Goal: Task Accomplishment & Management: Use online tool/utility

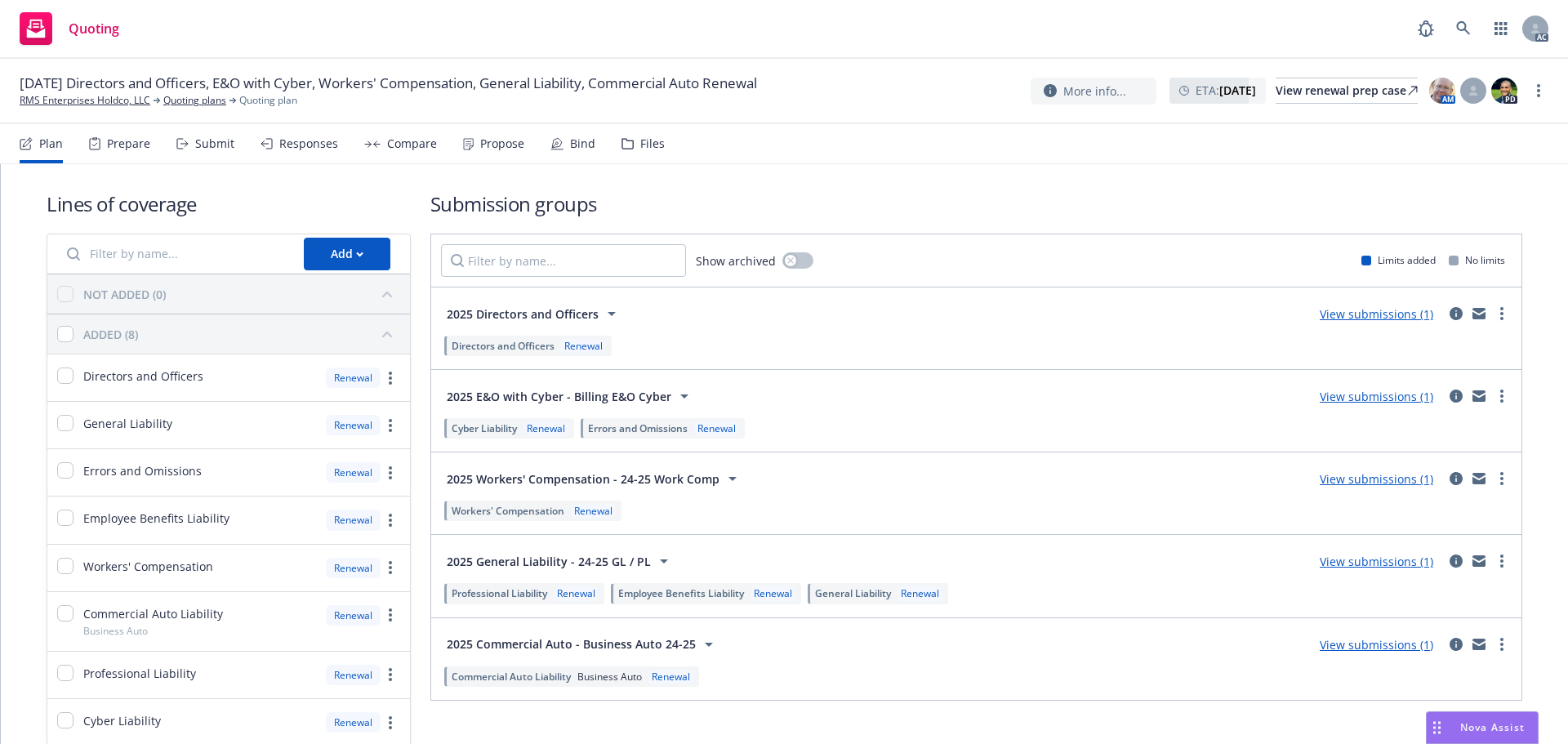
click at [272, 141] on div "Responses" at bounding box center [299, 144] width 78 height 39
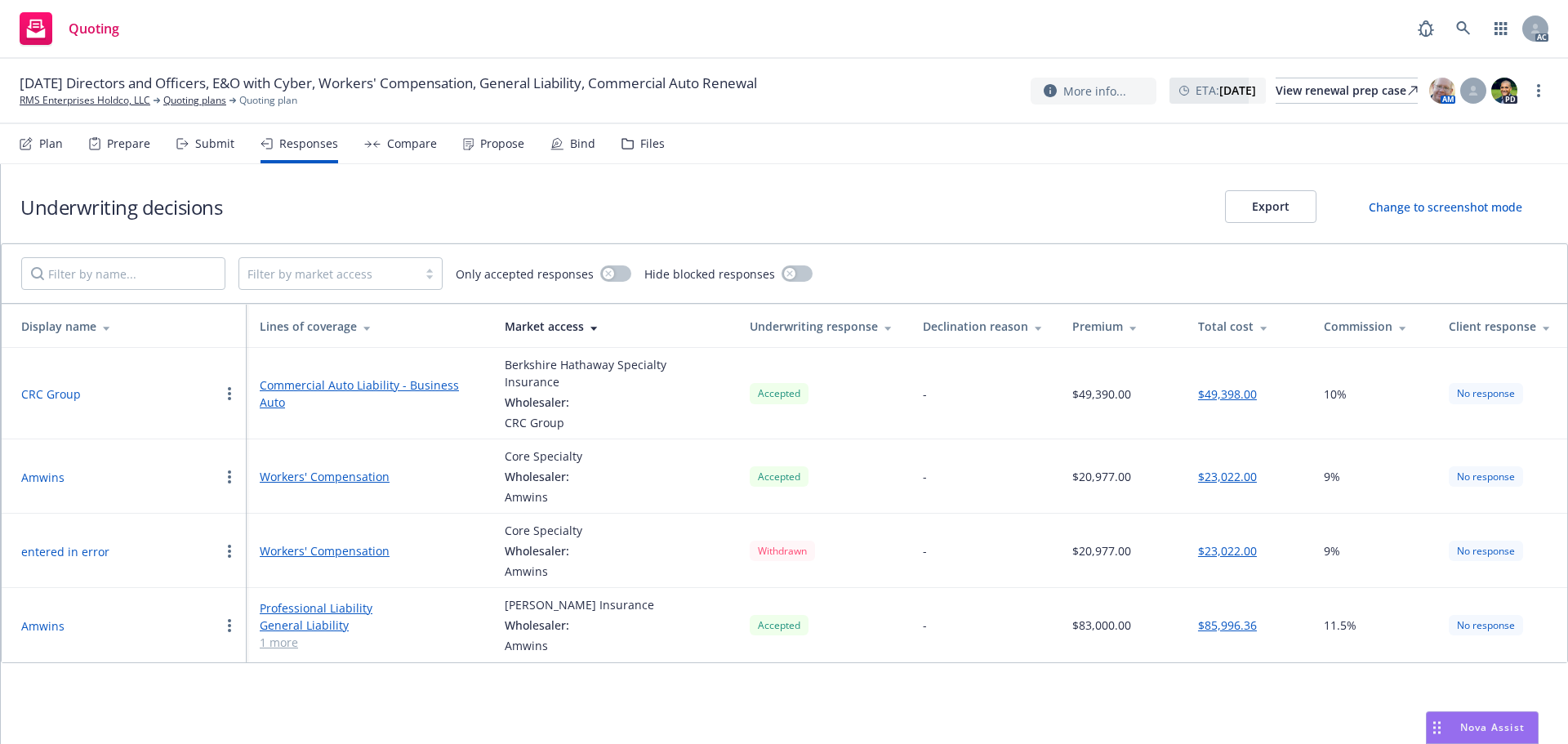
click at [33, 469] on button "Amwins" at bounding box center [42, 478] width 43 height 17
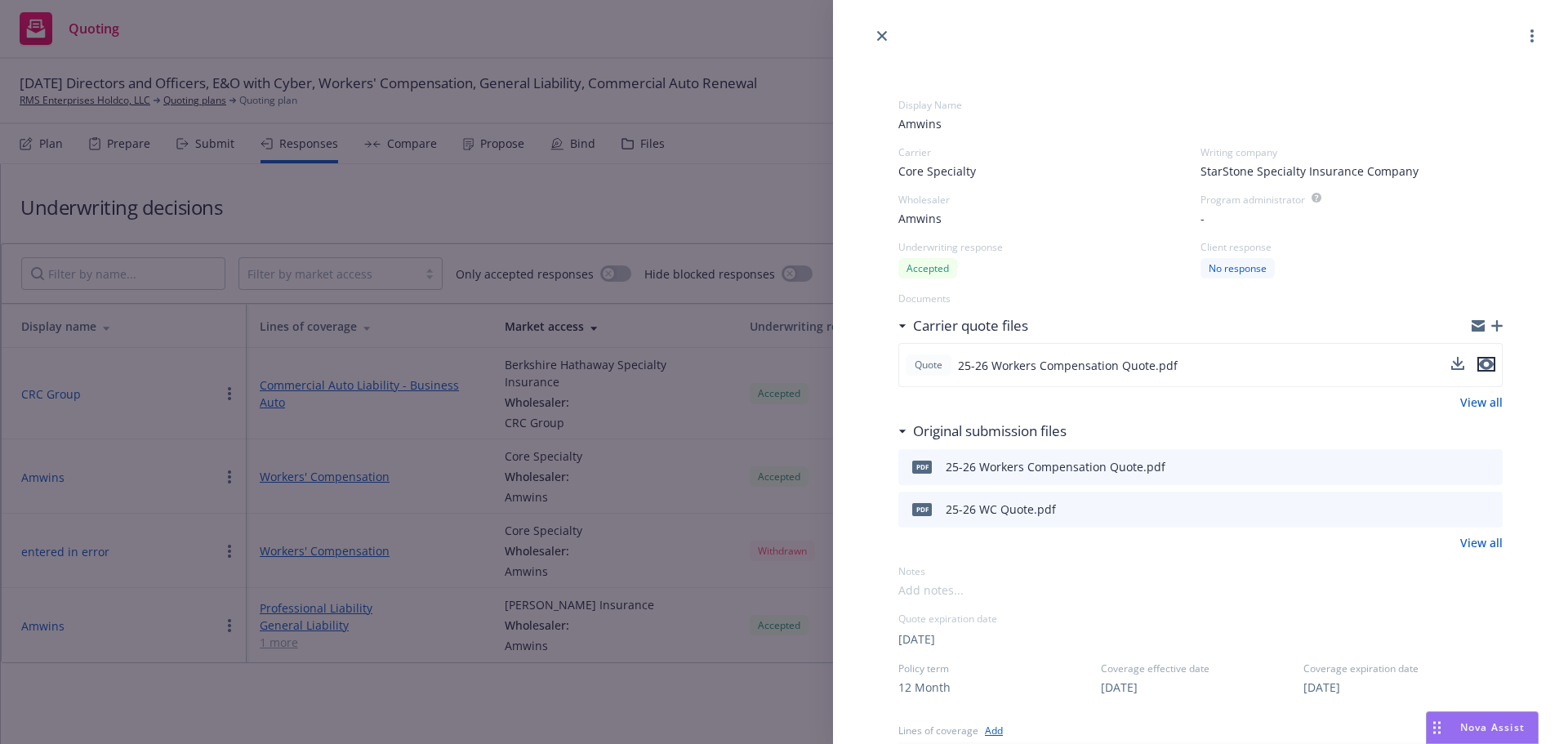
click at [1479, 370] on icon "preview file" at bounding box center [1486, 364] width 14 height 12
click at [1481, 401] on link "View all" at bounding box center [1482, 402] width 42 height 17
click at [1466, 538] on link "View all" at bounding box center [1482, 543] width 42 height 17
click at [1492, 328] on icon "button" at bounding box center [1498, 326] width 12 height 12
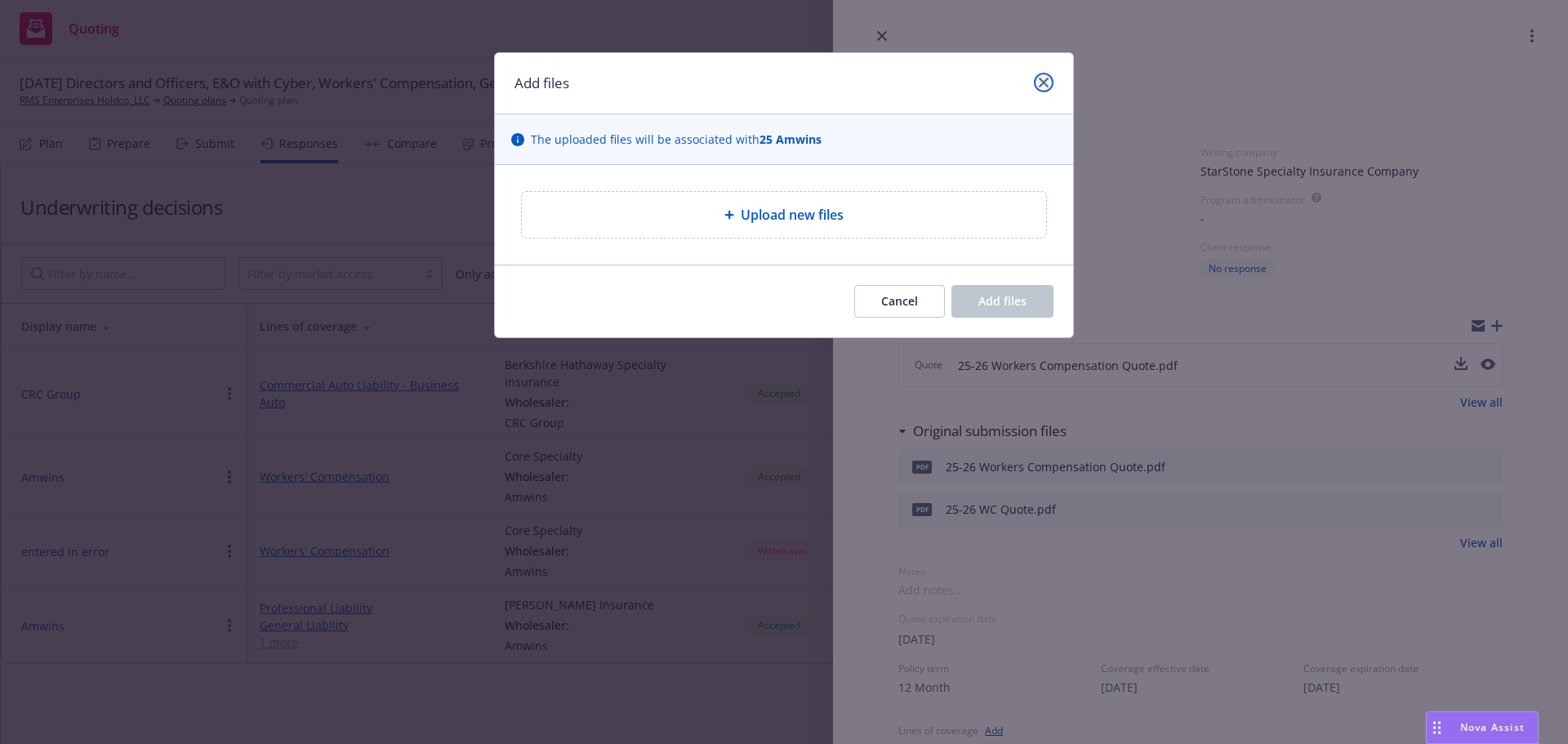
click at [1046, 79] on icon "close" at bounding box center [1044, 83] width 10 height 10
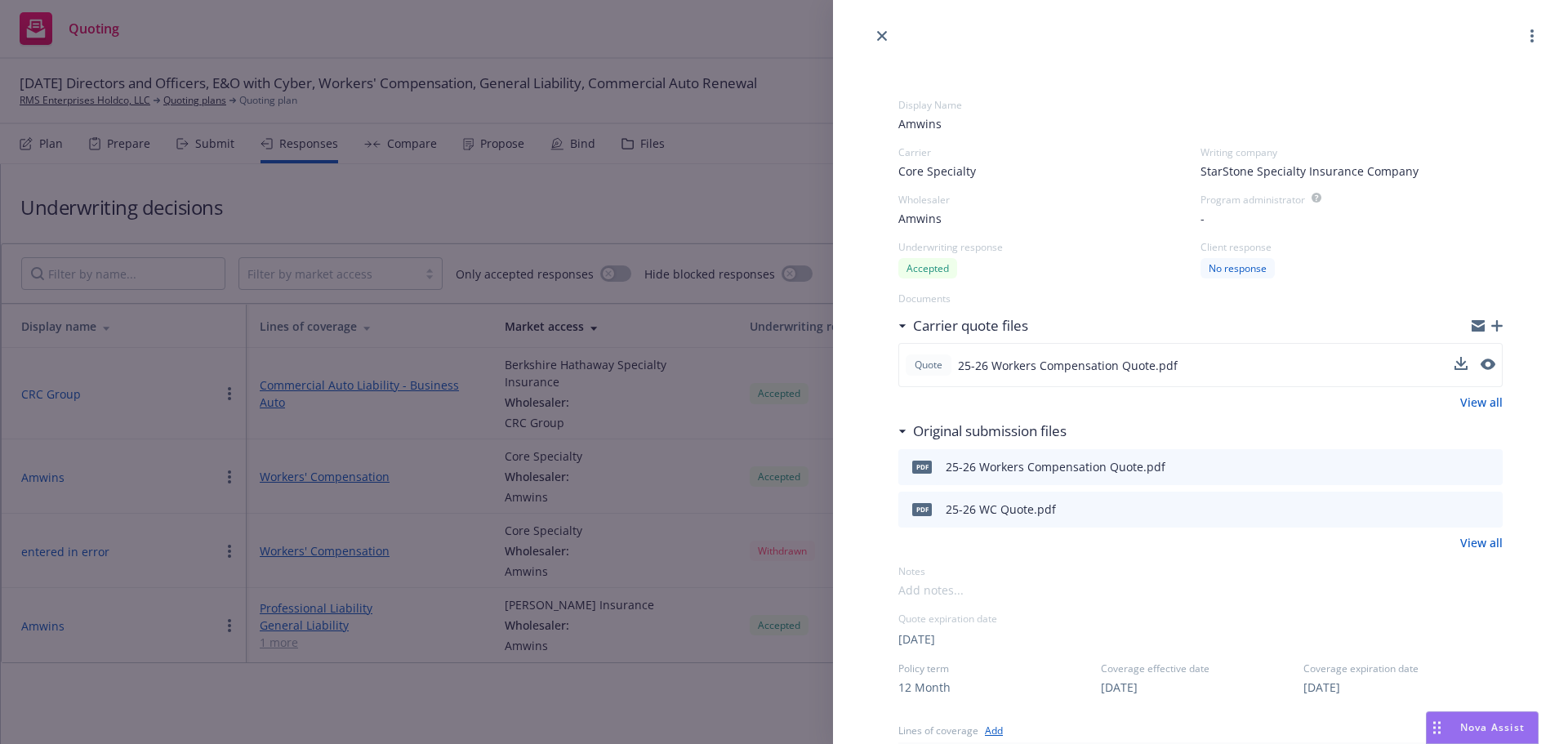
click at [910, 430] on div "Original submission files" at bounding box center [986, 431] width 160 height 21
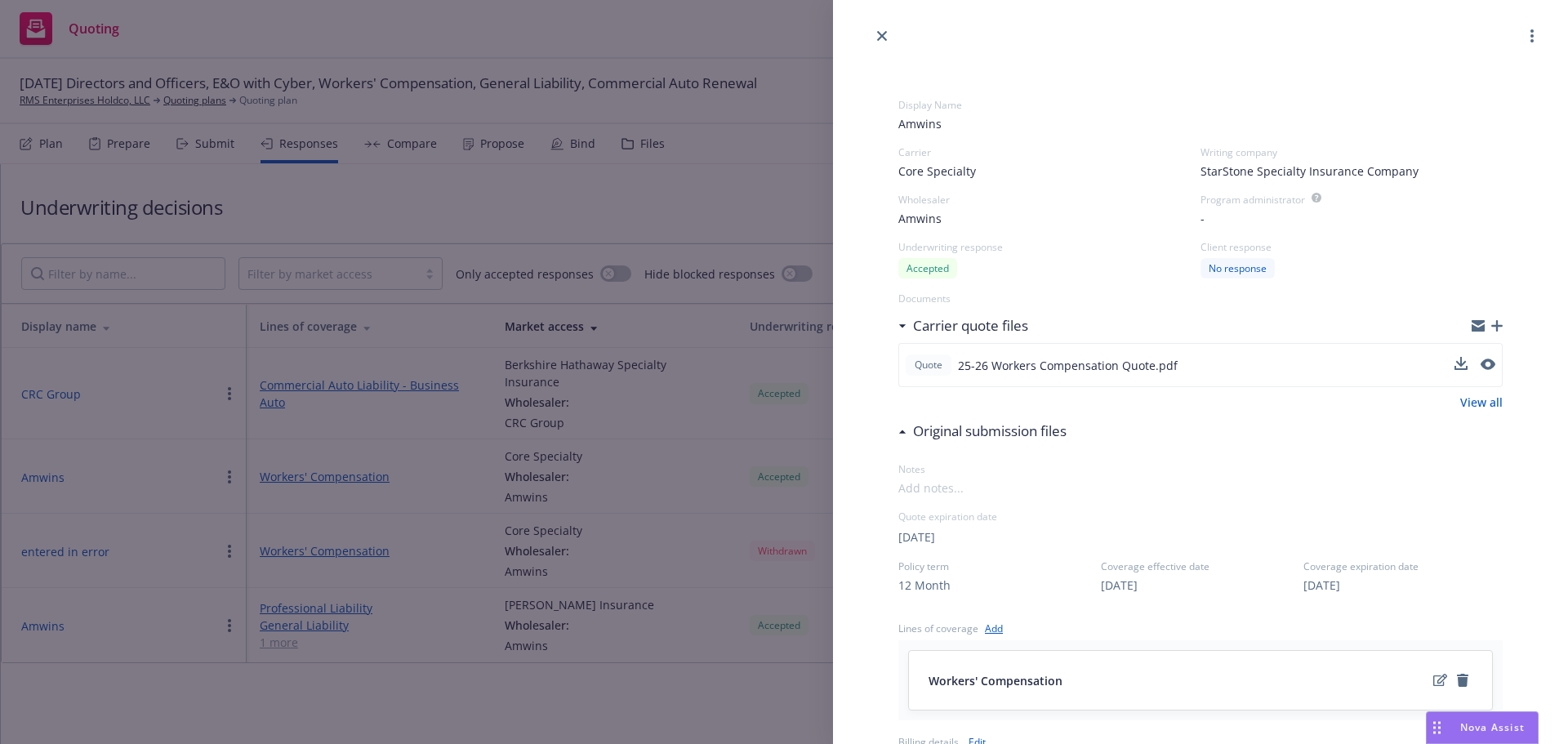
click at [909, 431] on div "Original submission files" at bounding box center [986, 431] width 160 height 21
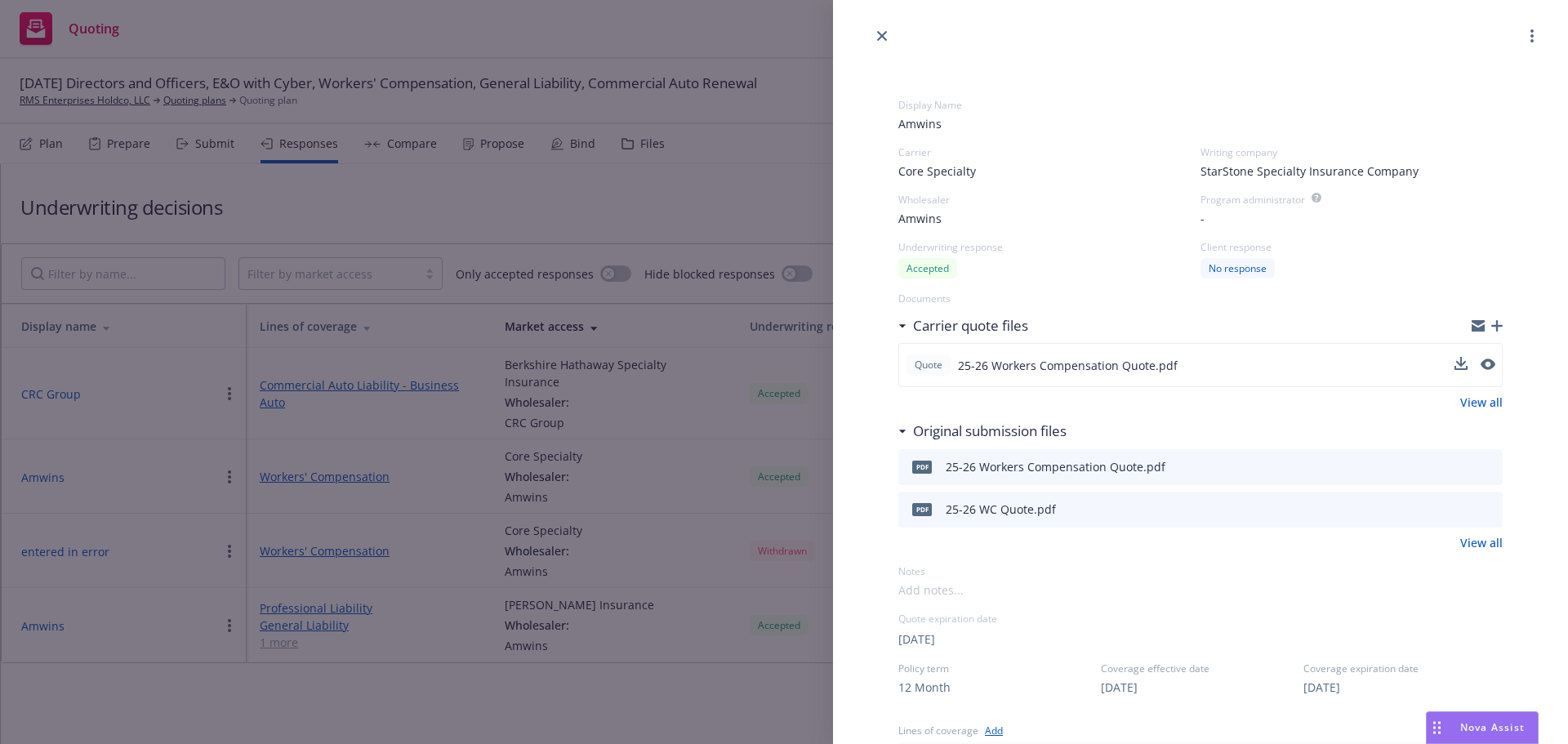
click at [1468, 546] on link "View all" at bounding box center [1482, 543] width 42 height 17
click at [613, 637] on div "Display Name Amwins Carrier Core Specialty Writing company StarStone Specialty …" at bounding box center [784, 372] width 1568 height 744
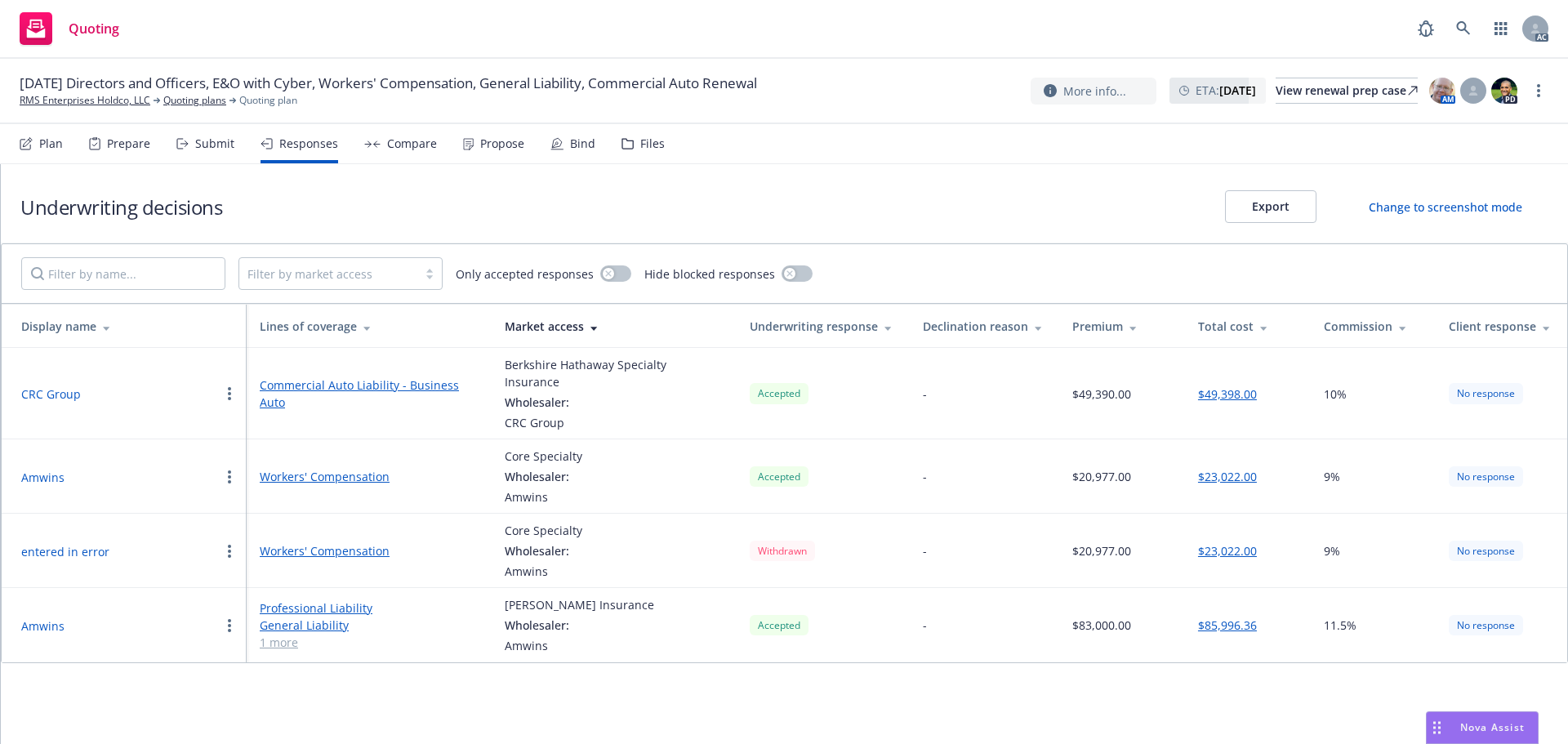
click at [73, 544] on button "entered in error" at bounding box center [65, 552] width 88 height 17
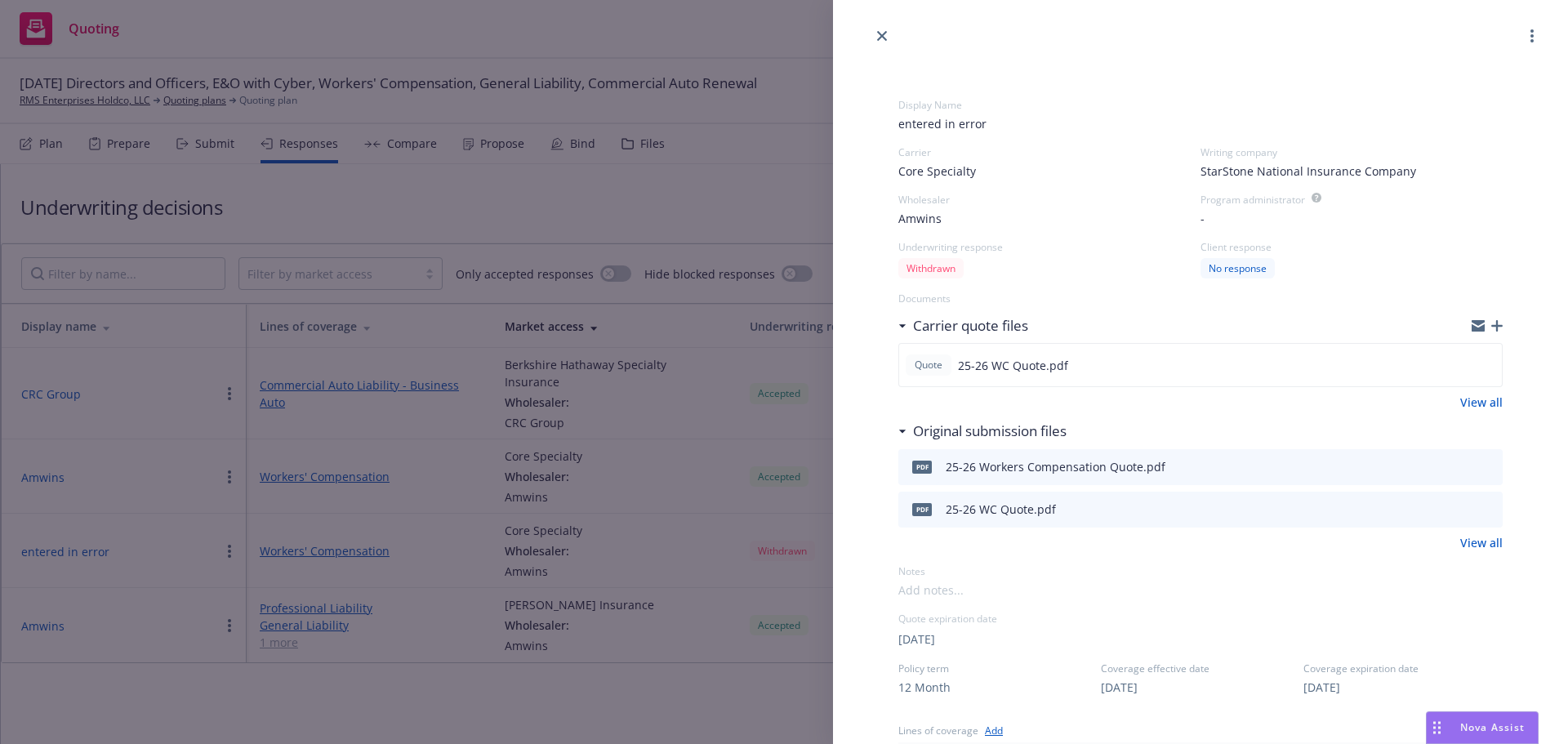
click at [1461, 407] on link "View all" at bounding box center [1482, 402] width 42 height 17
drag, startPoint x: 1079, startPoint y: 464, endPoint x: 884, endPoint y: 461, distance: 195.0
click at [884, 461] on div "Display Name entered in error Carrier Core Specialty Writing company StarStone …" at bounding box center [1200, 714] width 657 height 1337
click at [647, 191] on div "Display Name entered in error Carrier Core Specialty Writing company StarStone …" at bounding box center [784, 372] width 1568 height 744
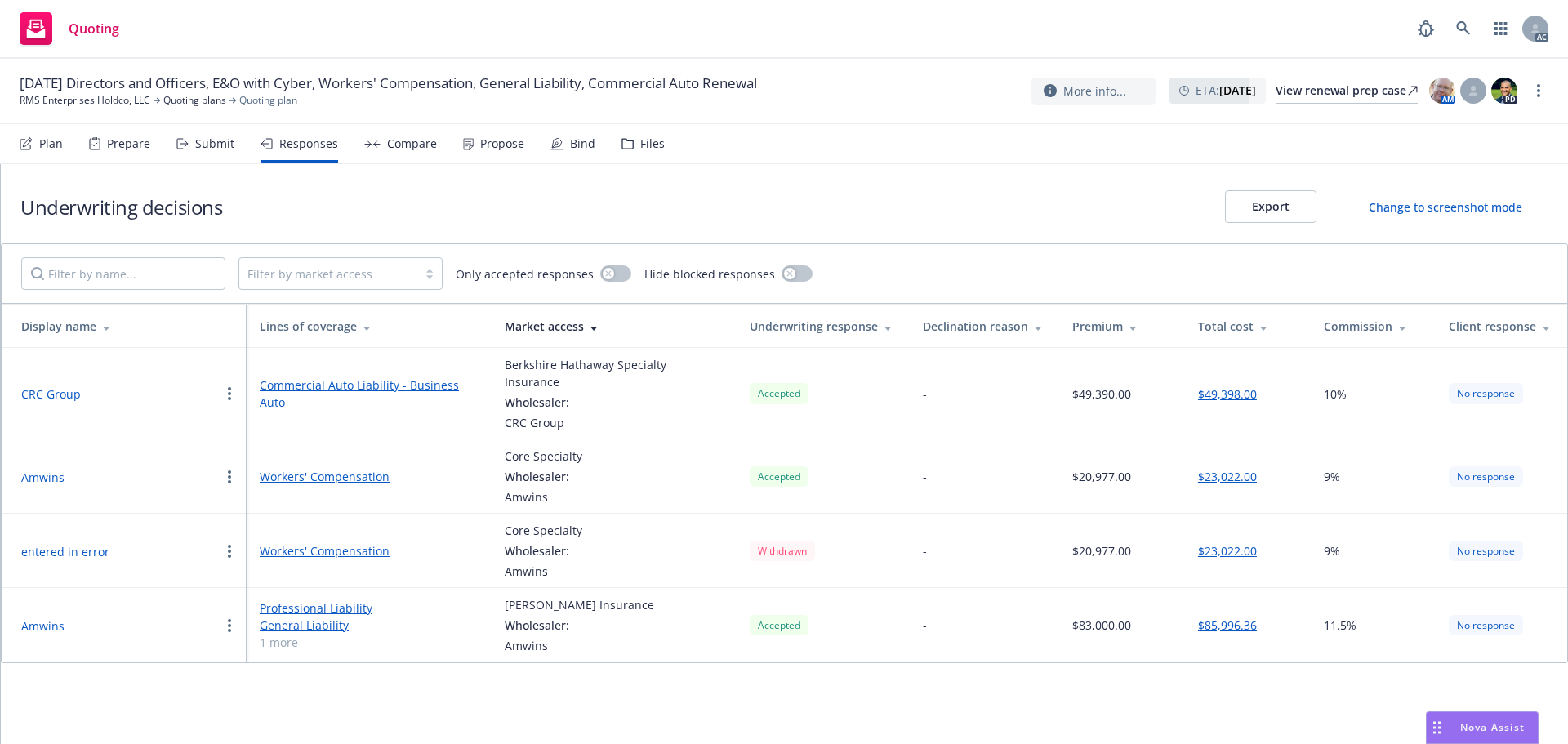
click at [631, 144] on div "Files" at bounding box center [642, 144] width 43 height 39
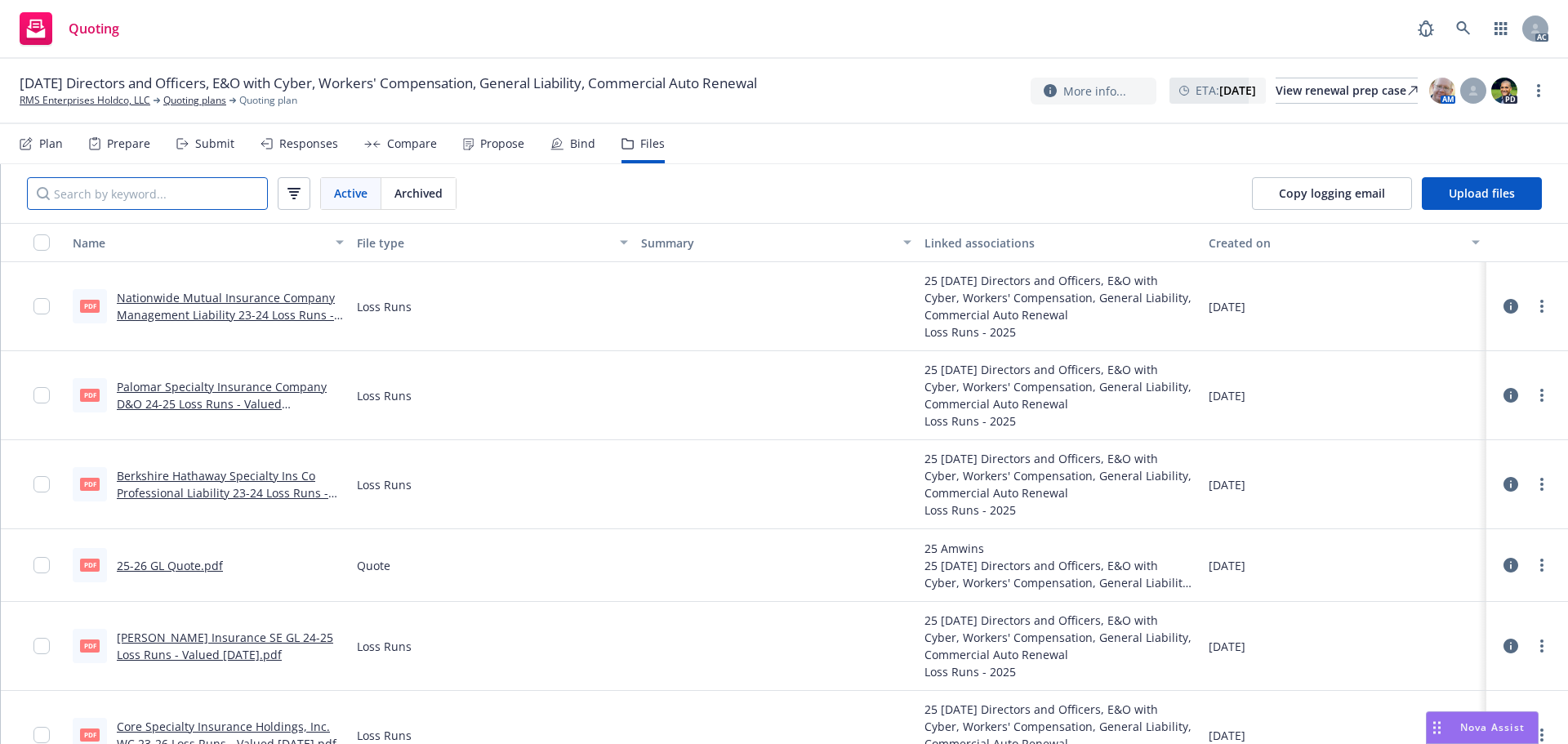
click at [156, 198] on input "Search by keyword..." at bounding box center [147, 194] width 241 height 33
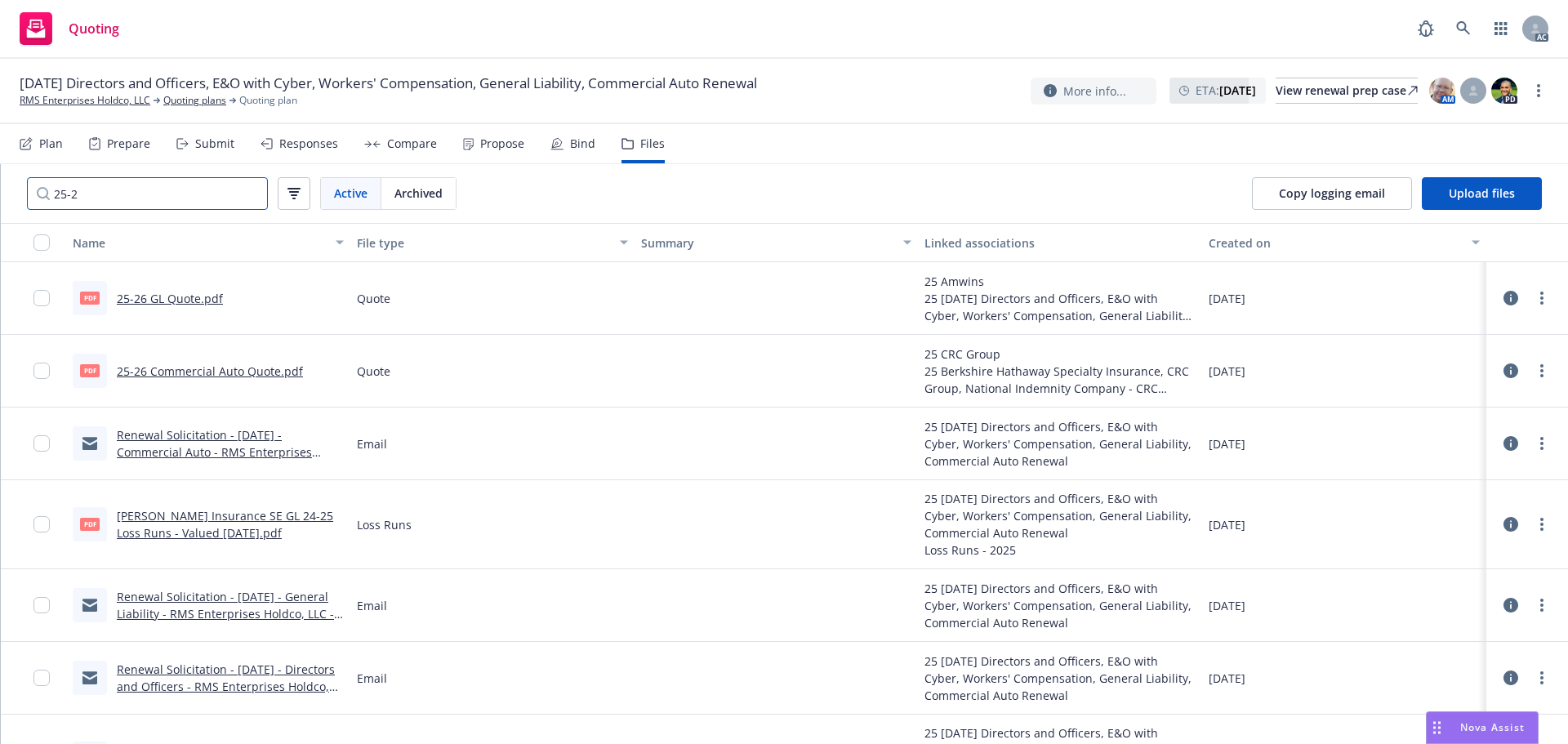
type input "25-2"
click at [279, 143] on div "Responses" at bounding box center [309, 143] width 59 height 13
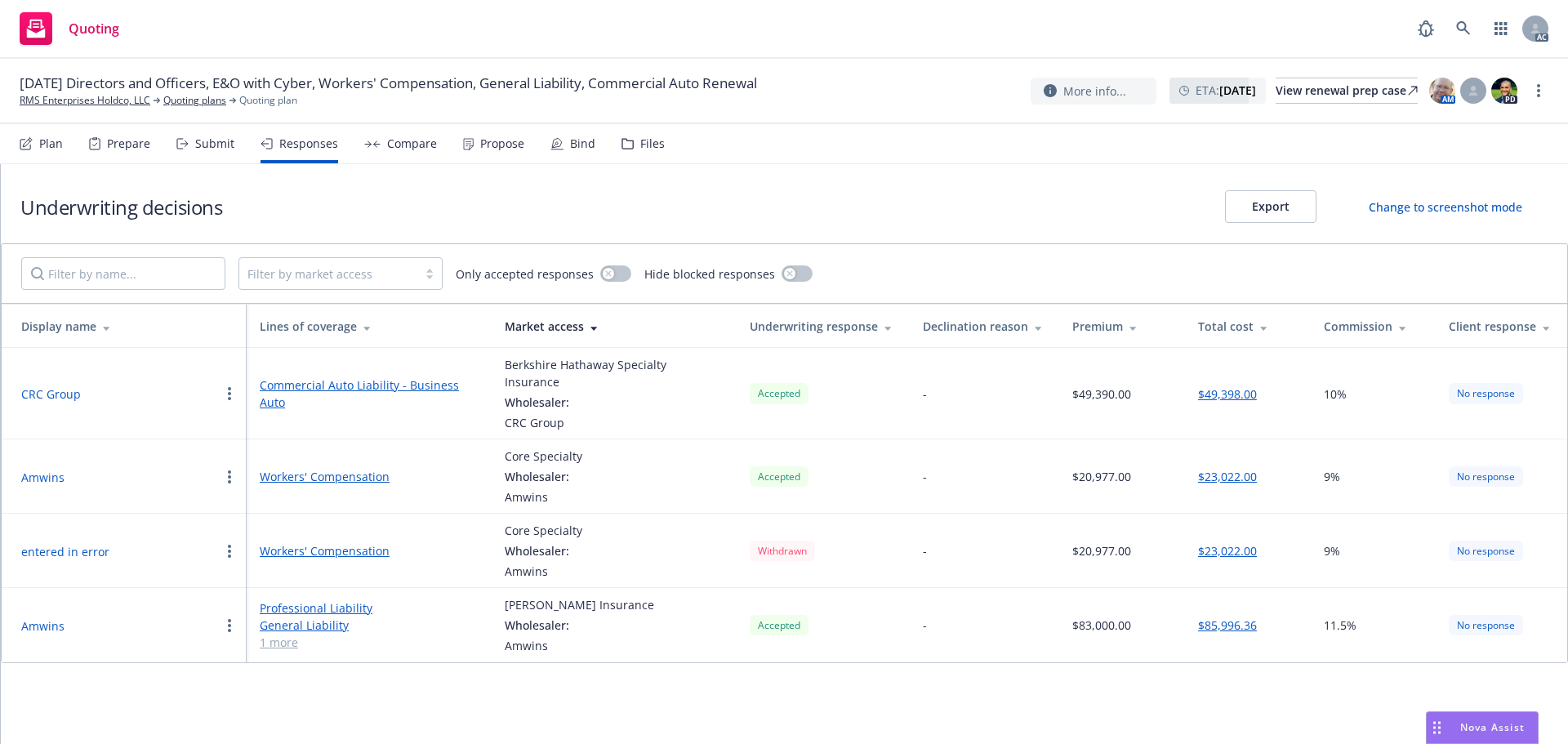
click at [28, 618] on button "Amwins" at bounding box center [42, 626] width 43 height 17
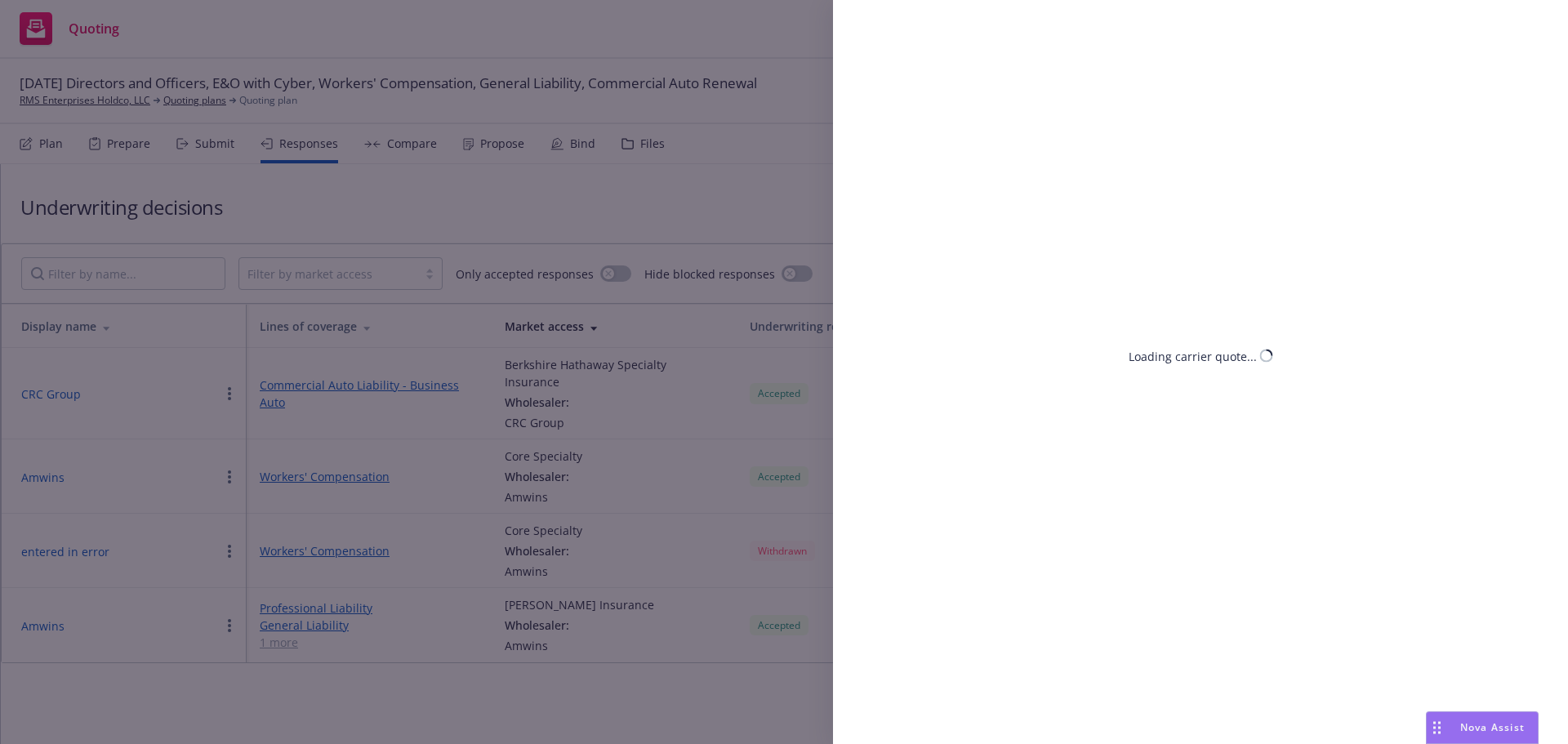
select select "CO"
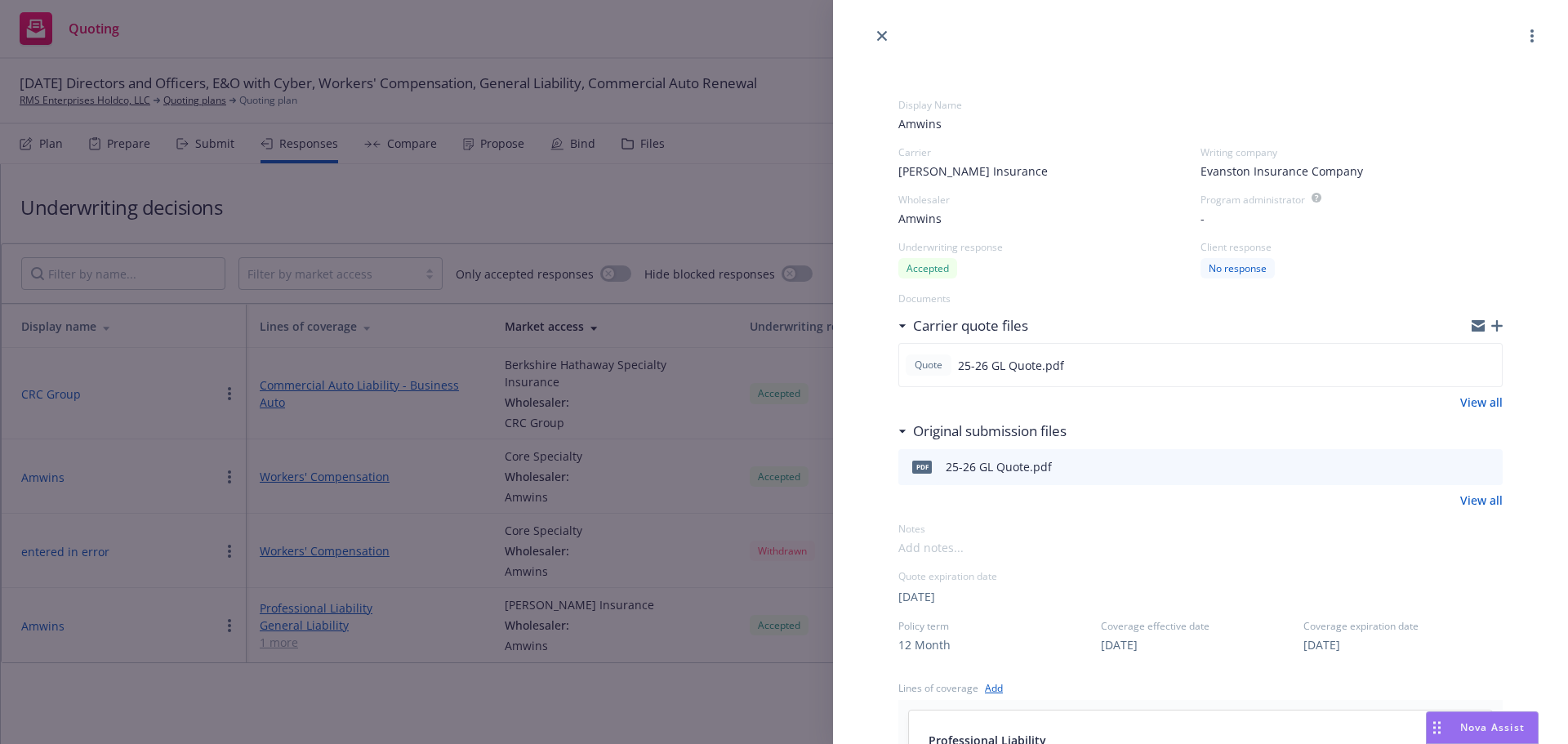
click at [510, 696] on div "Display Name Amwins Carrier Markel Insurance Writing company Evanston Insurance…" at bounding box center [784, 372] width 1568 height 744
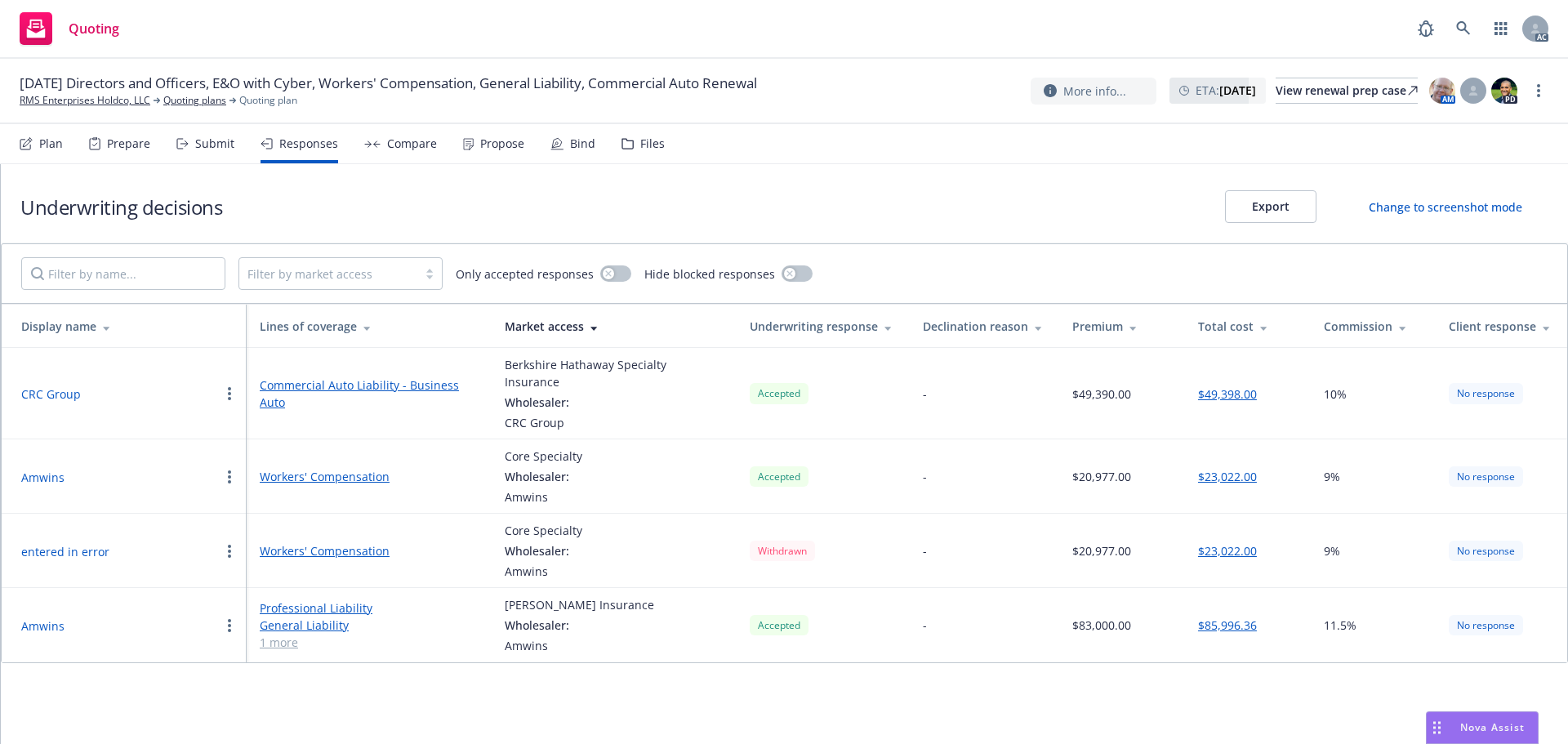
click at [49, 469] on button "Amwins" at bounding box center [42, 478] width 43 height 17
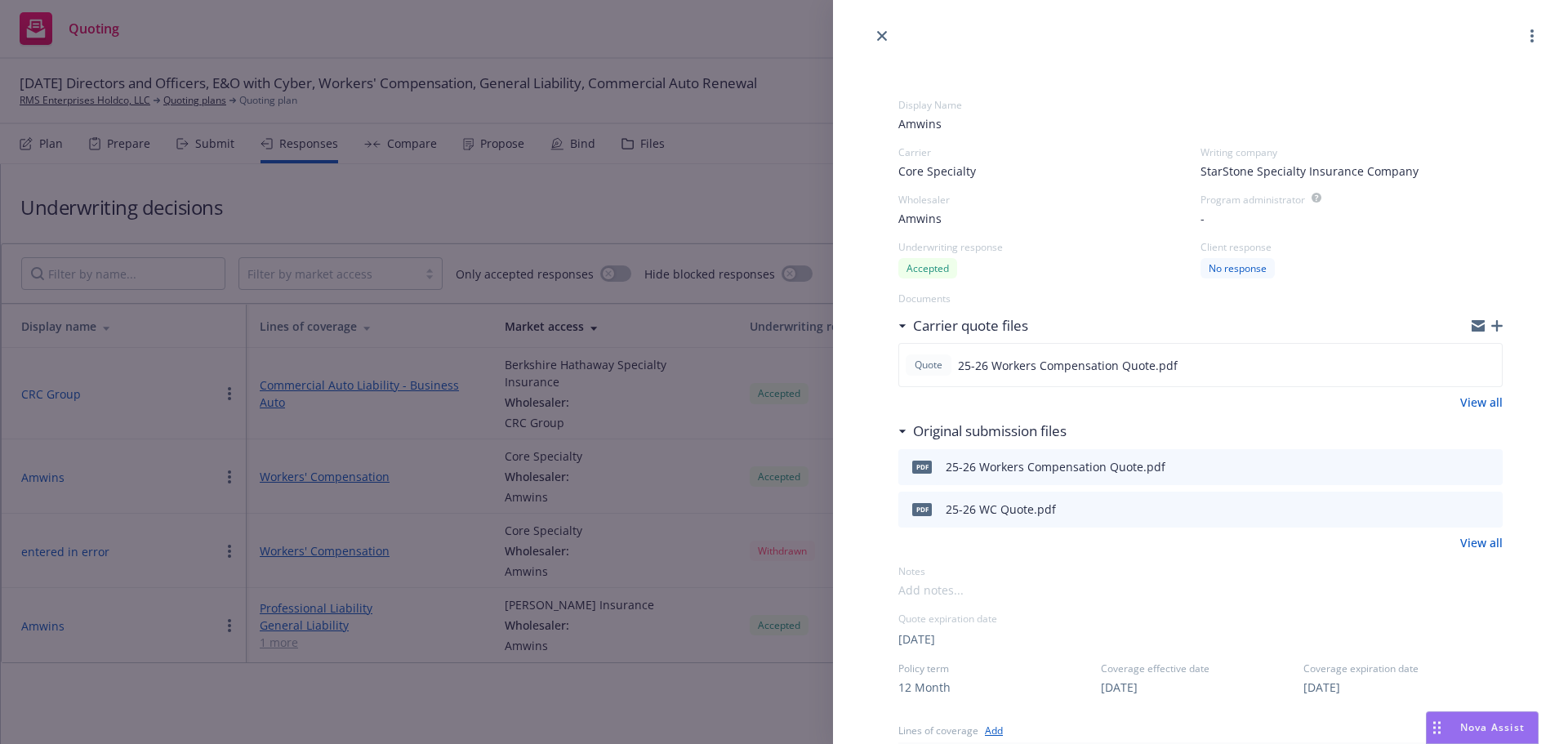
click at [1466, 400] on link "View all" at bounding box center [1482, 402] width 42 height 17
click at [1479, 364] on icon "preview file" at bounding box center [1486, 364] width 14 height 12
click at [522, 189] on div "Display Name Amwins Carrier Core Specialty Writing company StarStone Specialty …" at bounding box center [784, 372] width 1568 height 744
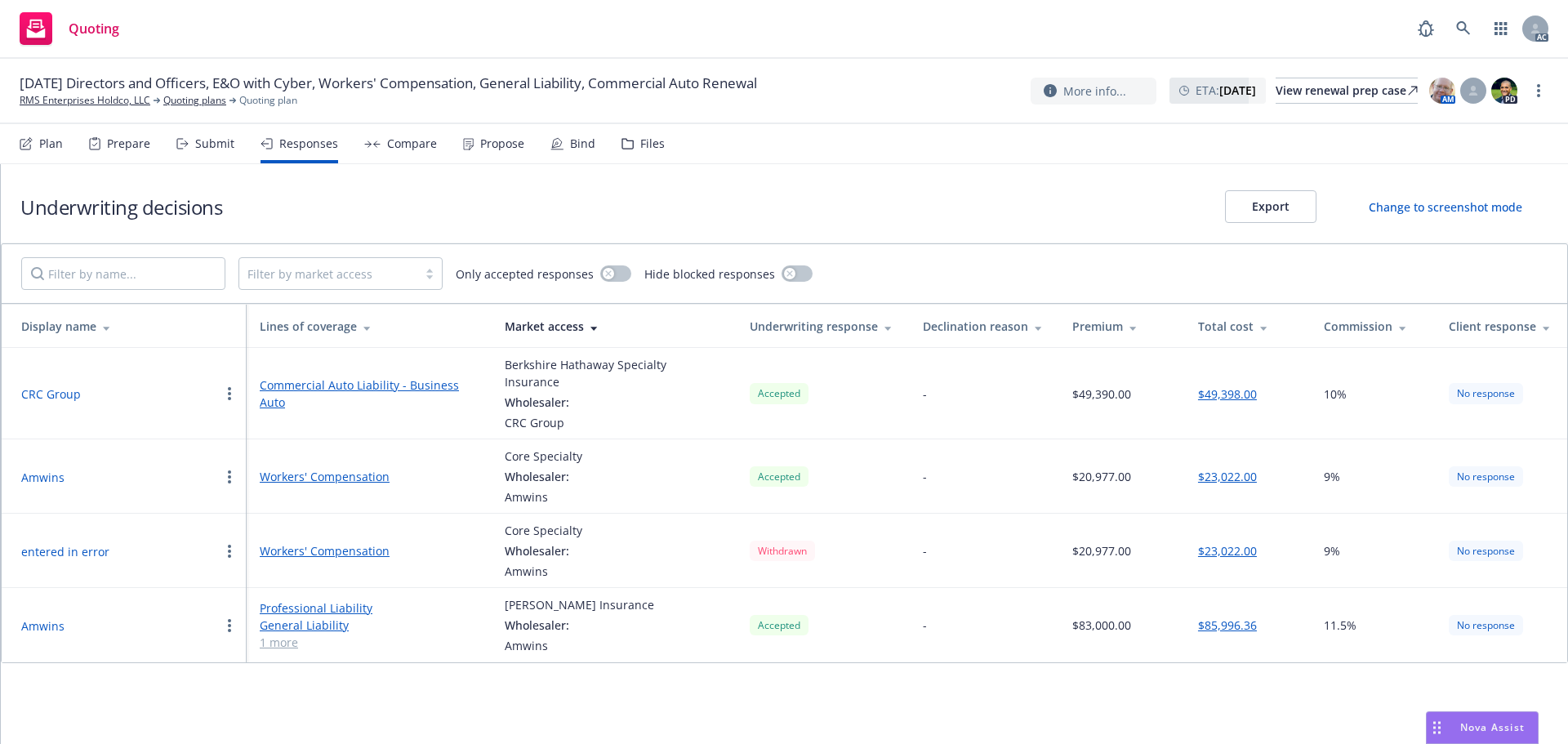
click at [643, 148] on div "Files" at bounding box center [653, 143] width 25 height 13
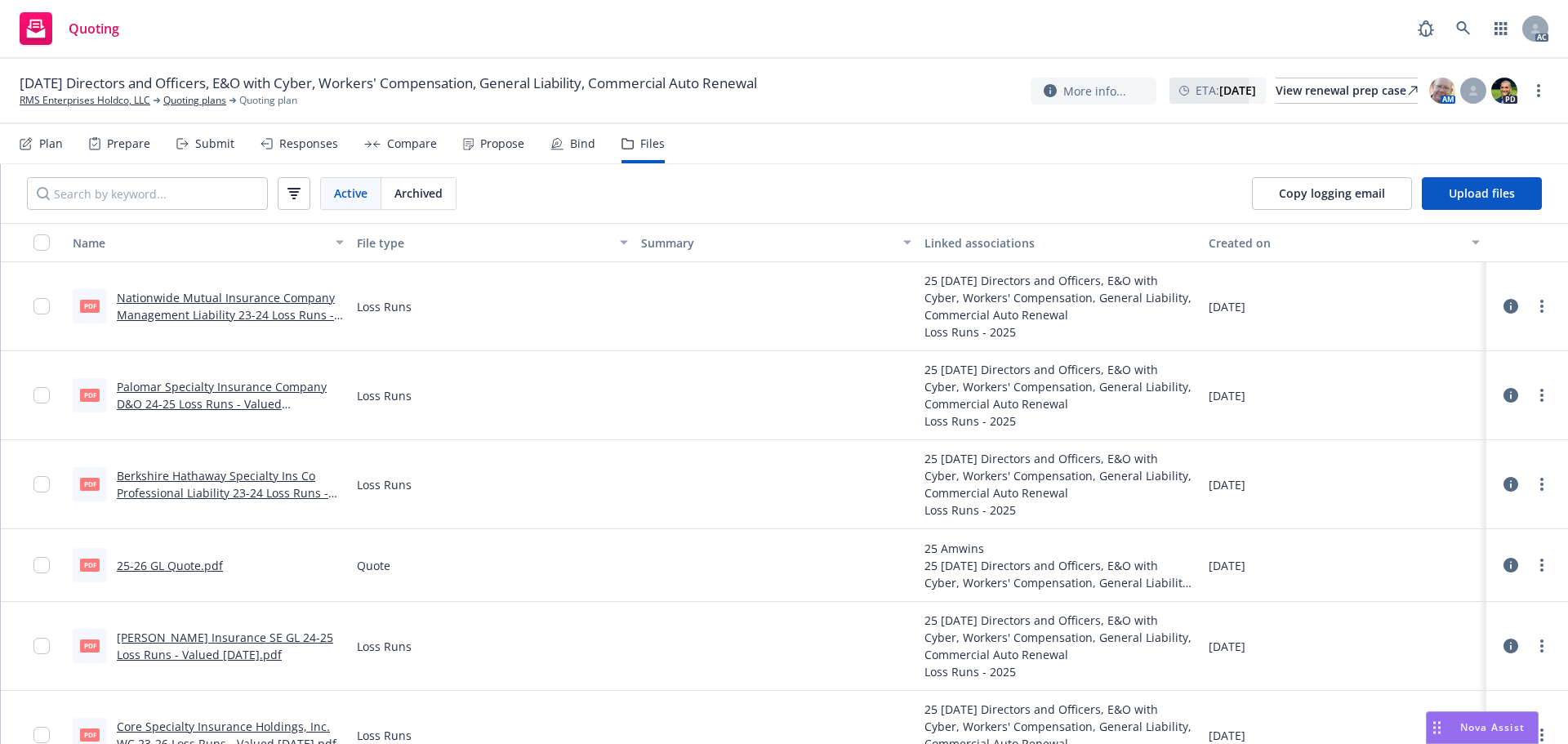
click at [415, 179] on div "Archived" at bounding box center [418, 194] width 74 height 31
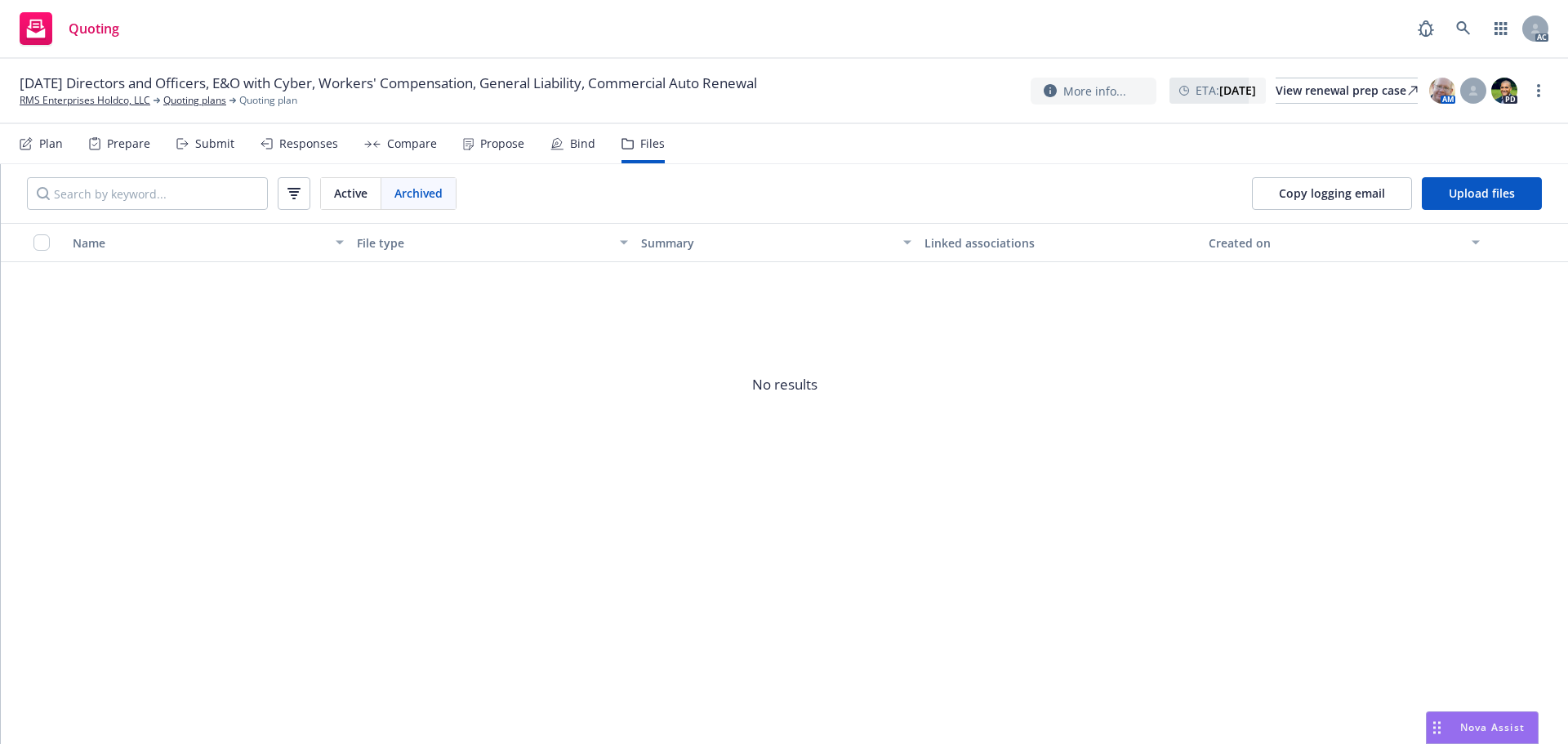
click at [363, 189] on span "Active" at bounding box center [351, 193] width 34 height 17
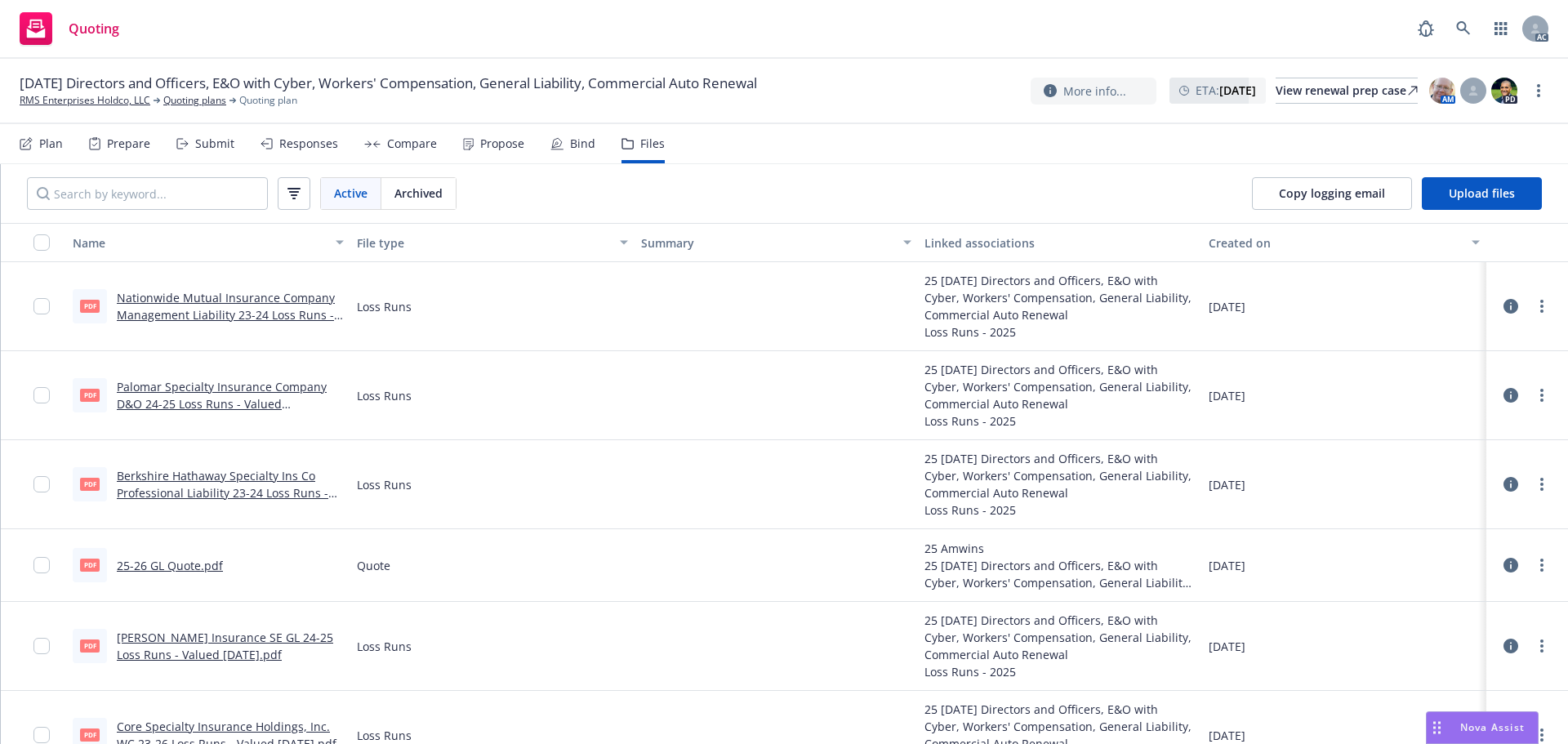
click at [314, 143] on div "Responses" at bounding box center [309, 143] width 59 height 13
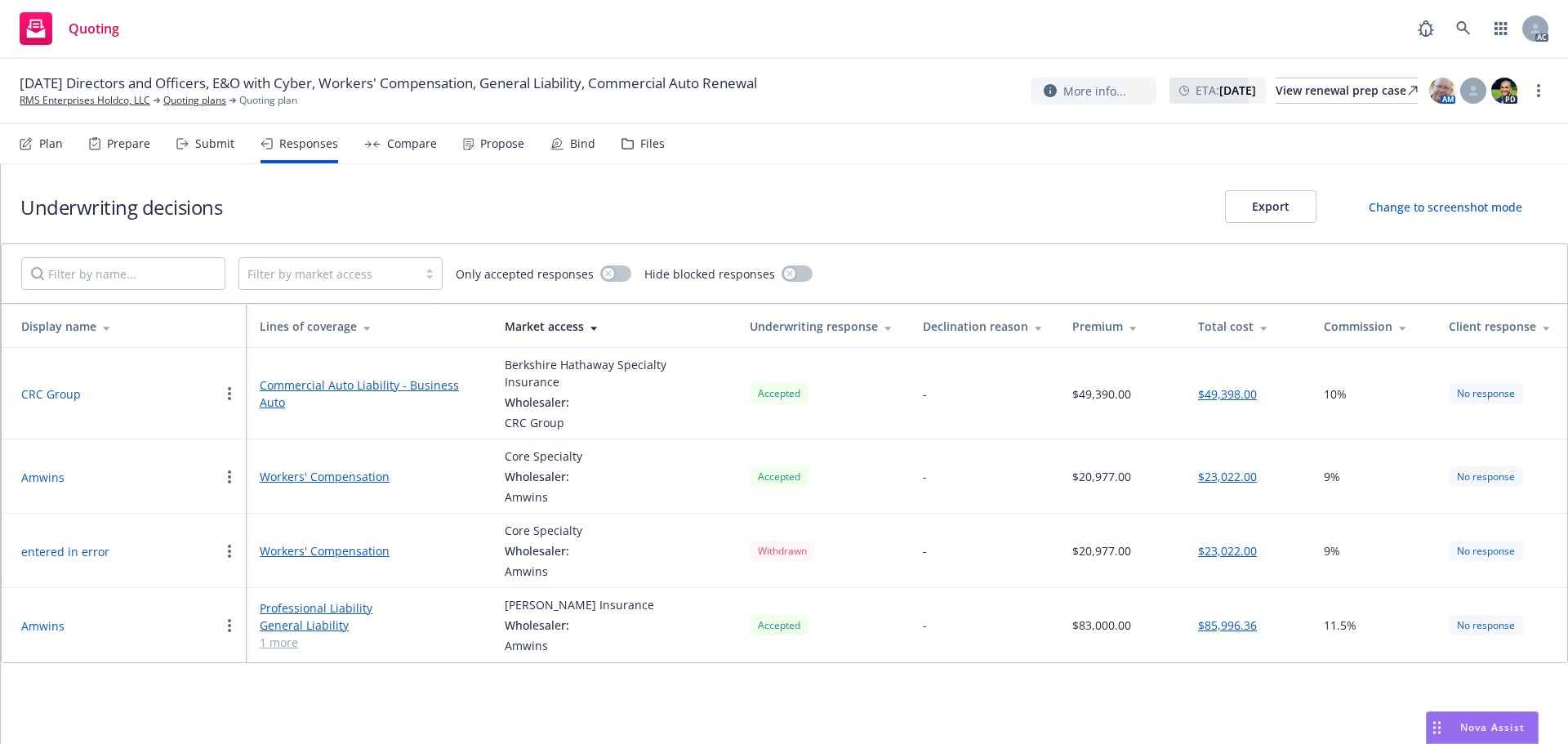
click at [53, 469] on button "Amwins" at bounding box center [42, 478] width 43 height 17
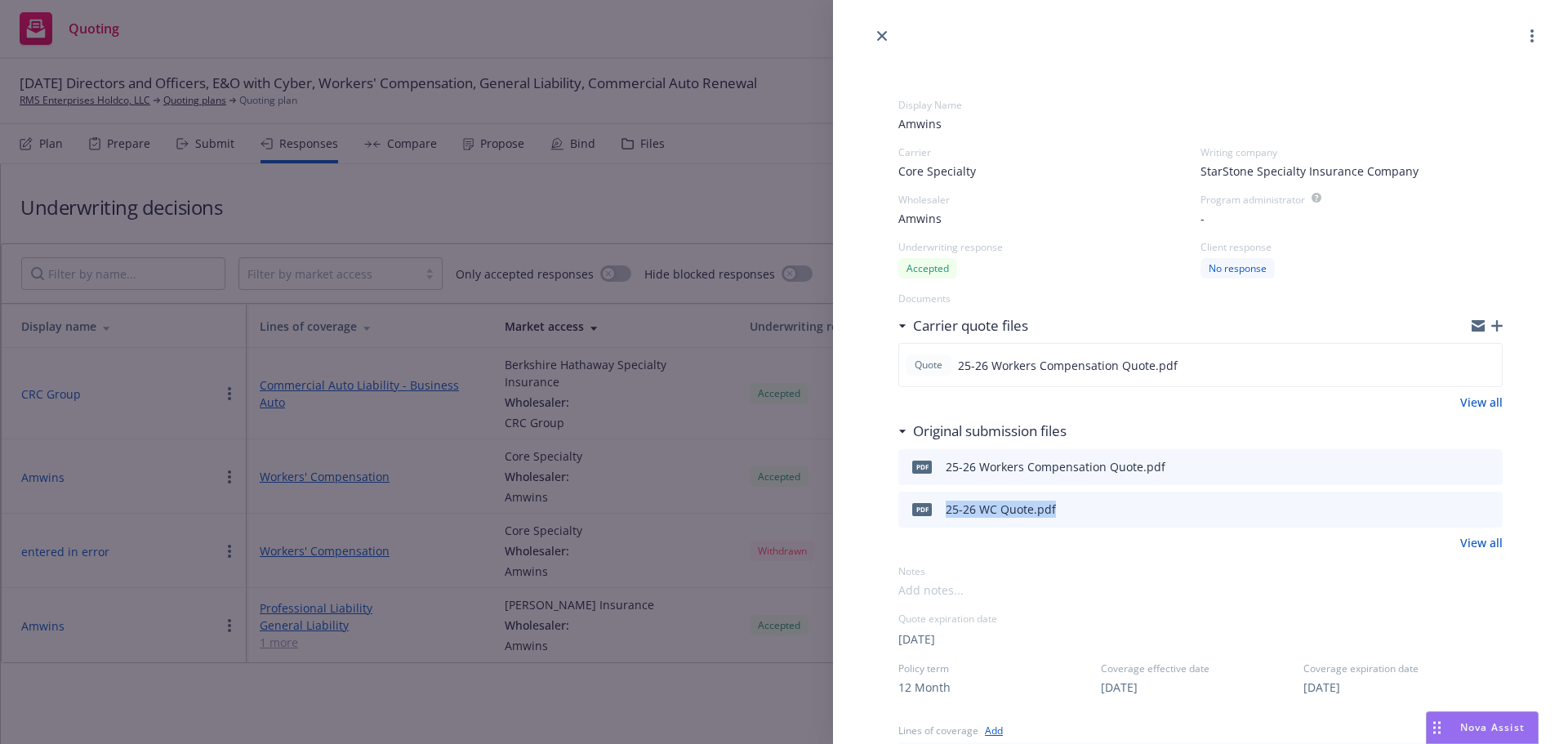
drag, startPoint x: 1067, startPoint y: 507, endPoint x: 942, endPoint y: 511, distance: 125.1
click at [942, 511] on div "pdf 25-26 WC Quote.pdf" at bounding box center [1200, 510] width 604 height 36
click at [1461, 546] on link "View all" at bounding box center [1482, 543] width 42 height 17
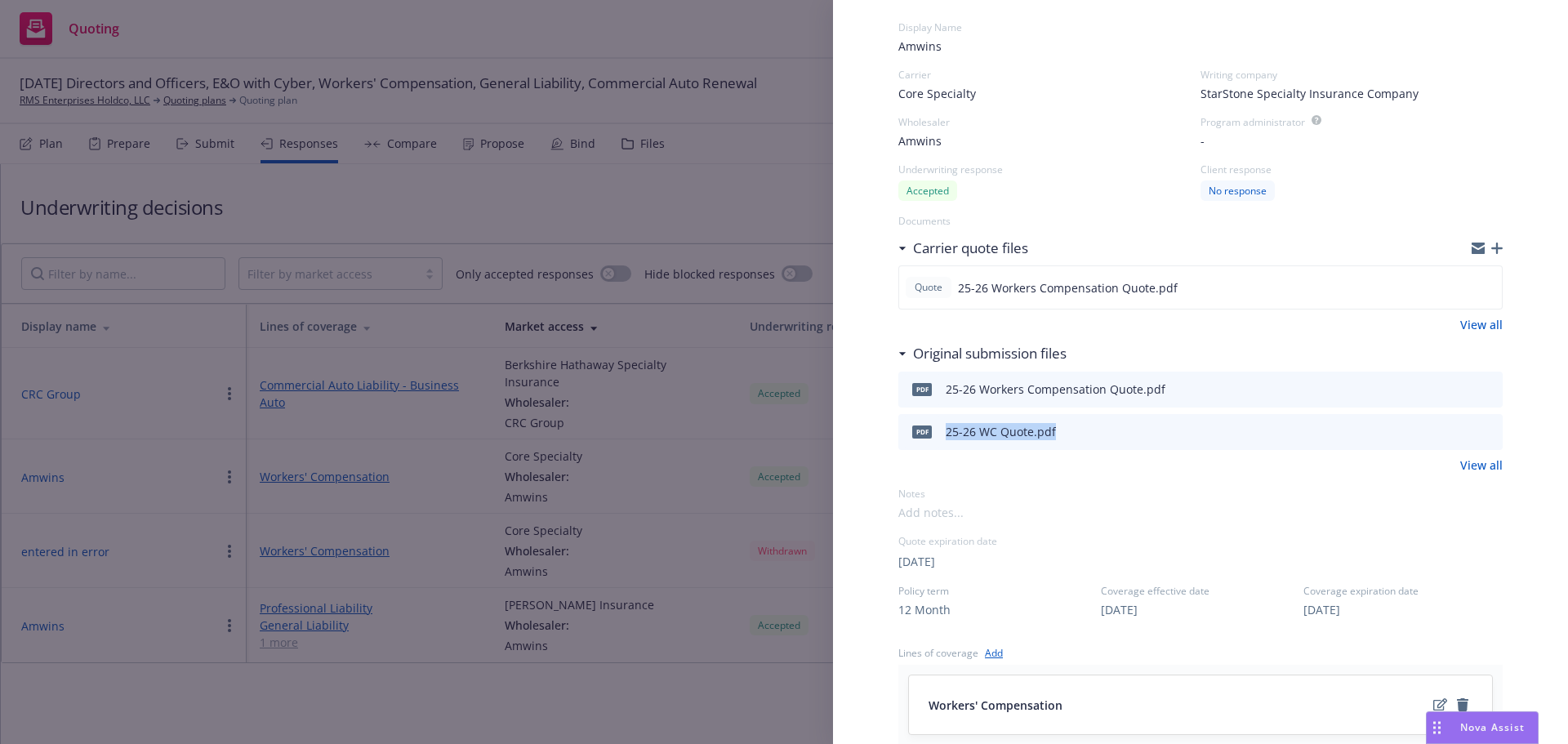
scroll to position [82, 0]
click at [1064, 448] on div "pdf 25-26 Workers Compensation Quote.pdf pdf 25-26 WC Quote.pdf View all" at bounding box center [1200, 418] width 604 height 102
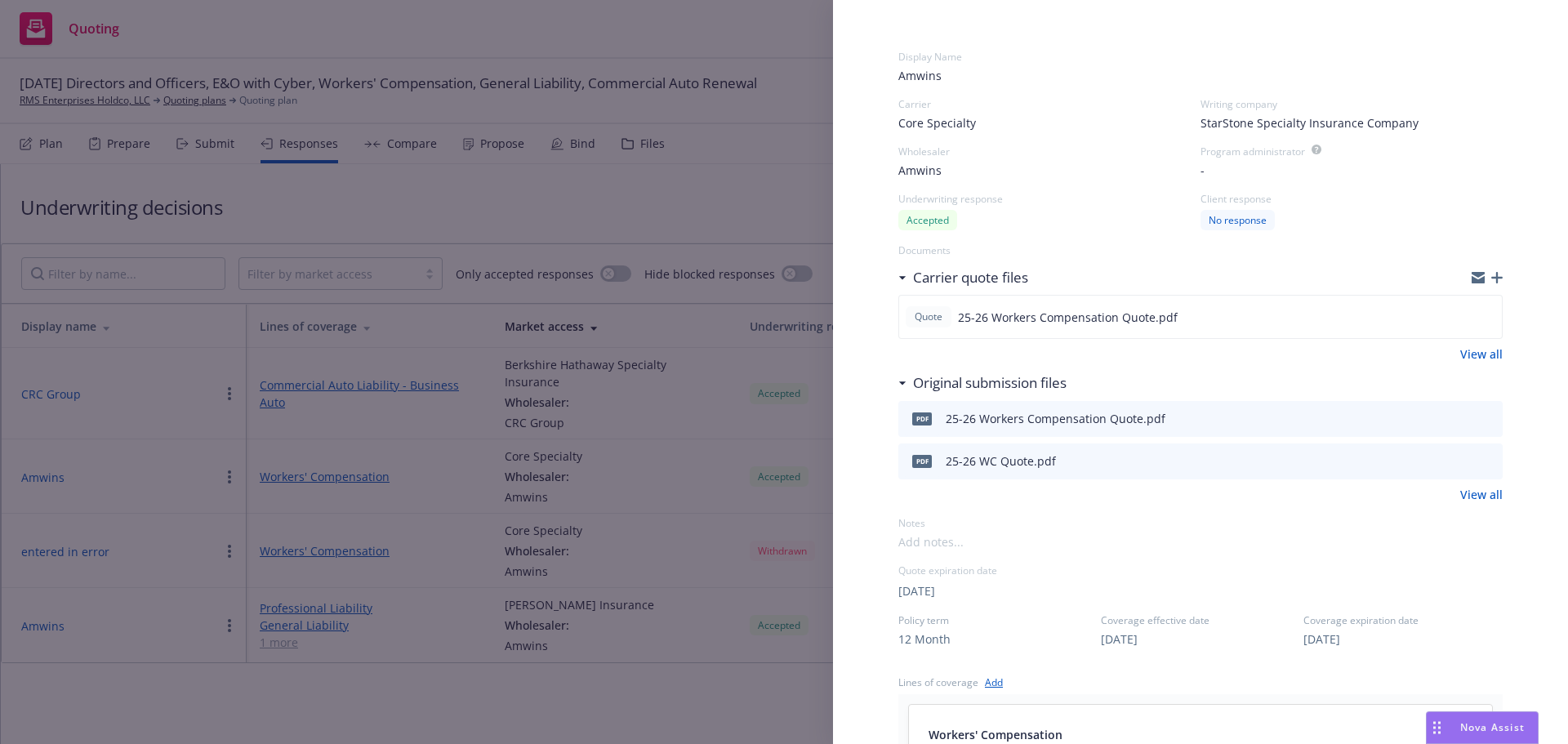
scroll to position [0, 0]
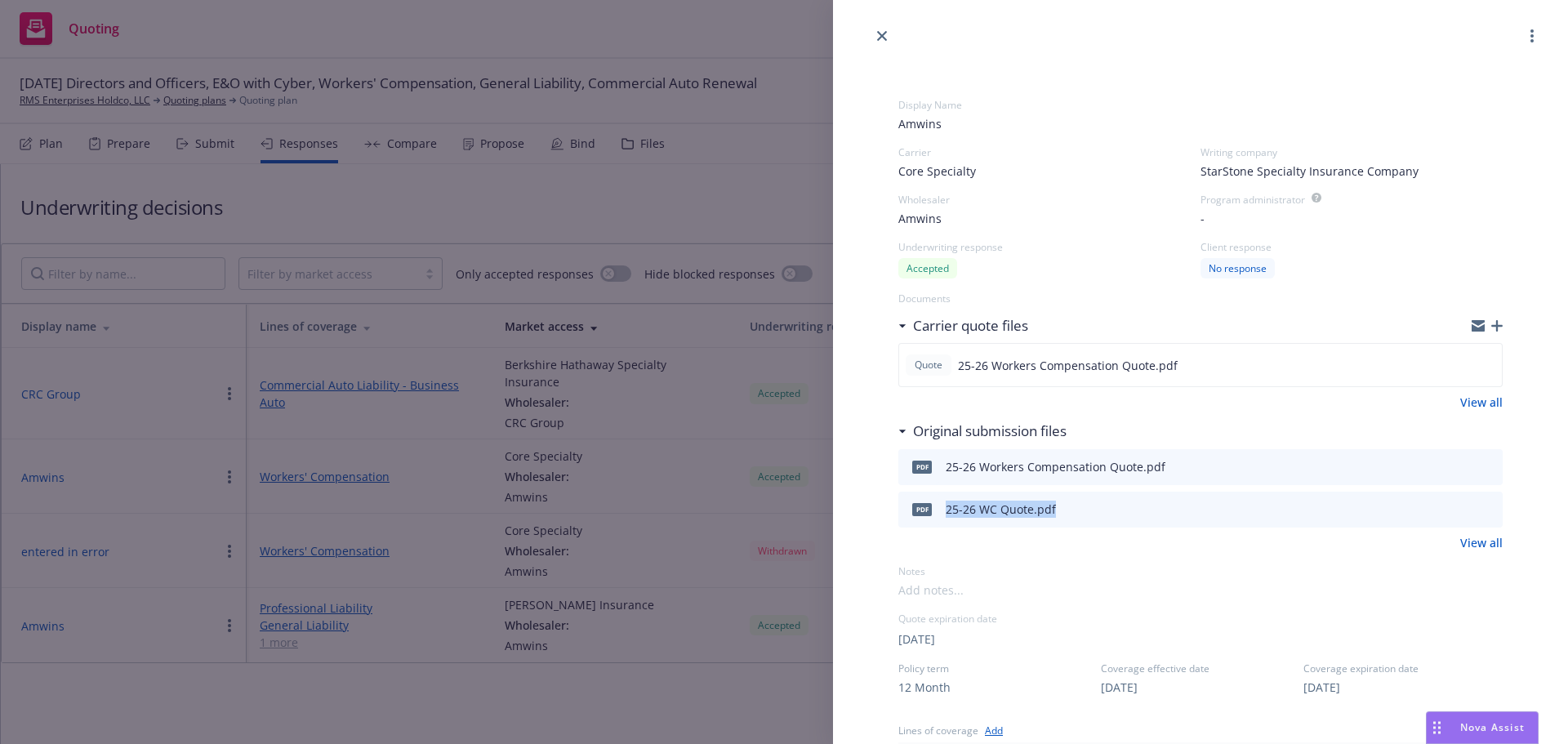
drag, startPoint x: 1076, startPoint y: 510, endPoint x: 945, endPoint y: 517, distance: 131.2
click at [945, 517] on div "pdf 25-26 WC Quote.pdf" at bounding box center [1200, 510] width 604 height 36
click at [1096, 544] on div "View all" at bounding box center [1200, 543] width 604 height 17
drag, startPoint x: 1232, startPoint y: 462, endPoint x: 941, endPoint y: 465, distance: 291.0
click at [941, 465] on div "pdf 25-26 Workers Compensation Quote.pdf" at bounding box center [1200, 467] width 604 height 36
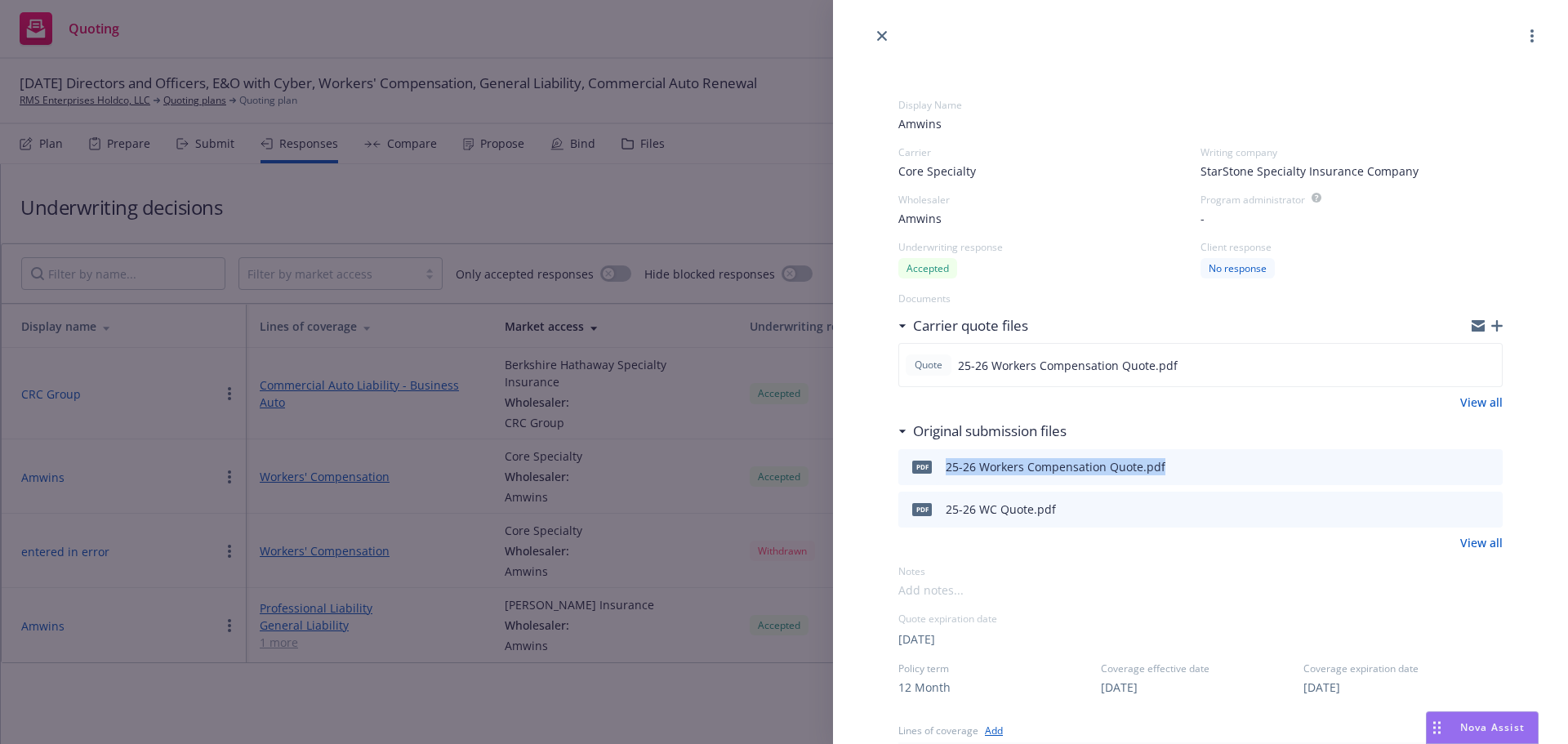
click at [1115, 467] on div "25-26 Workers Compensation Quote.pdf" at bounding box center [1056, 467] width 220 height 17
drag, startPoint x: 1111, startPoint y: 363, endPoint x: 1045, endPoint y: 466, distance: 122.3
drag, startPoint x: 1045, startPoint y: 466, endPoint x: 988, endPoint y: 410, distance: 79.9
click at [988, 410] on div "View all" at bounding box center [1200, 402] width 604 height 17
click at [1454, 470] on icon "download file" at bounding box center [1460, 465] width 13 height 13
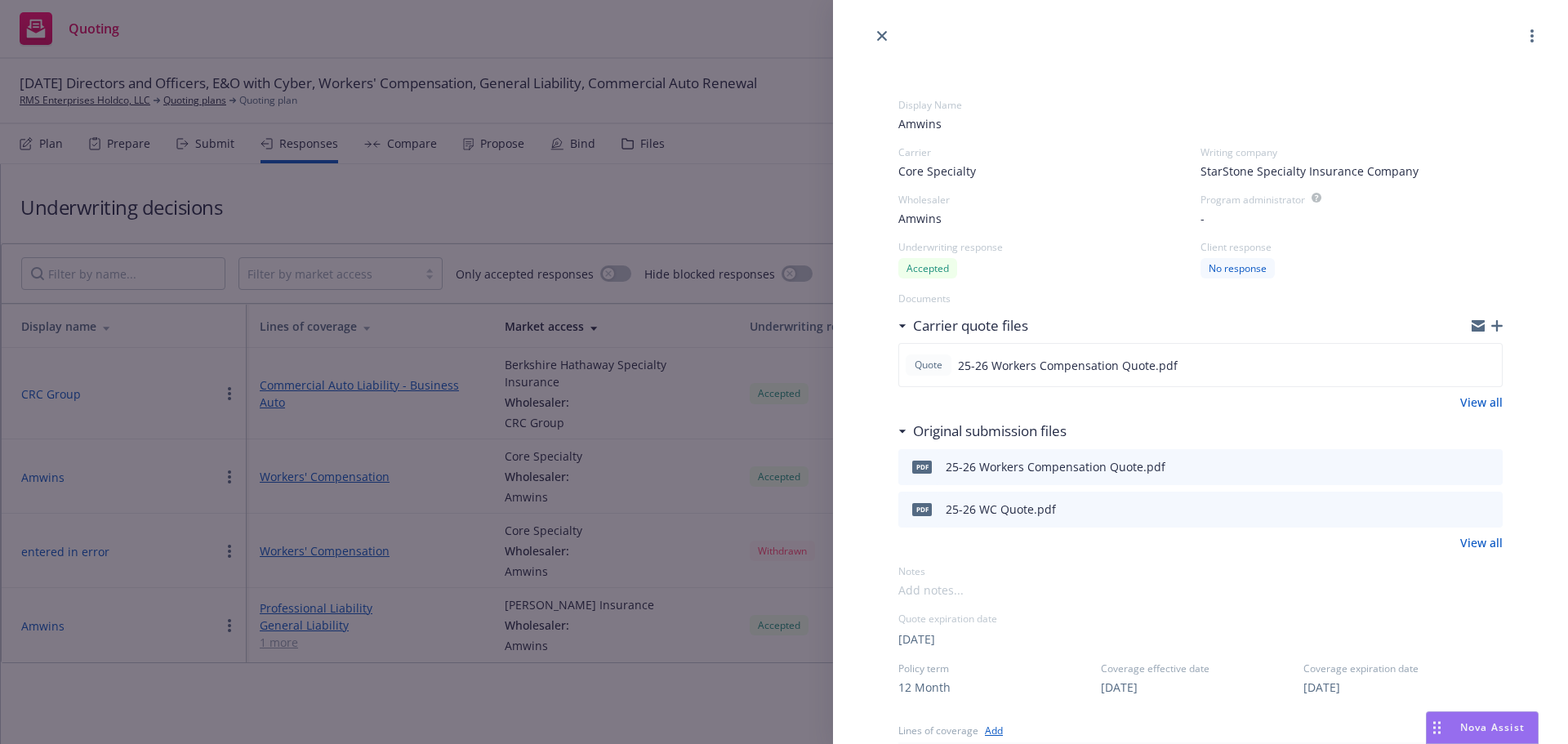
click at [698, 686] on div "Display Name Amwins Carrier Core Specialty Writing company StarStone Specialty …" at bounding box center [784, 372] width 1568 height 744
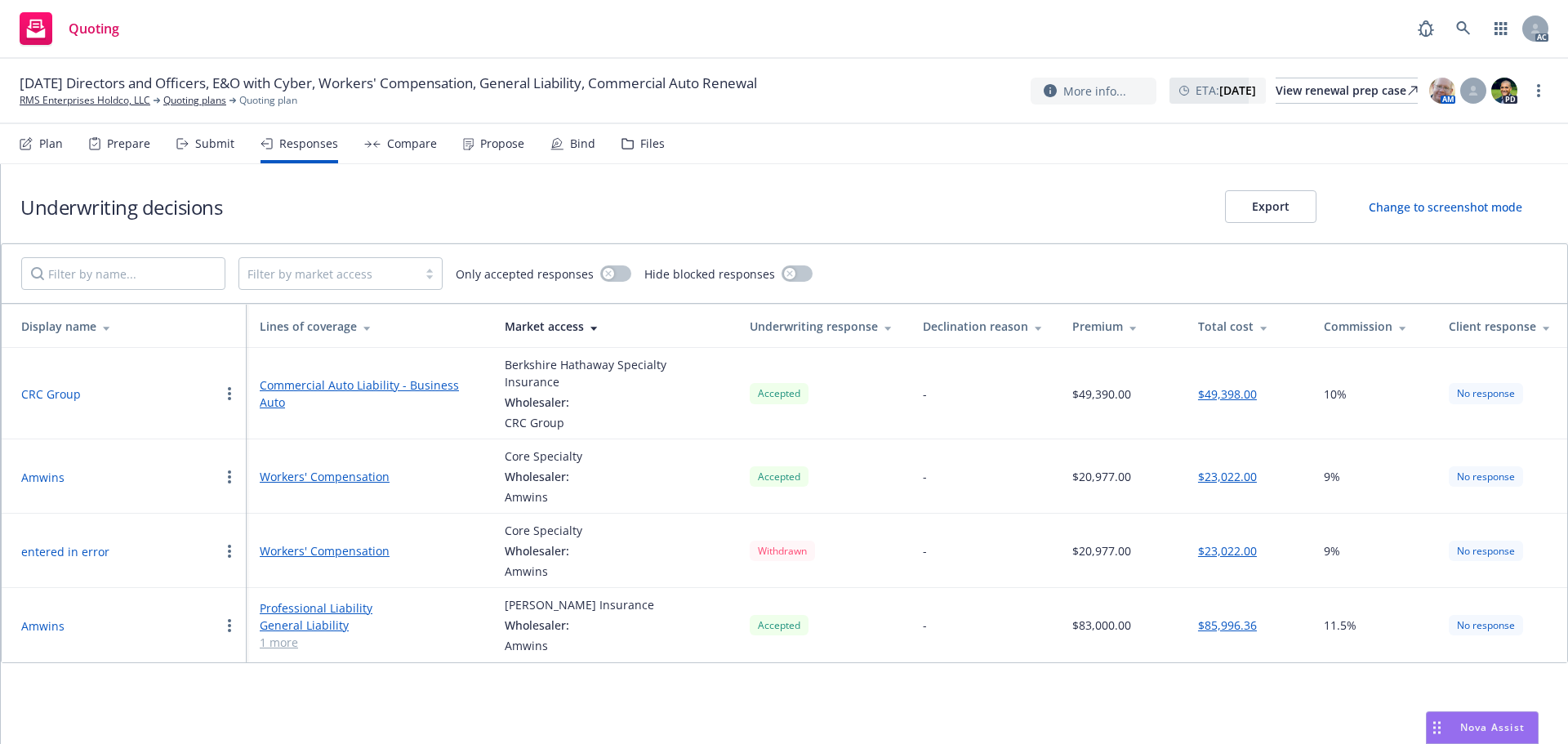
click at [456, 141] on div "Plan Prepare Submit Responses Compare Propose Bind Files" at bounding box center [341, 144] width 645 height 39
click at [466, 143] on icon at bounding box center [468, 144] width 11 height 12
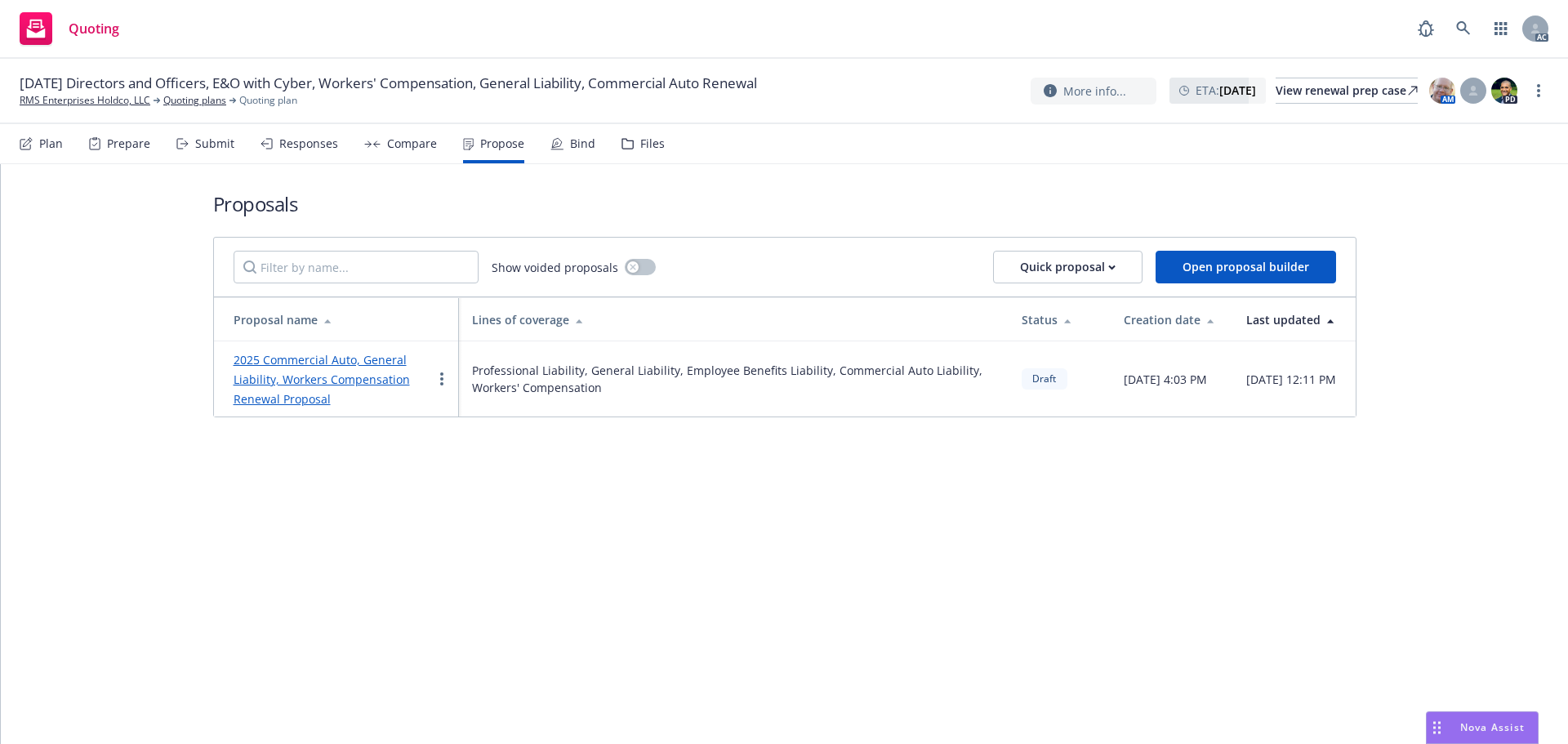
click at [303, 358] on link "2025 Commercial Auto, General Liability, Workers Compensation Renewal Proposal" at bounding box center [321, 379] width 177 height 55
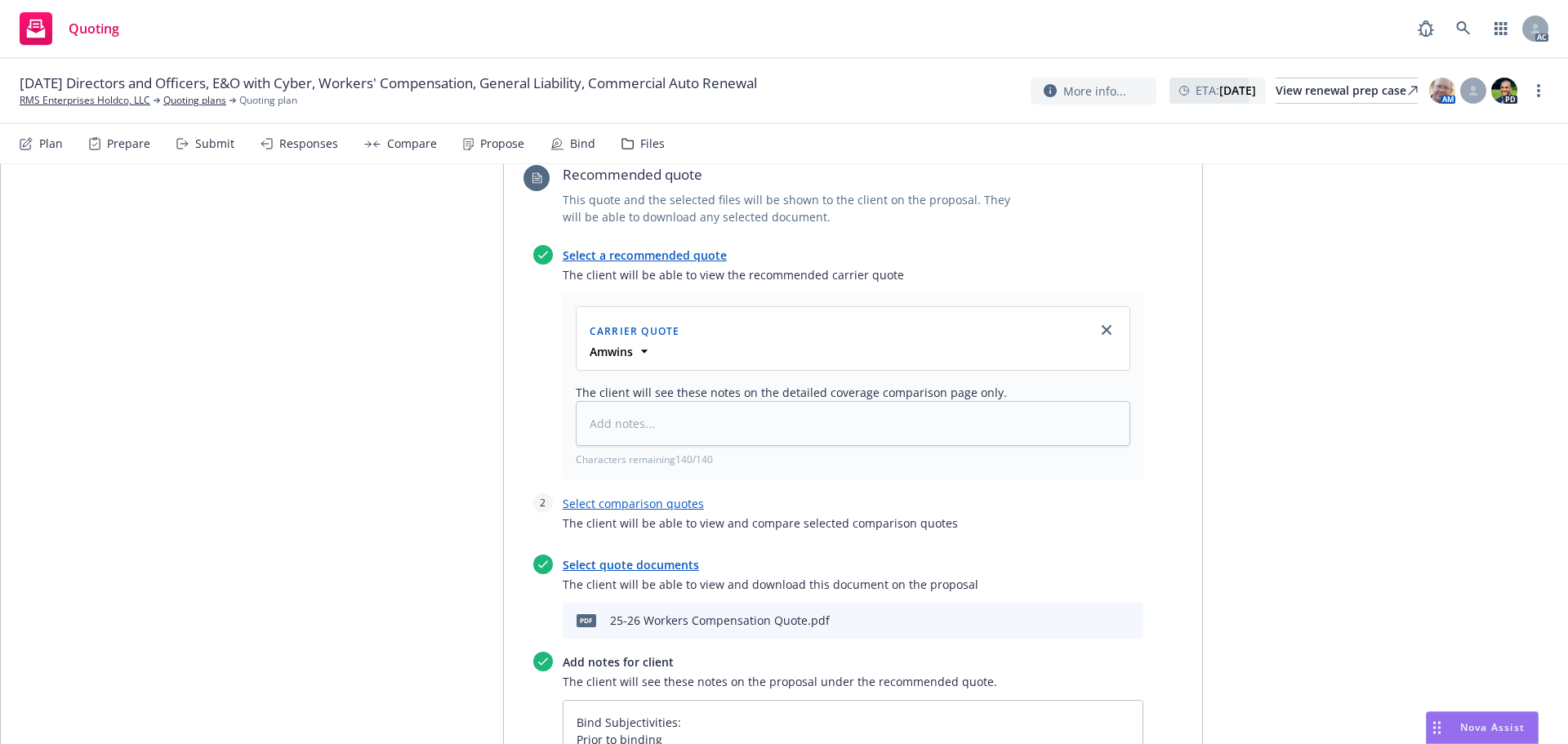
scroll to position [3105, 0]
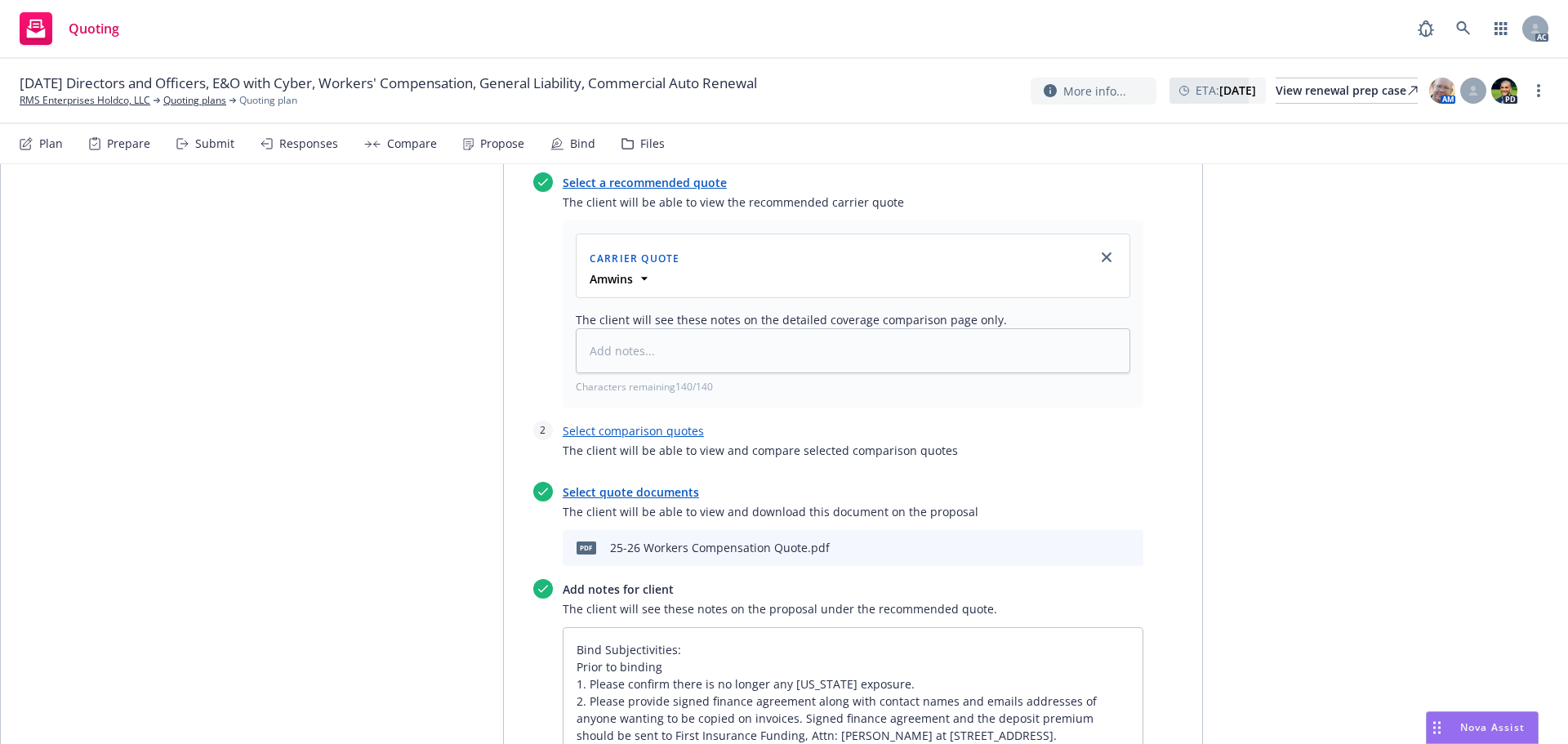
click at [625, 484] on link "Select quote documents" at bounding box center [631, 492] width 136 height 15
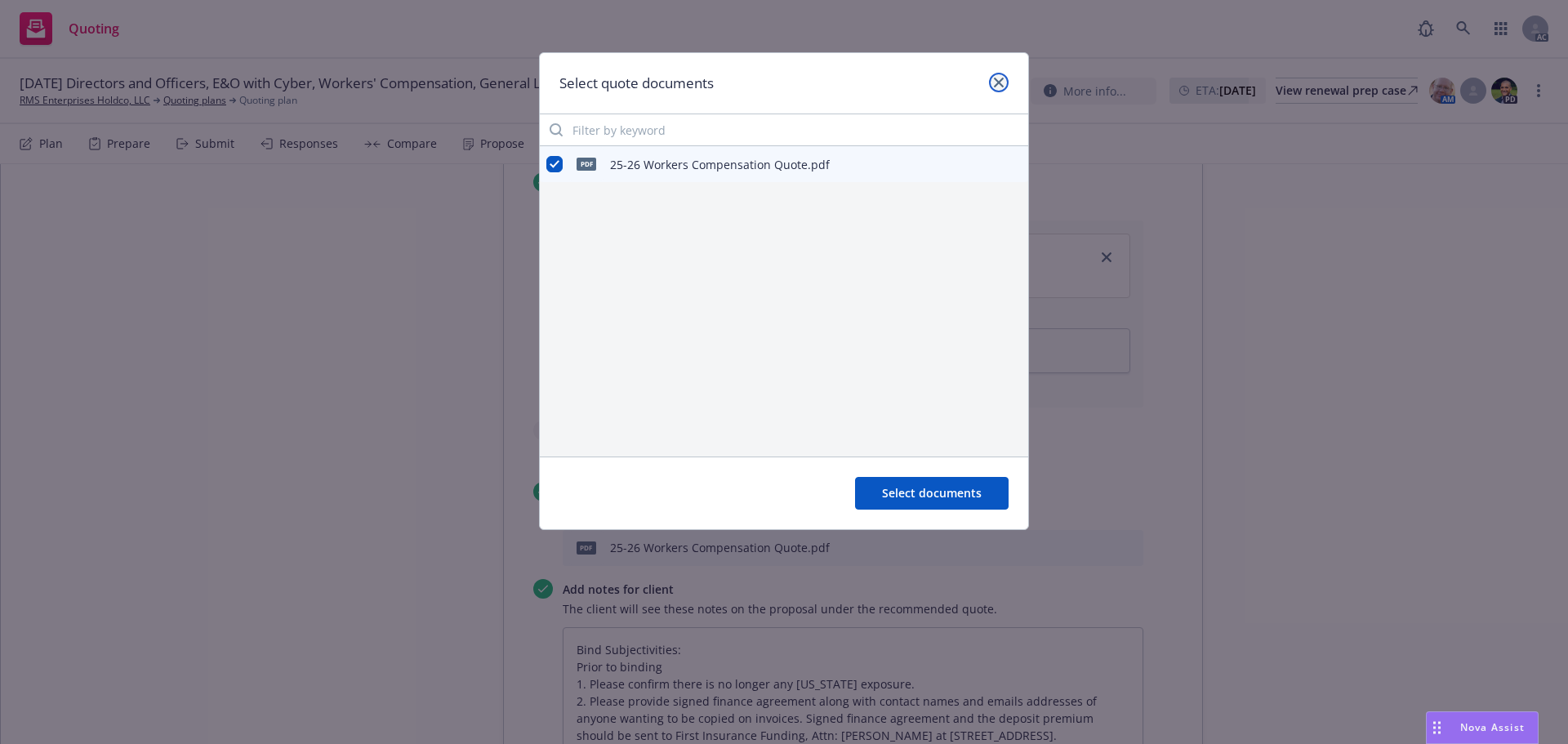
click at [997, 83] on icon "close" at bounding box center [999, 83] width 10 height 10
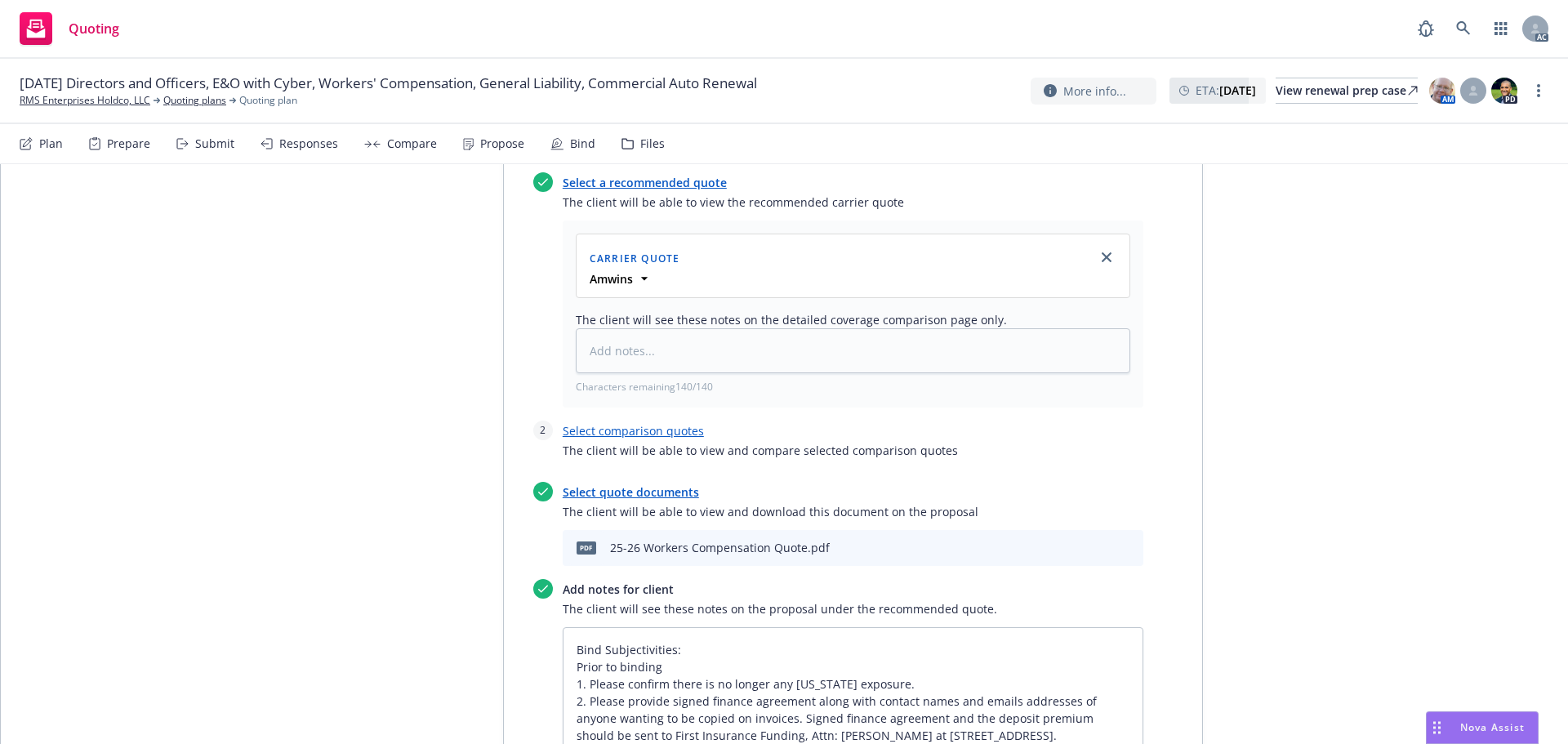
click at [1123, 540] on icon "archive file" at bounding box center [1129, 546] width 12 height 13
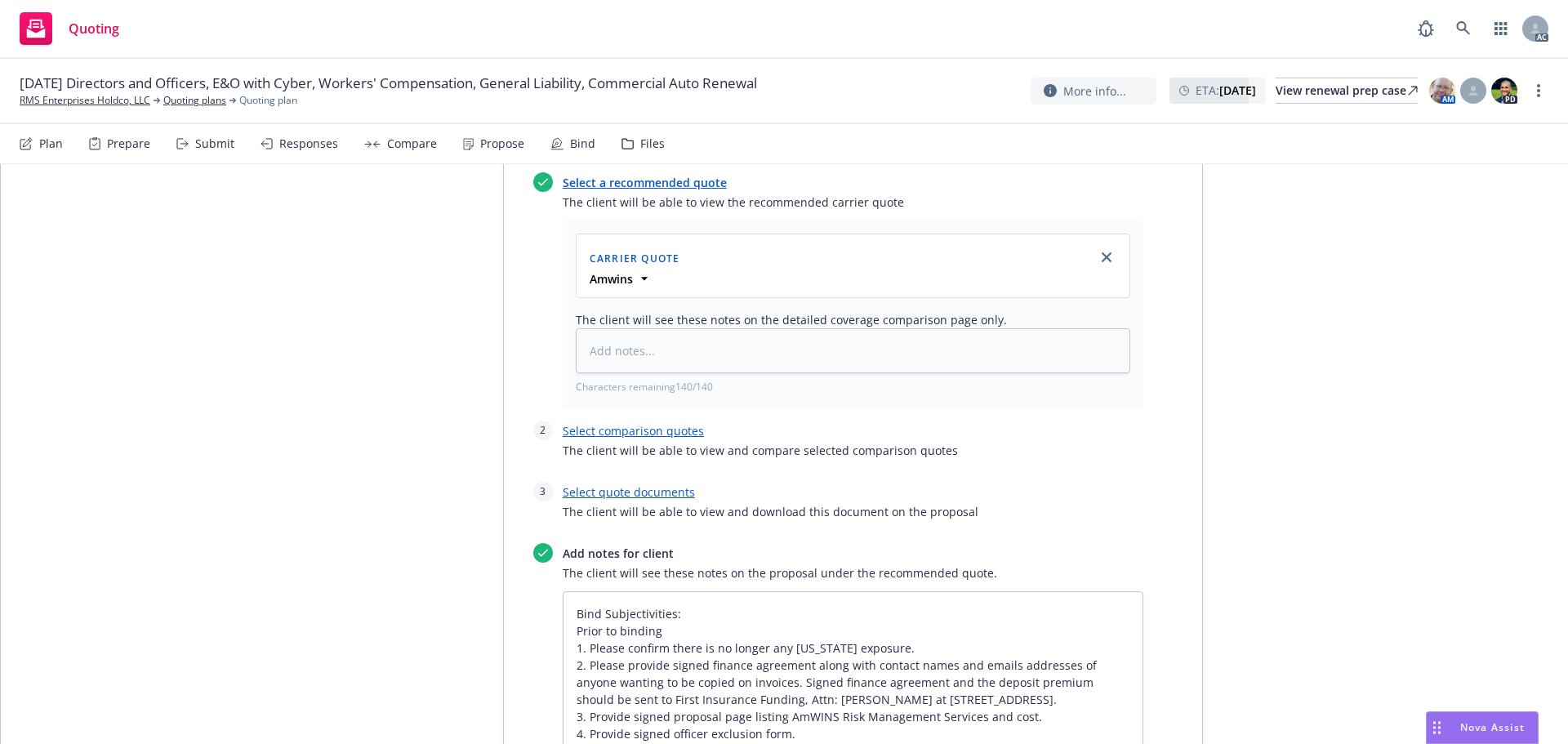
click at [649, 484] on link "Select quote documents" at bounding box center [629, 492] width 133 height 15
type textarea "x"
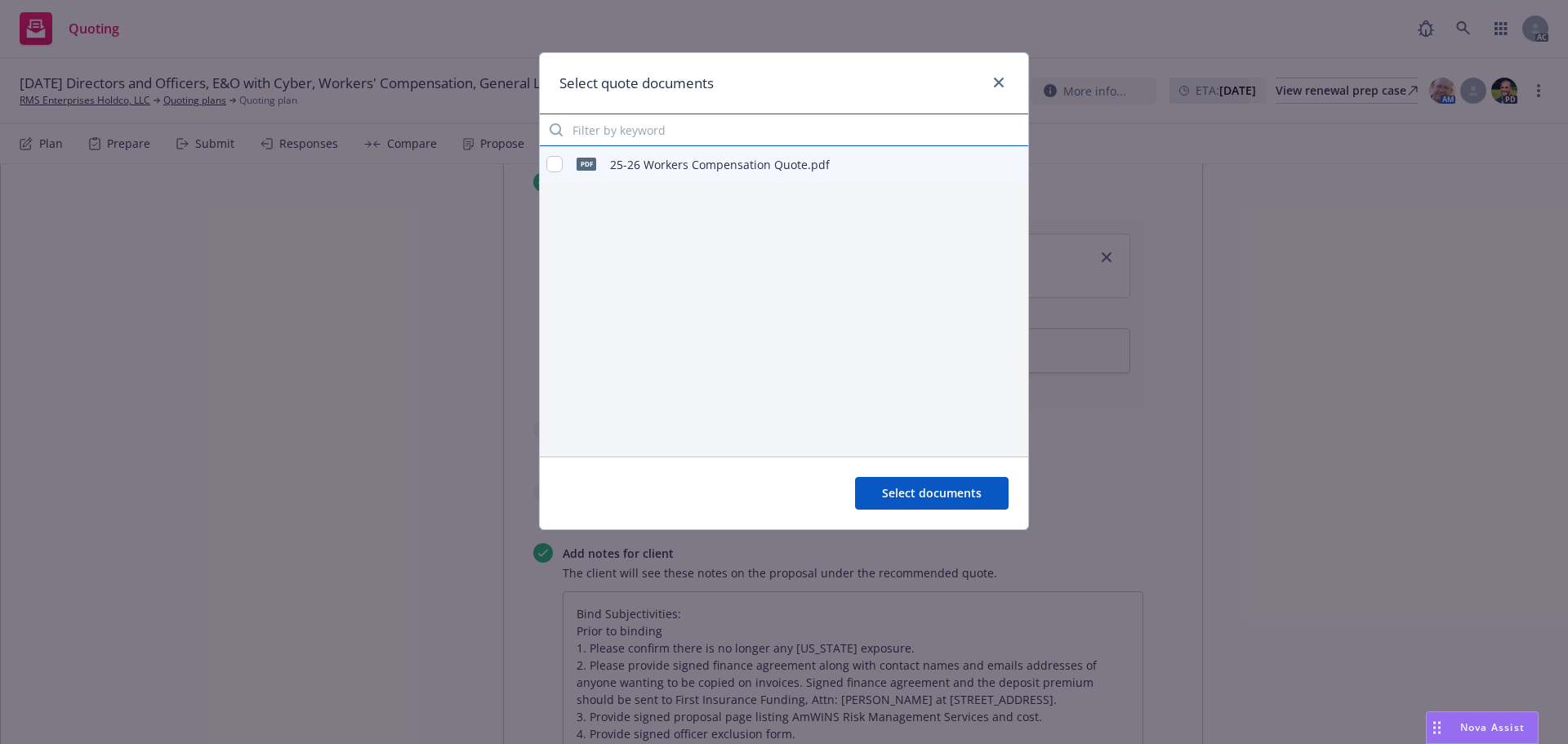
click at [598, 133] on input "Filter by keyword" at bounding box center [784, 129] width 489 height 33
type input "25-26"
click at [676, 238] on div "pdf 25-26 Workers Compensation Quote.pdf" at bounding box center [784, 301] width 489 height 310
click at [997, 80] on icon "close" at bounding box center [999, 83] width 10 height 10
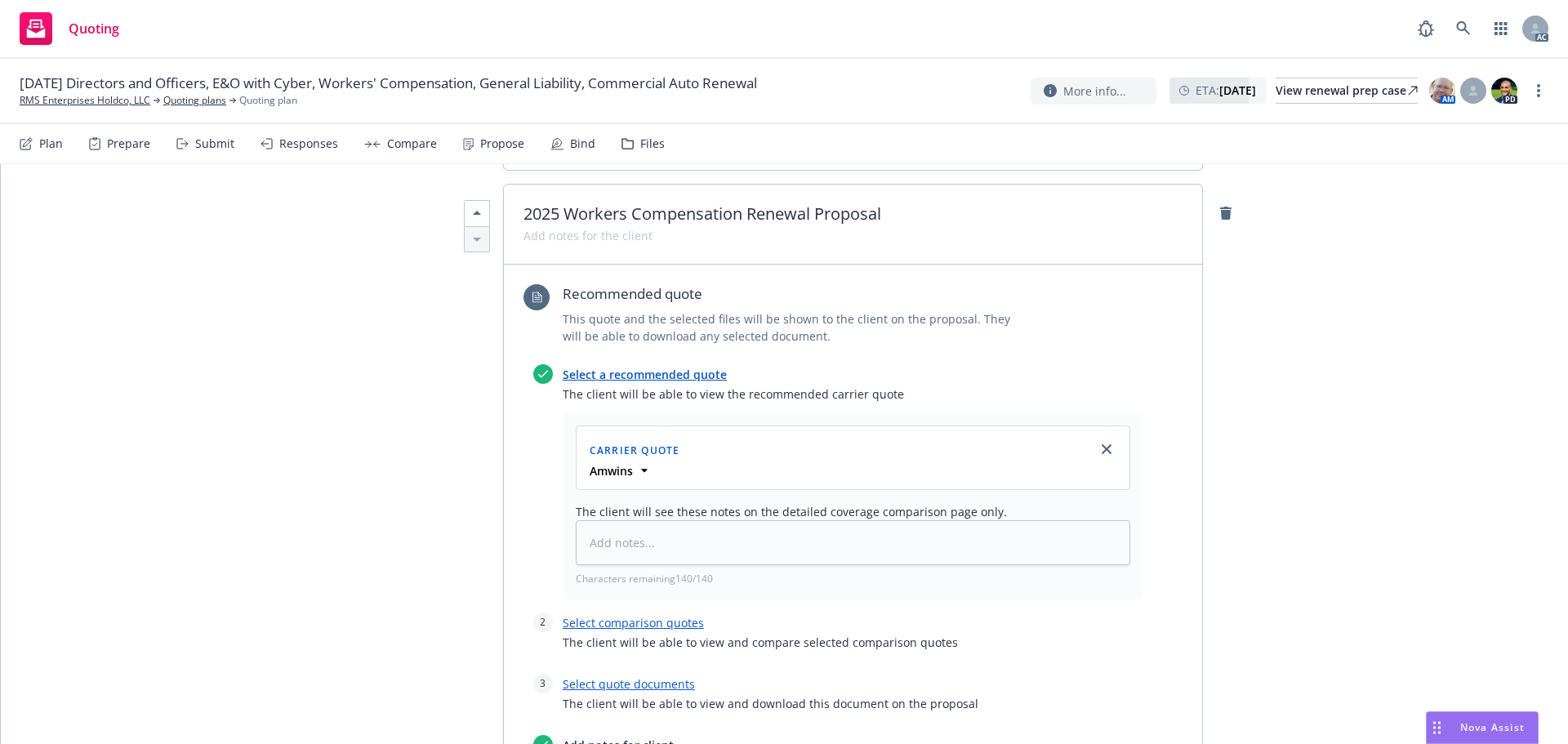
scroll to position [2941, 0]
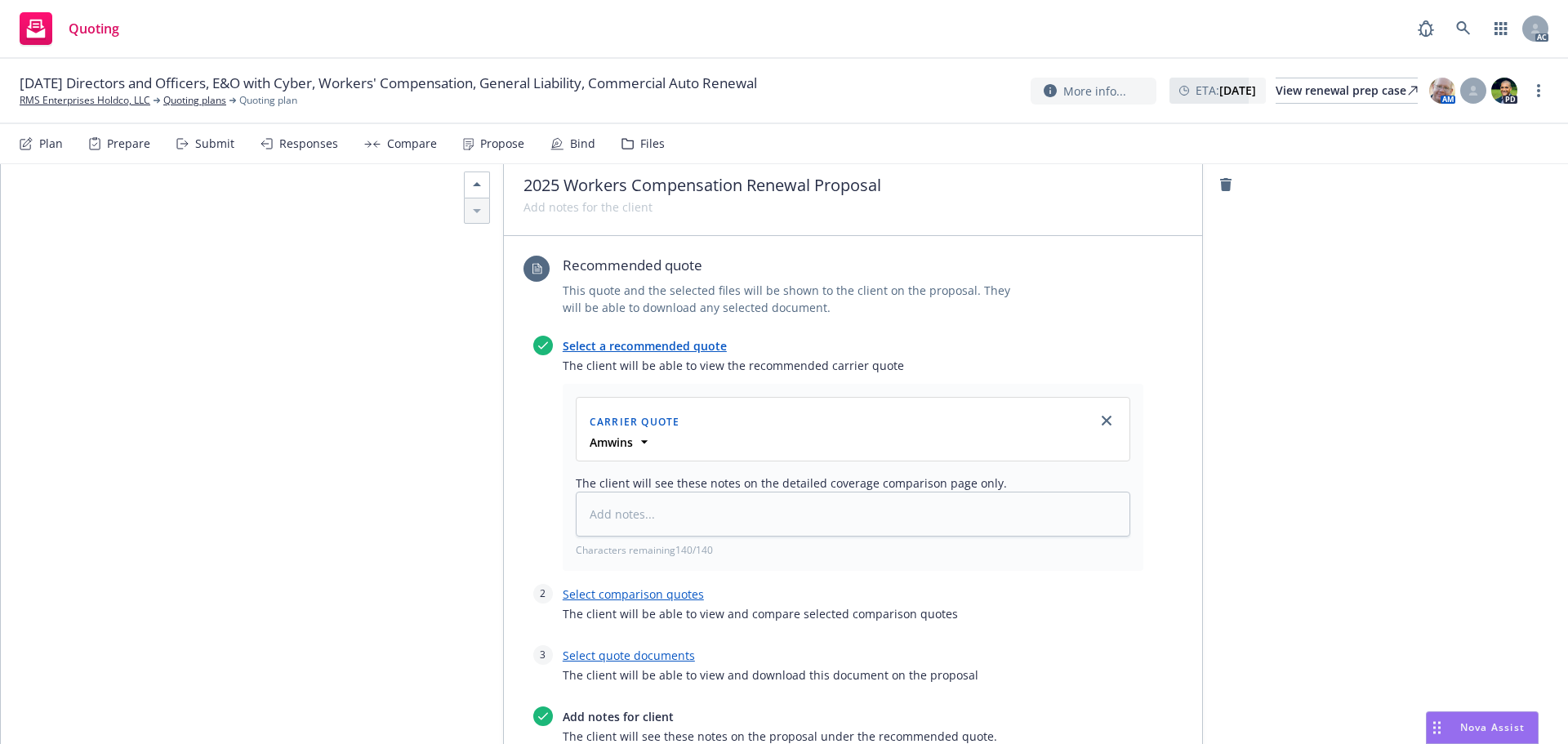
click at [587, 338] on link "Select a recommended quote" at bounding box center [645, 346] width 164 height 15
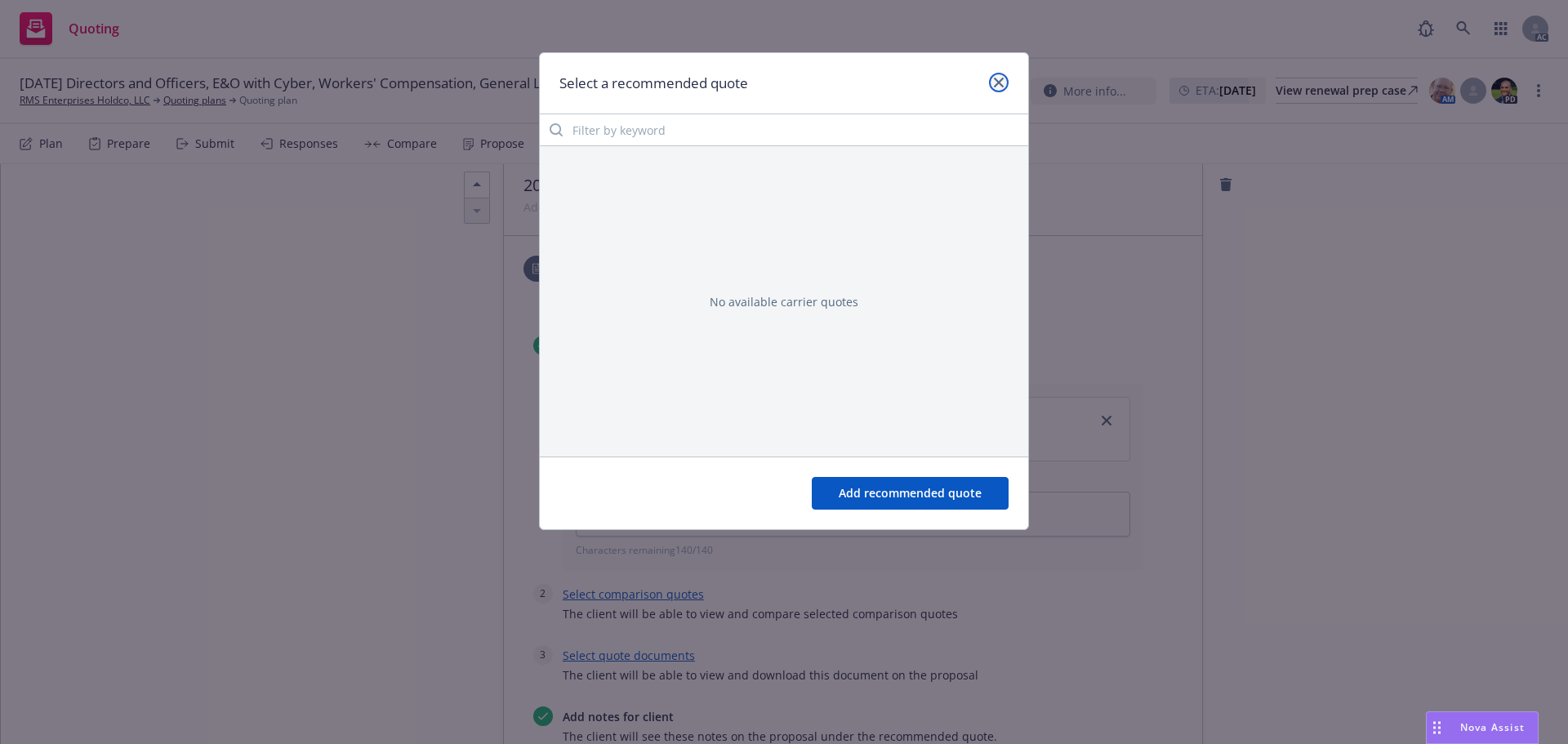
click at [1005, 75] on link "close" at bounding box center [998, 82] width 19 height 19
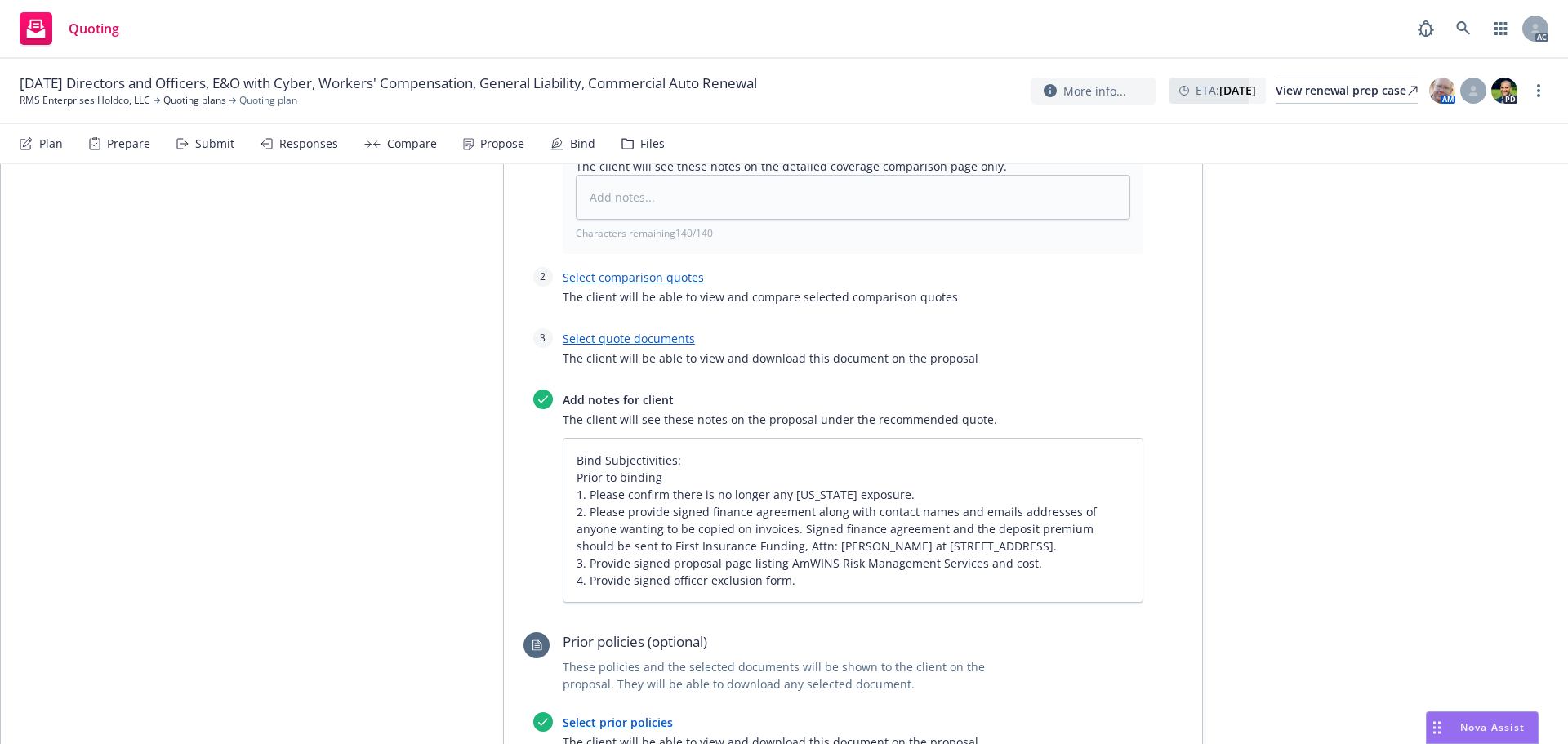
scroll to position [3105, 0]
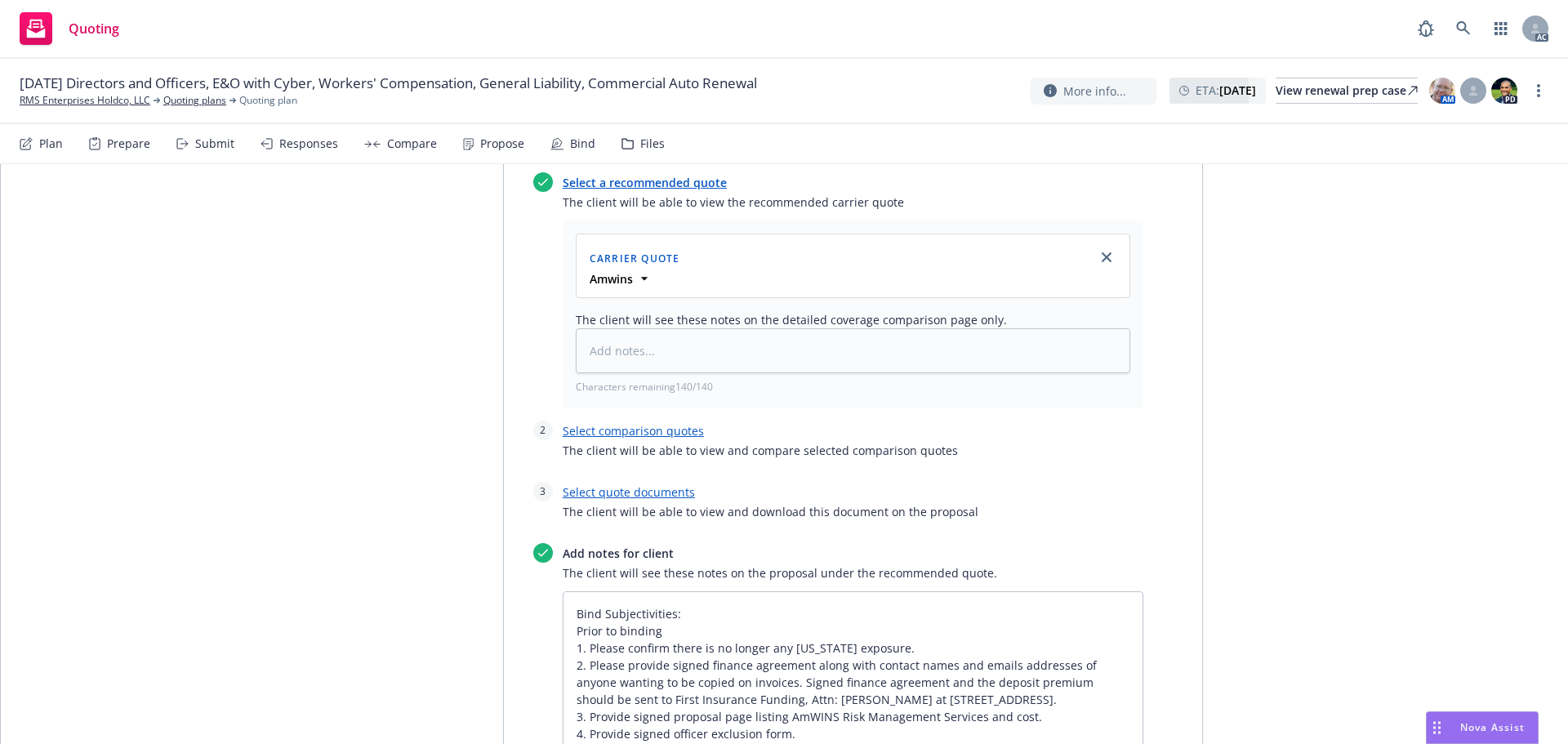
click at [645, 484] on link "Select quote documents" at bounding box center [629, 492] width 133 height 15
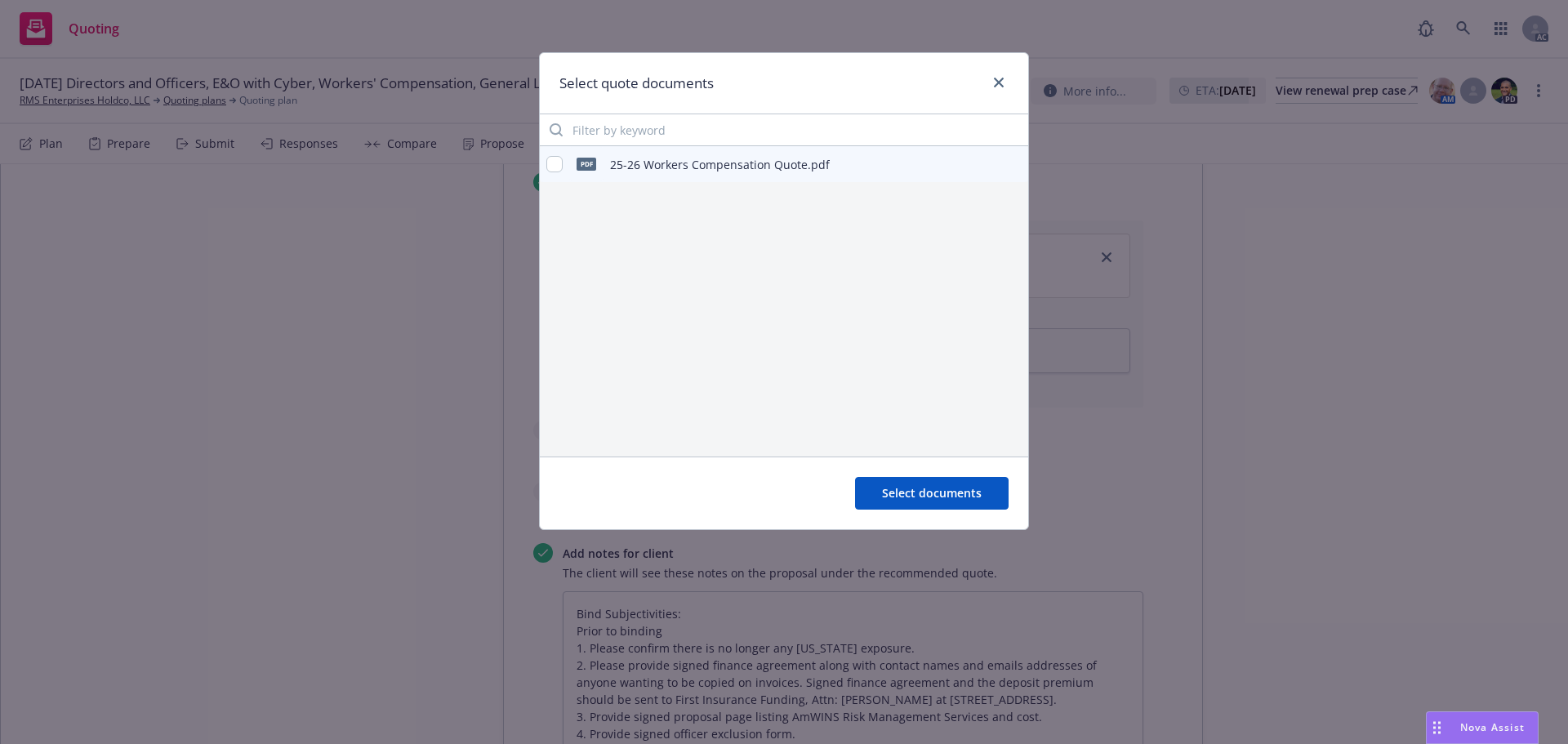
click at [403, 416] on div "Select quote documents pdf 25-26 Workers Compensation Quote.pdf Select documents" at bounding box center [784, 372] width 1568 height 744
click at [994, 78] on icon "close" at bounding box center [999, 83] width 10 height 10
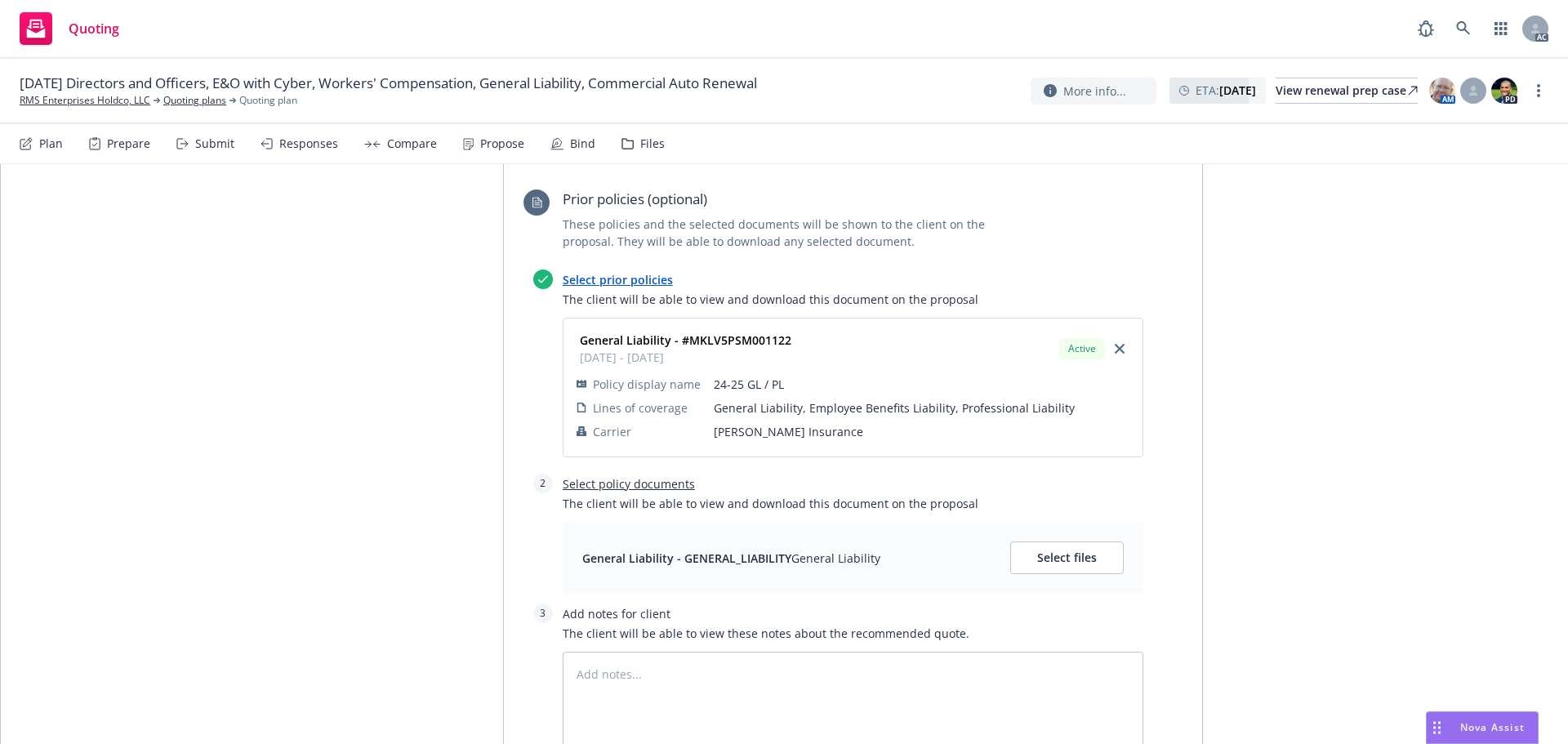
scroll to position [2288, 0]
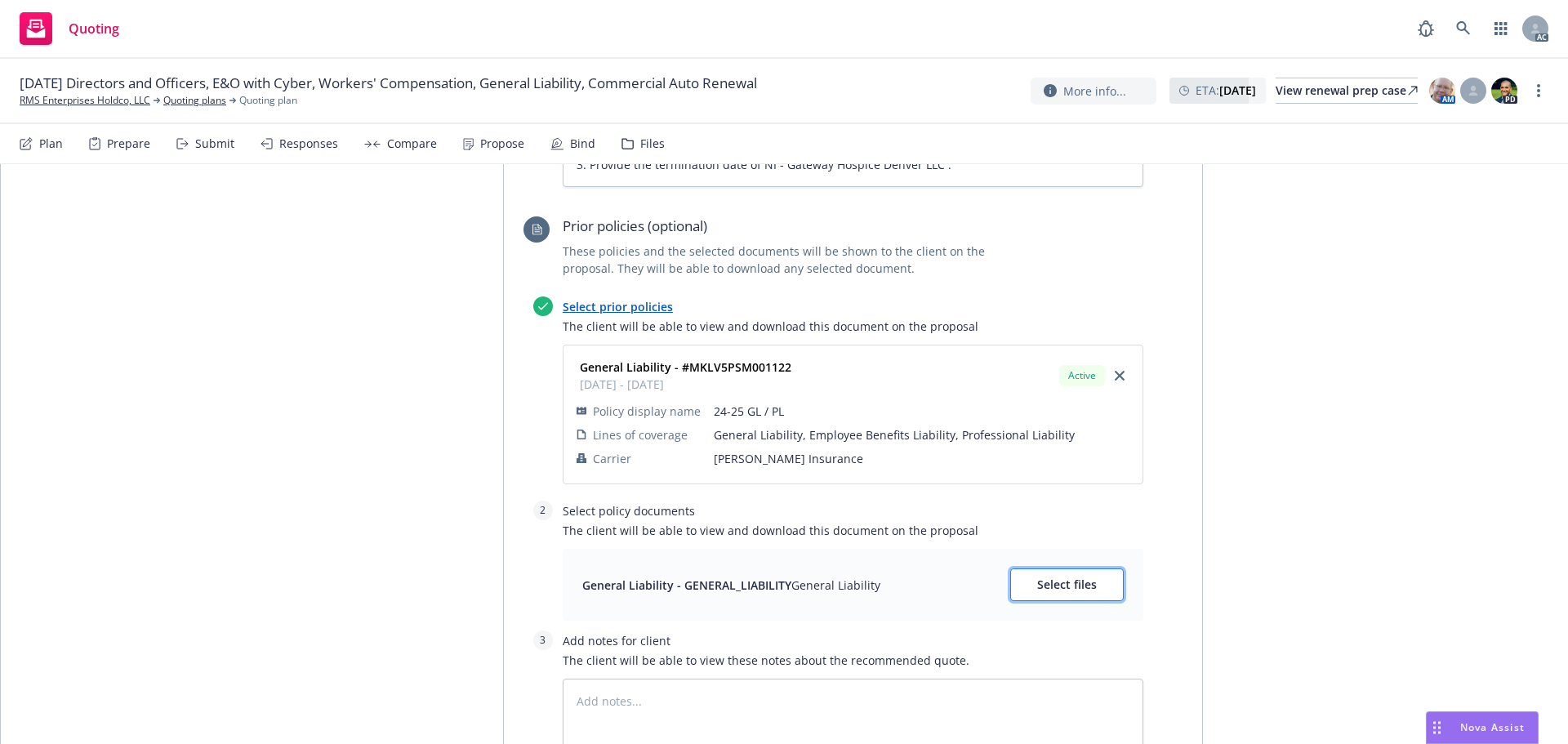
click at [1079, 569] on button "Select files" at bounding box center [1067, 585] width 113 height 33
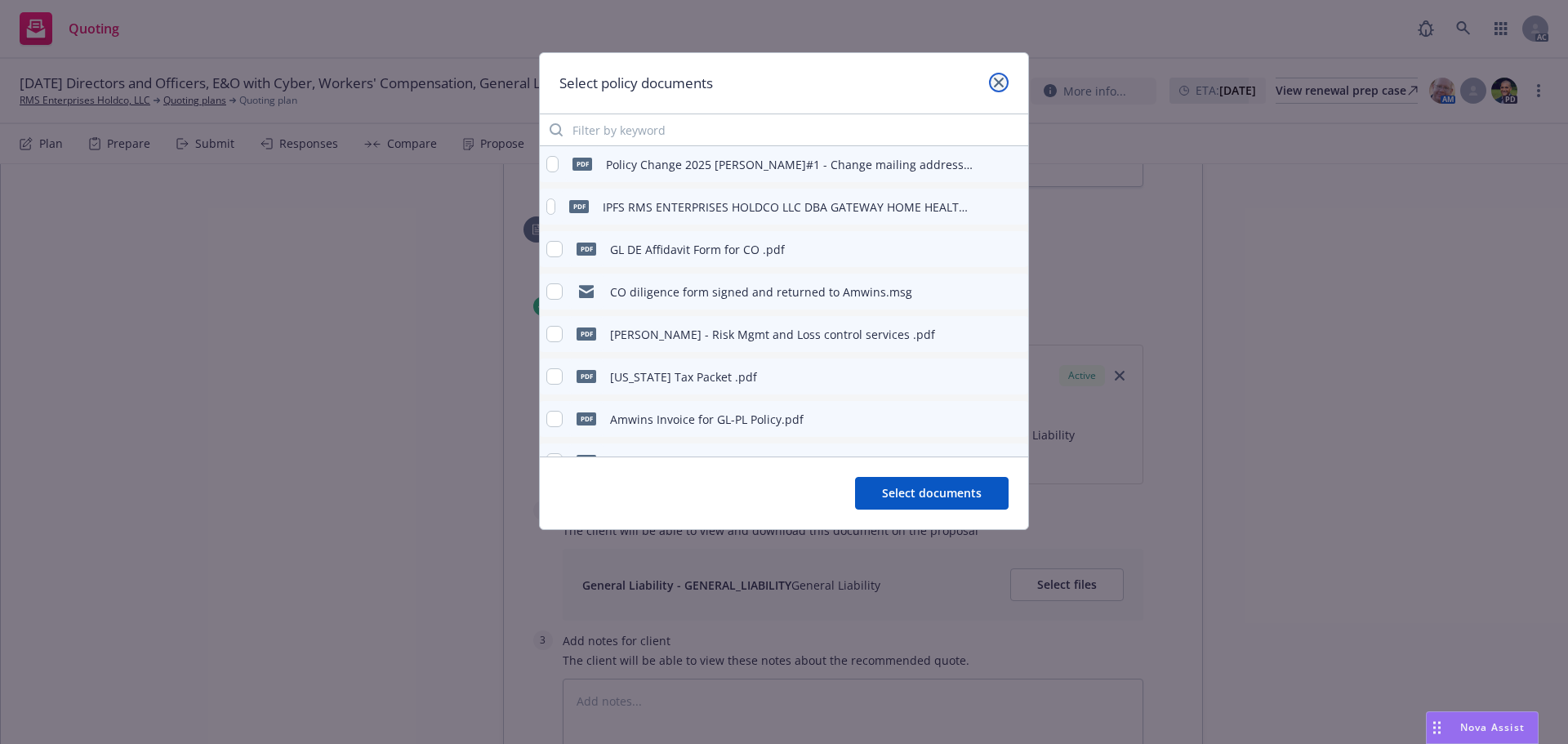
click at [996, 82] on icon "close" at bounding box center [999, 83] width 10 height 10
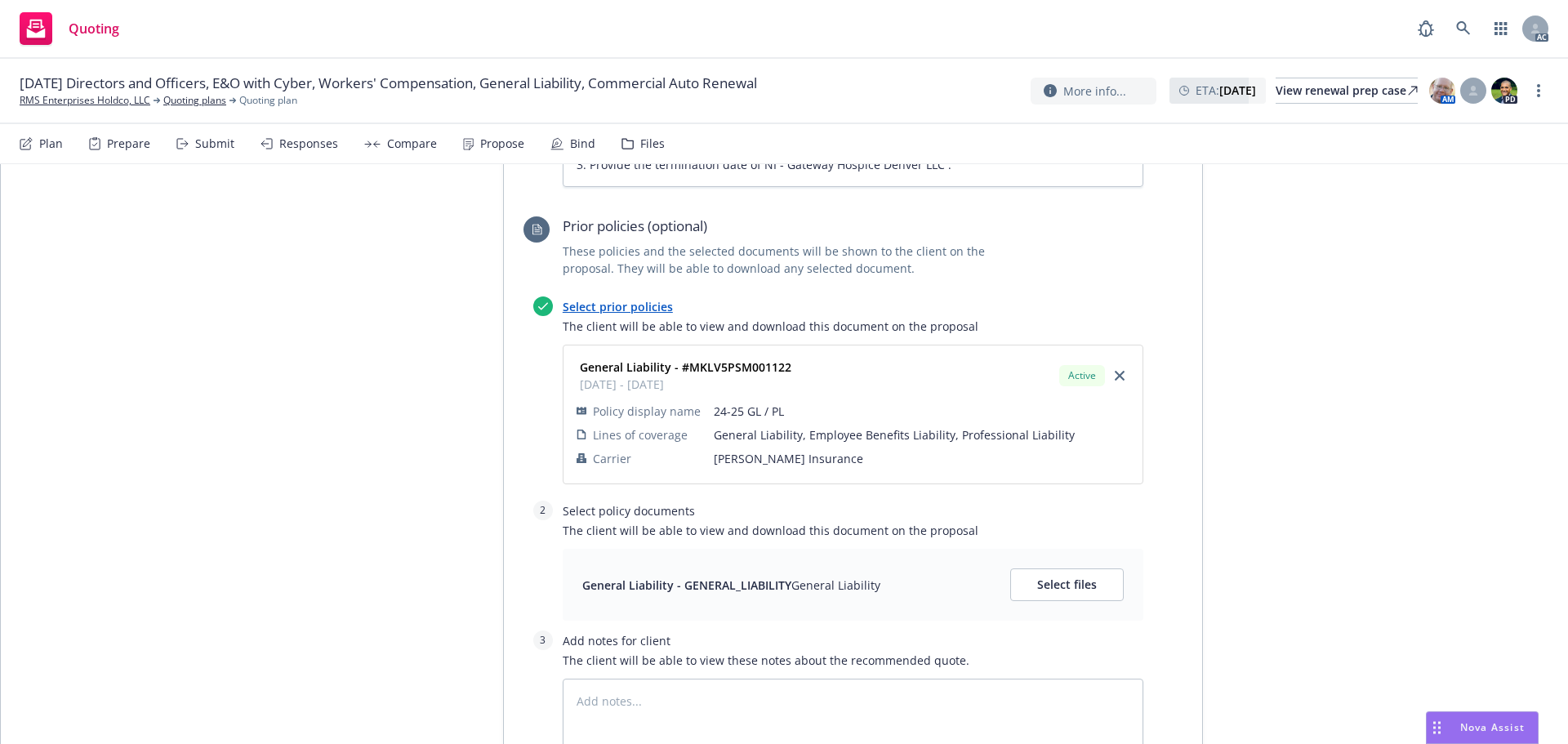
type textarea "x"
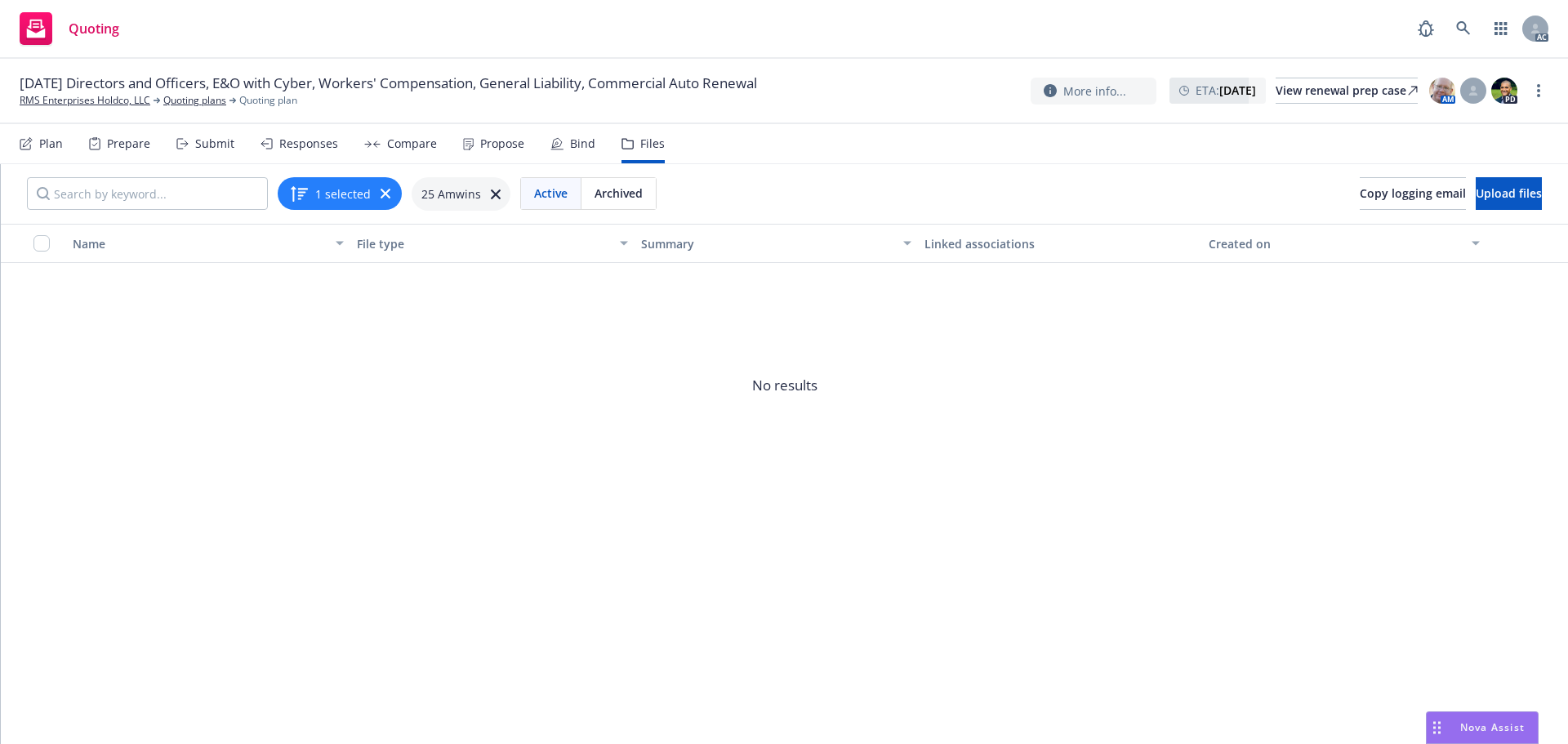
click at [618, 195] on span "Archived" at bounding box center [618, 193] width 48 height 17
click at [544, 190] on span "Active" at bounding box center [551, 193] width 34 height 17
click at [491, 194] on icon at bounding box center [496, 194] width 10 height 10
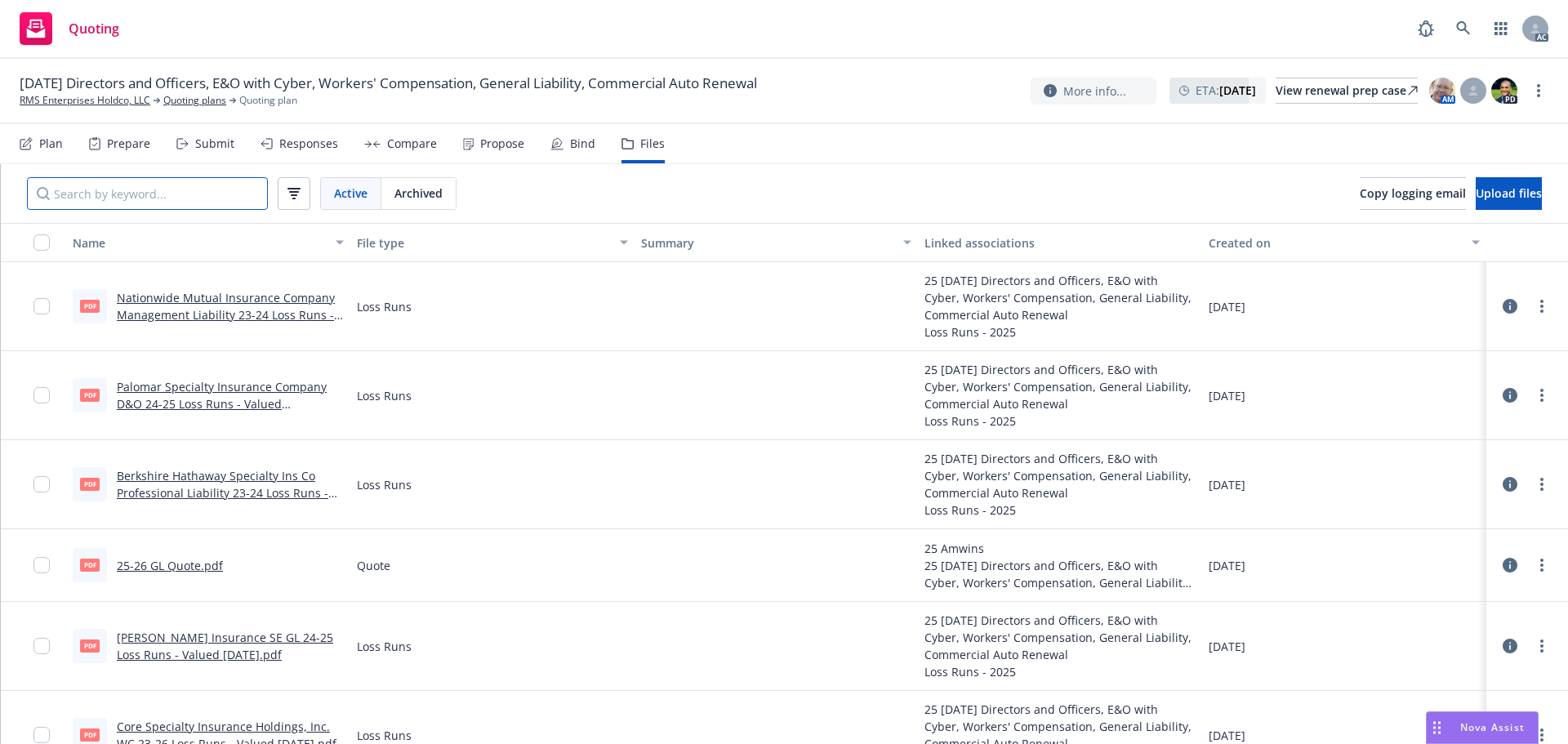
click at [176, 200] on input "Search by keyword..." at bounding box center [147, 194] width 241 height 33
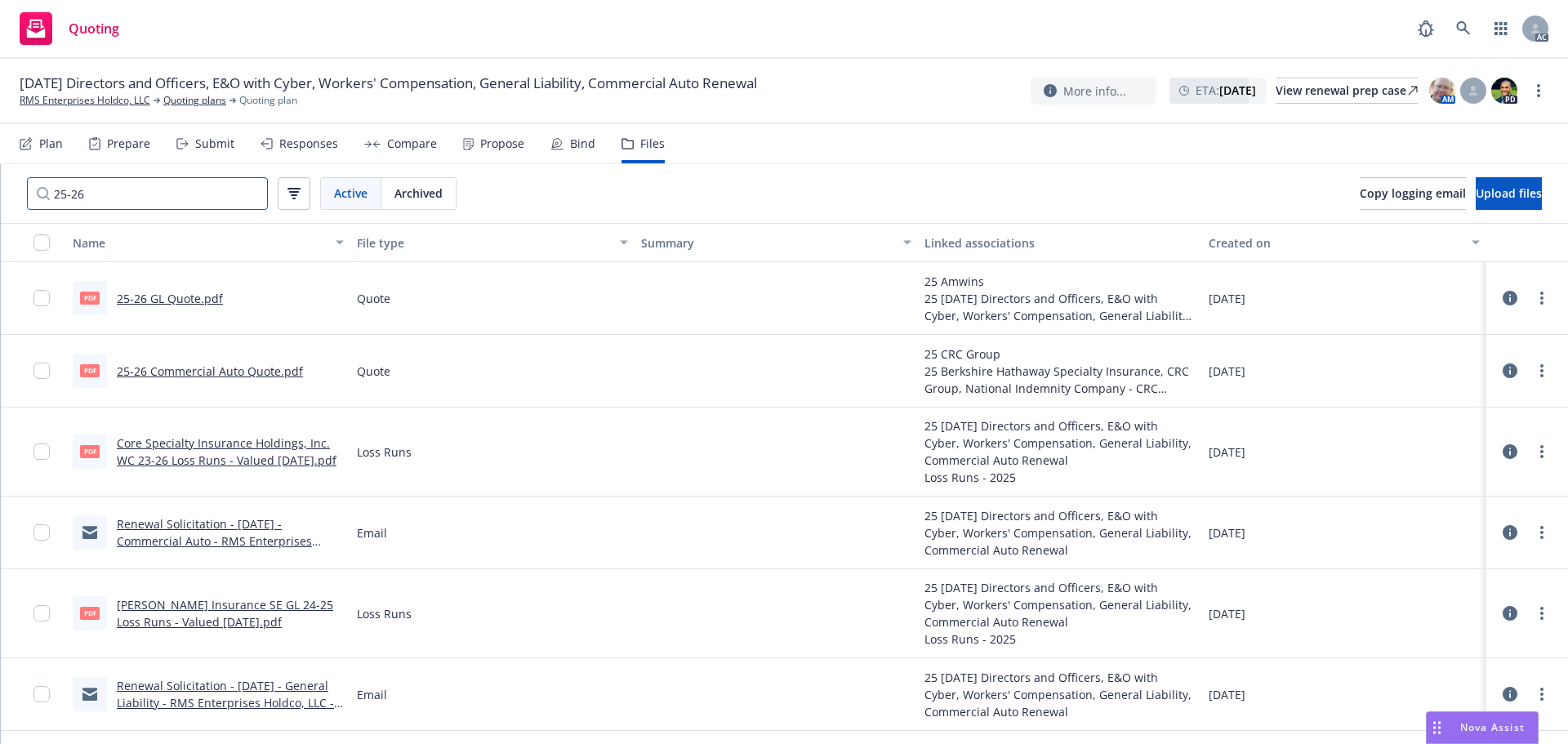
type input "25-26"
click at [437, 189] on span "Archived" at bounding box center [418, 193] width 48 height 17
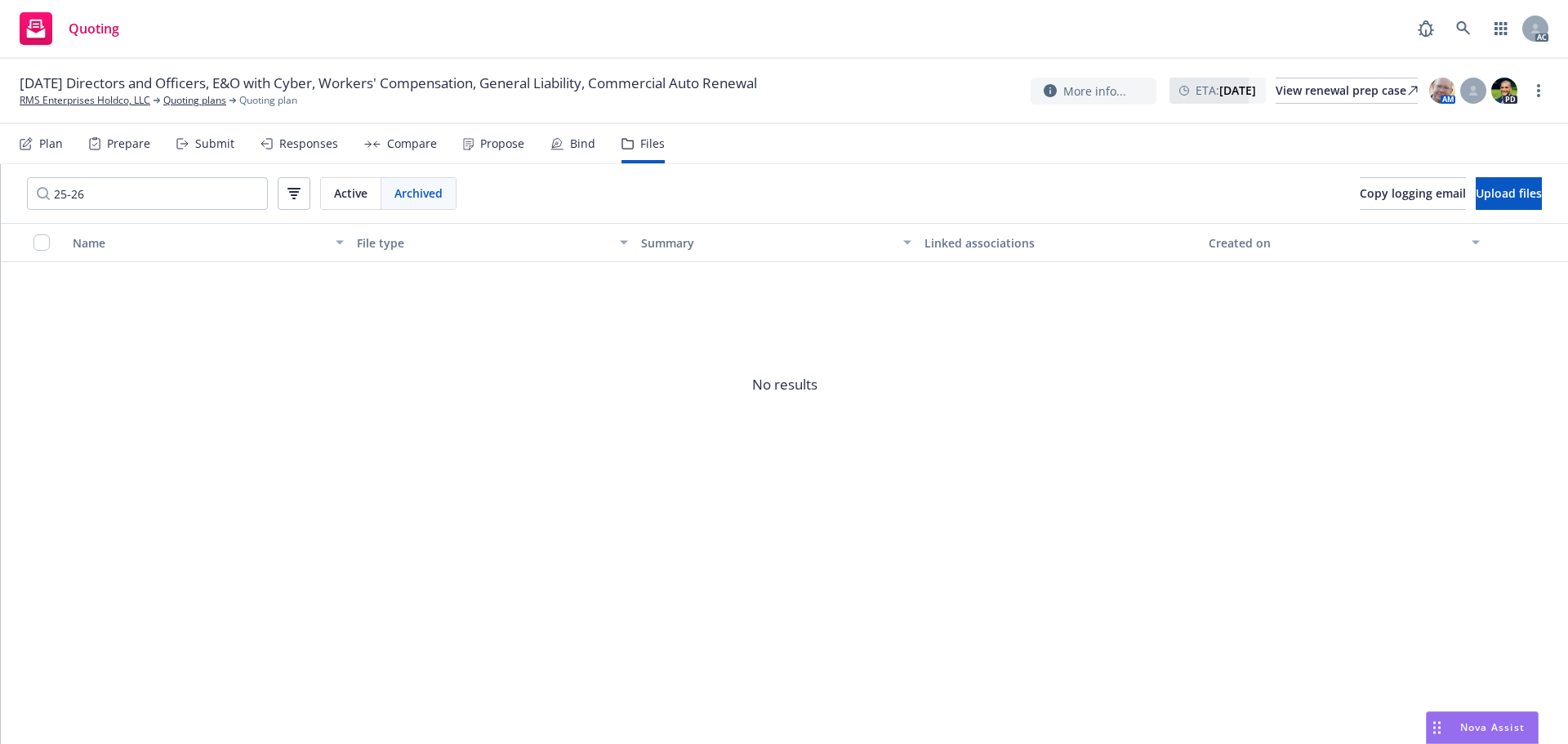
click at [356, 197] on span "Active" at bounding box center [351, 193] width 34 height 17
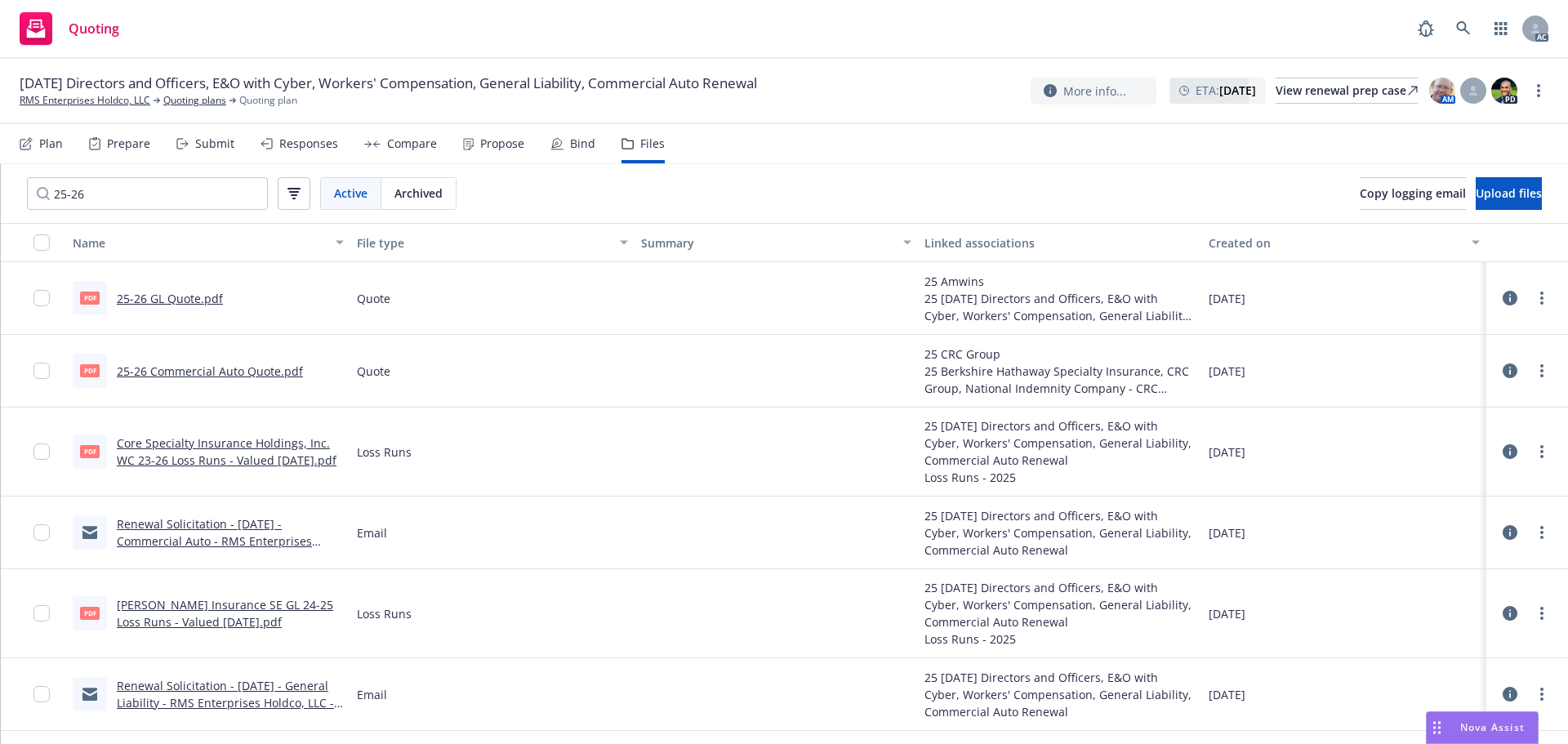
click at [499, 144] on div "Propose" at bounding box center [502, 143] width 44 height 13
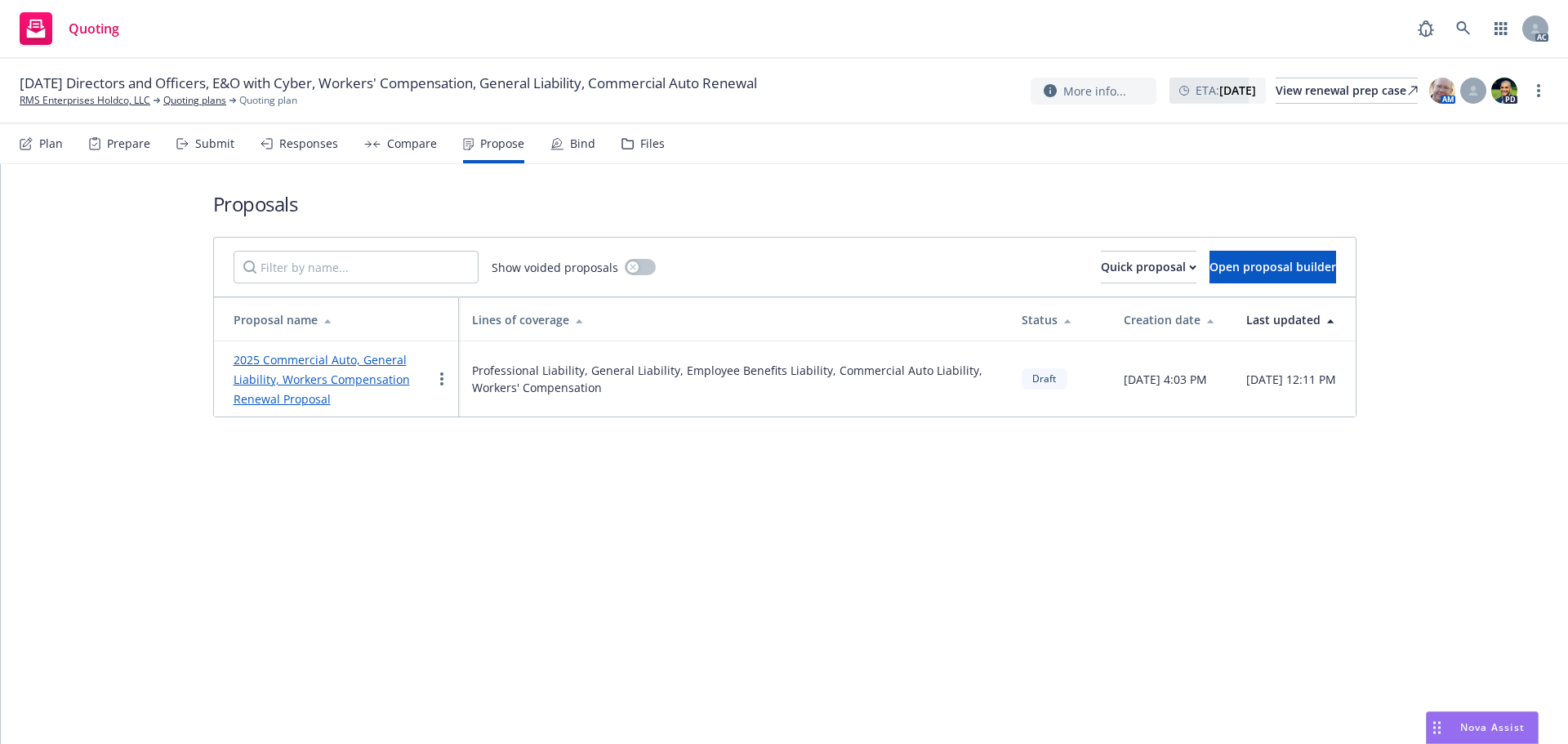
click at [587, 143] on div "Bind" at bounding box center [583, 143] width 25 height 13
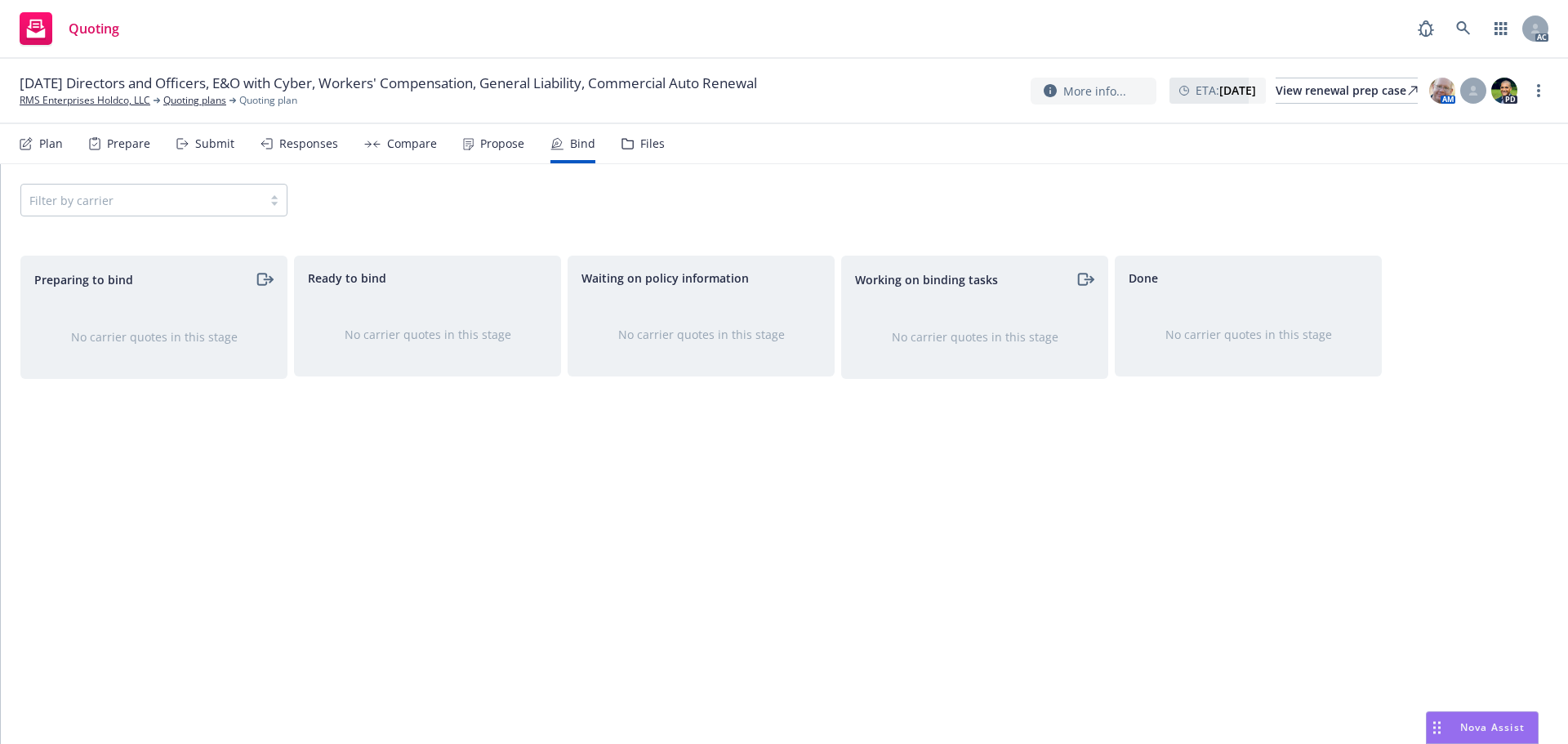
click at [629, 144] on div "Files" at bounding box center [642, 144] width 43 height 39
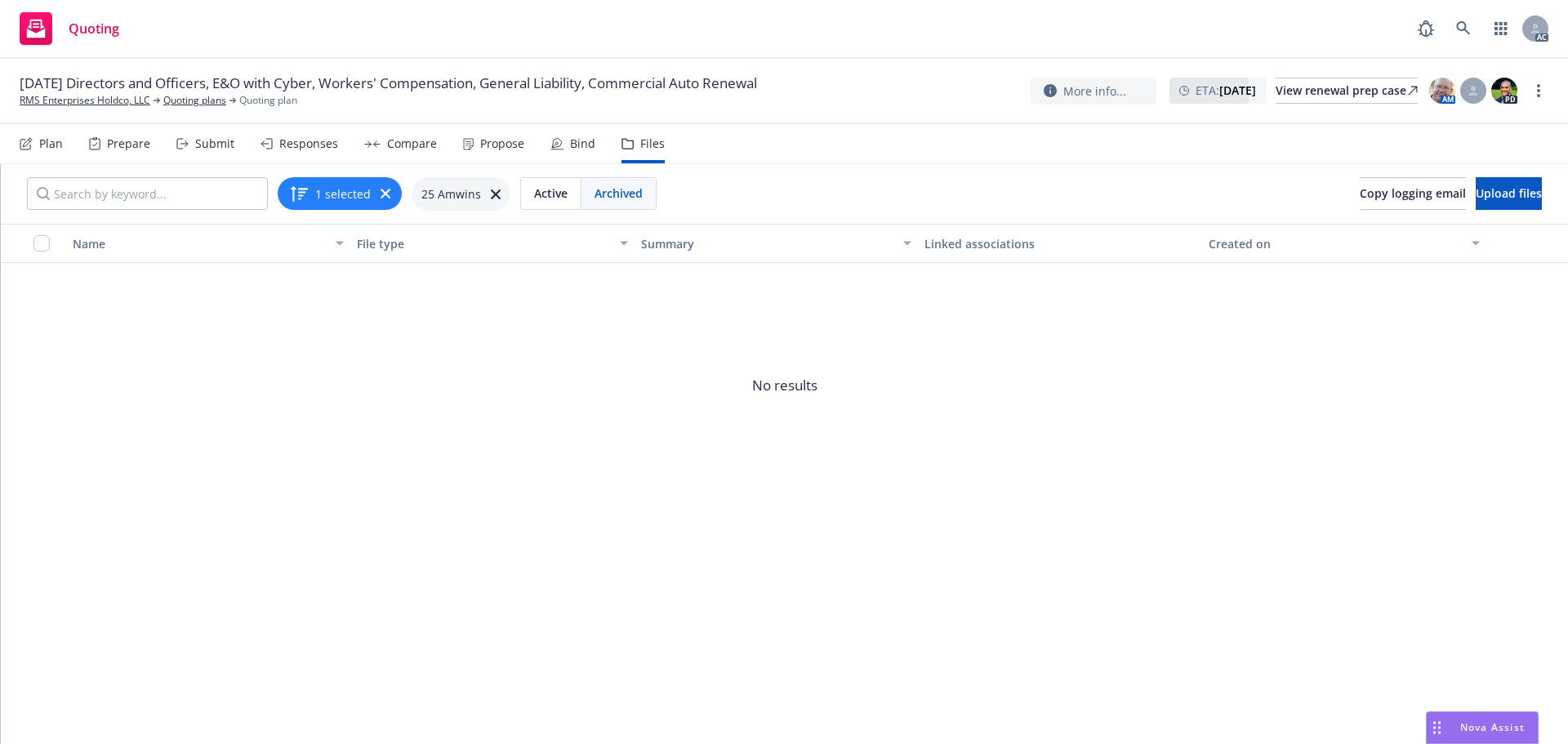
click at [558, 198] on span "Active" at bounding box center [551, 193] width 34 height 17
click at [606, 198] on span "Archived" at bounding box center [618, 193] width 48 height 17
click at [546, 187] on span "Active" at bounding box center [551, 193] width 34 height 17
click at [603, 187] on span "Archived" at bounding box center [618, 193] width 48 height 17
click at [559, 193] on span "Active" at bounding box center [551, 193] width 34 height 17
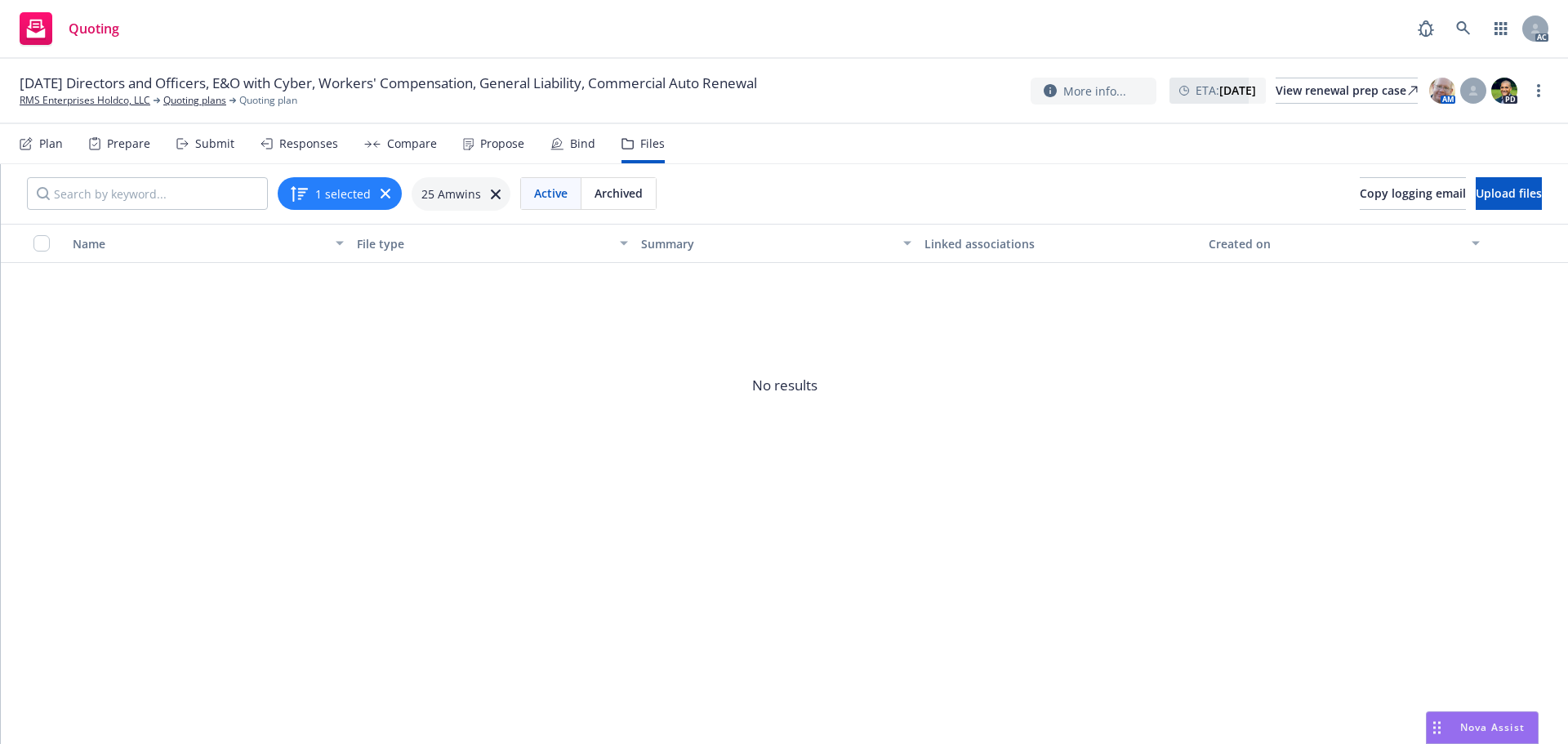
click at [603, 194] on span "Archived" at bounding box center [618, 193] width 48 height 17
click at [538, 197] on span "Active" at bounding box center [551, 193] width 34 height 17
click at [492, 190] on icon at bounding box center [496, 194] width 10 height 10
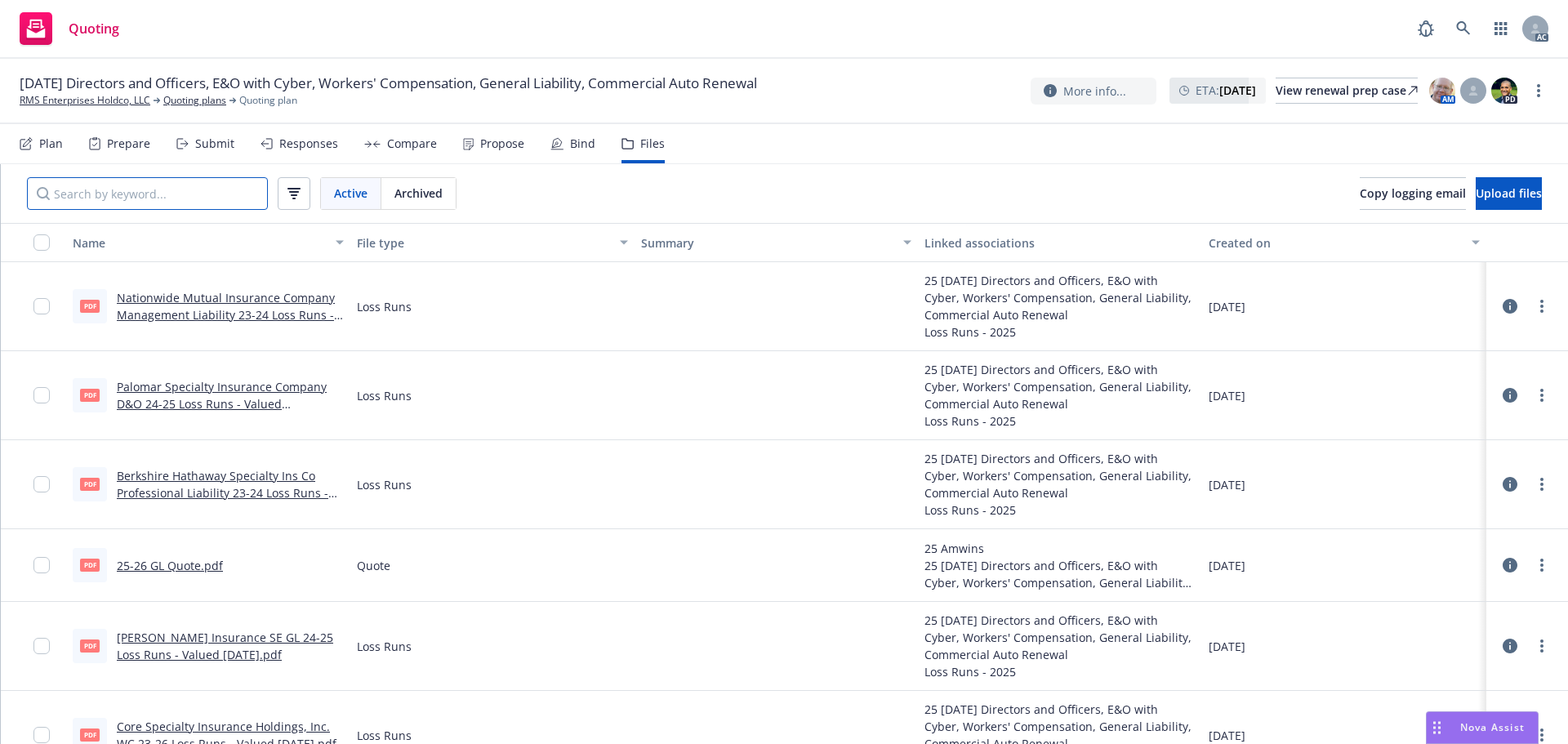
click at [147, 190] on input "Search by keyword..." at bounding box center [147, 194] width 241 height 33
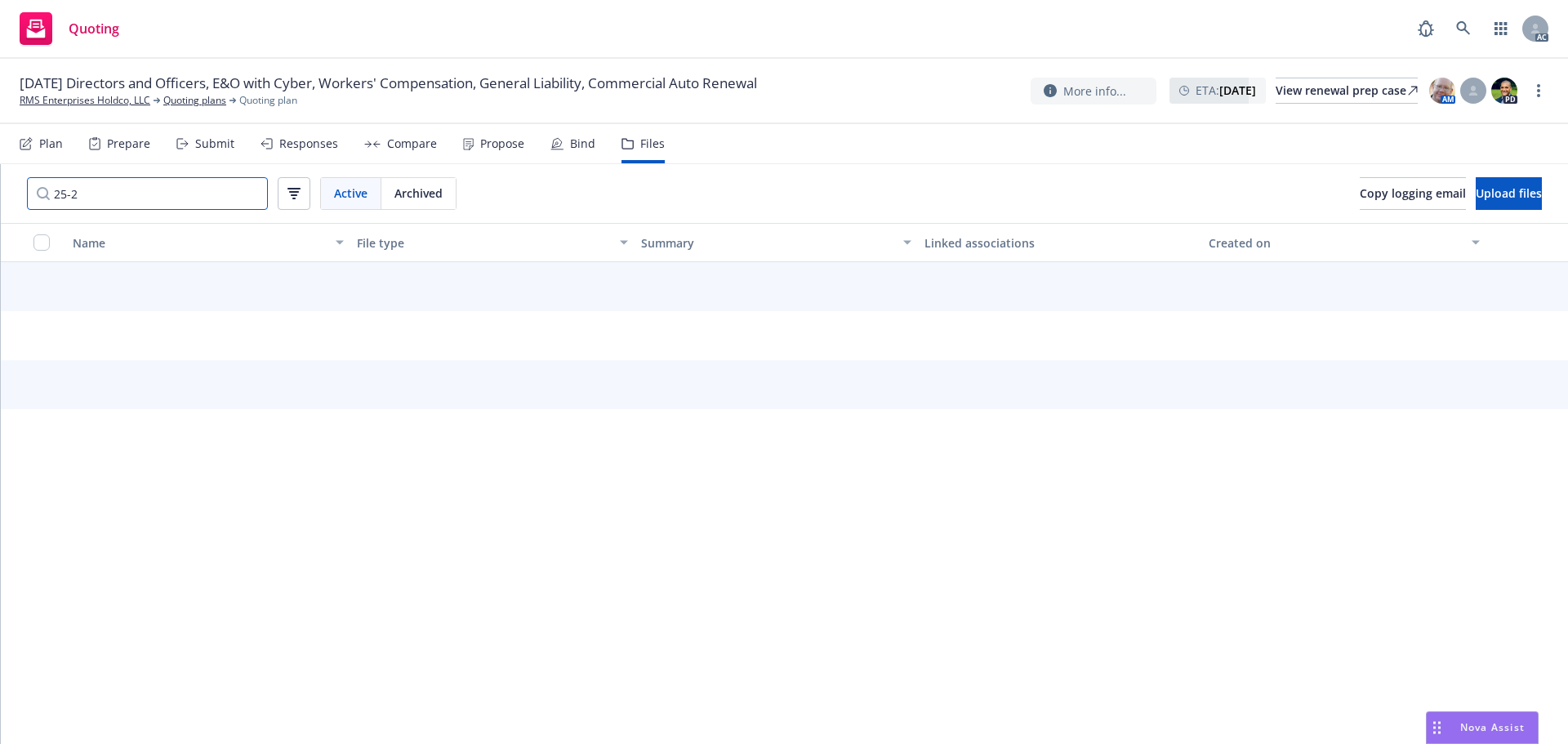
type input "25-26"
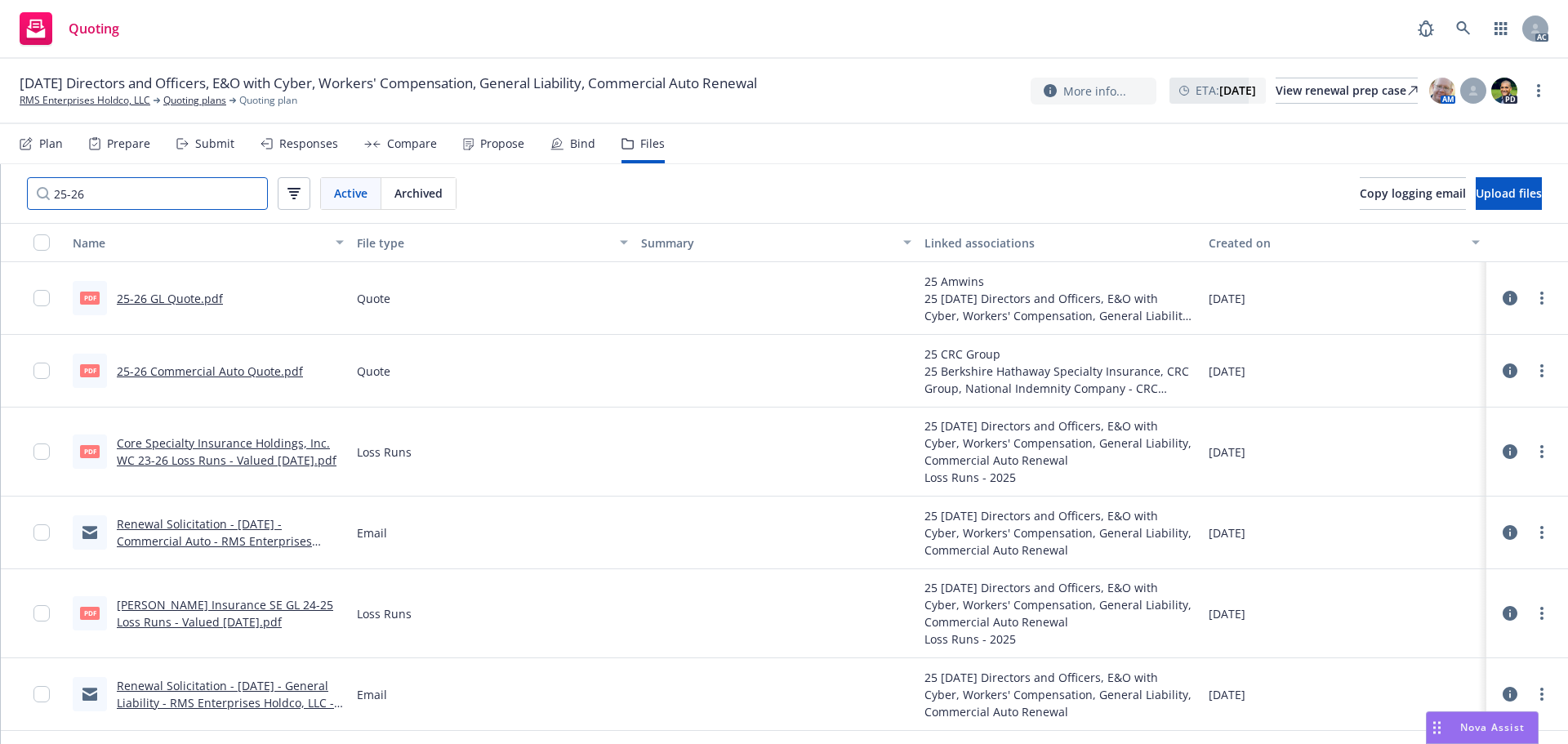
click at [246, 198] on input "25-26" at bounding box center [147, 194] width 241 height 33
click at [249, 194] on input "25-26" at bounding box center [147, 194] width 241 height 33
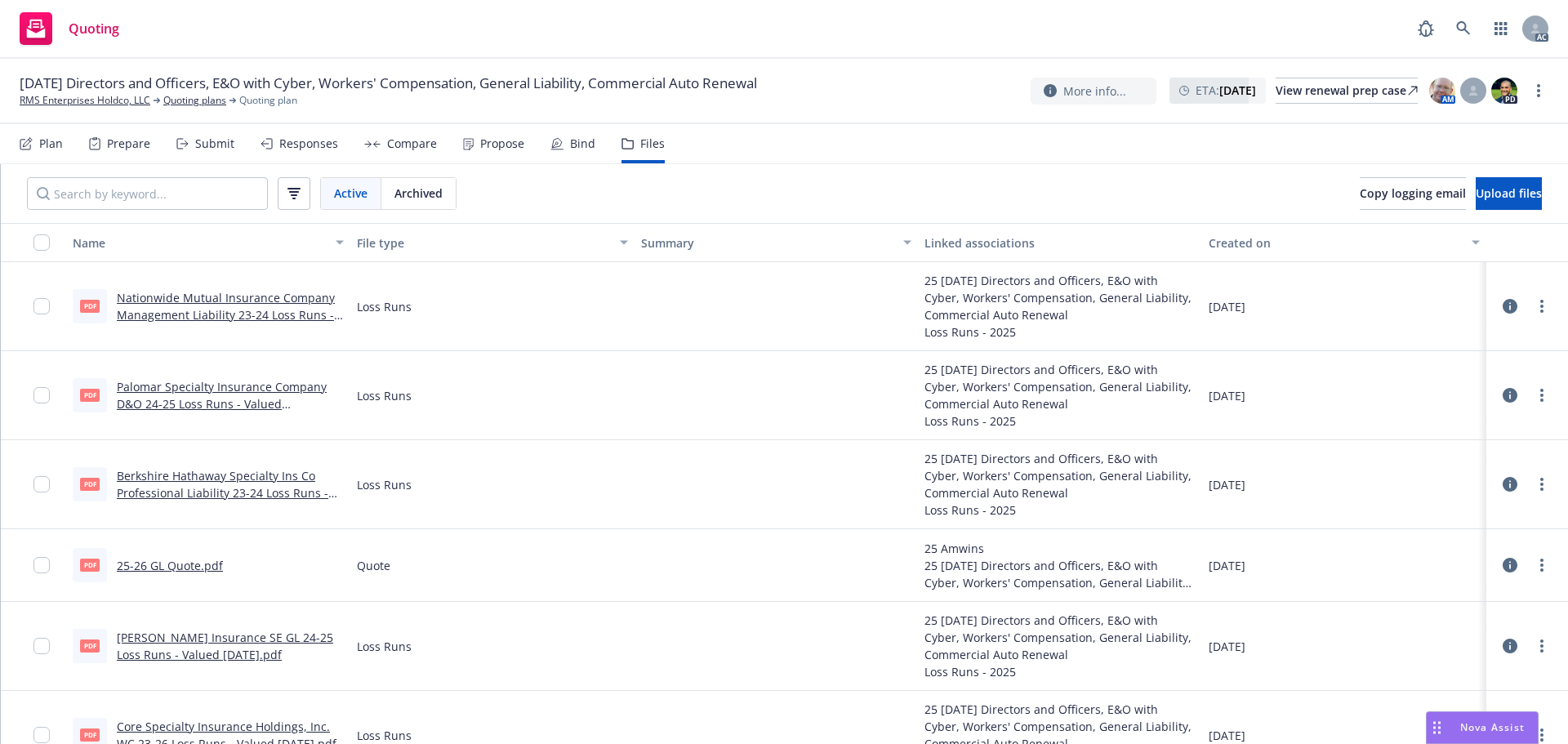
drag, startPoint x: 1280, startPoint y: 306, endPoint x: 1150, endPoint y: 305, distance: 130.0
click at [1150, 305] on div "pdf Nationwide Mutual Insurance Company Management Liability 23-24 Loss Runs - …" at bounding box center [784, 306] width 1567 height 89
click at [1133, 338] on div "Loss Runs - 2025" at bounding box center [1060, 332] width 271 height 17
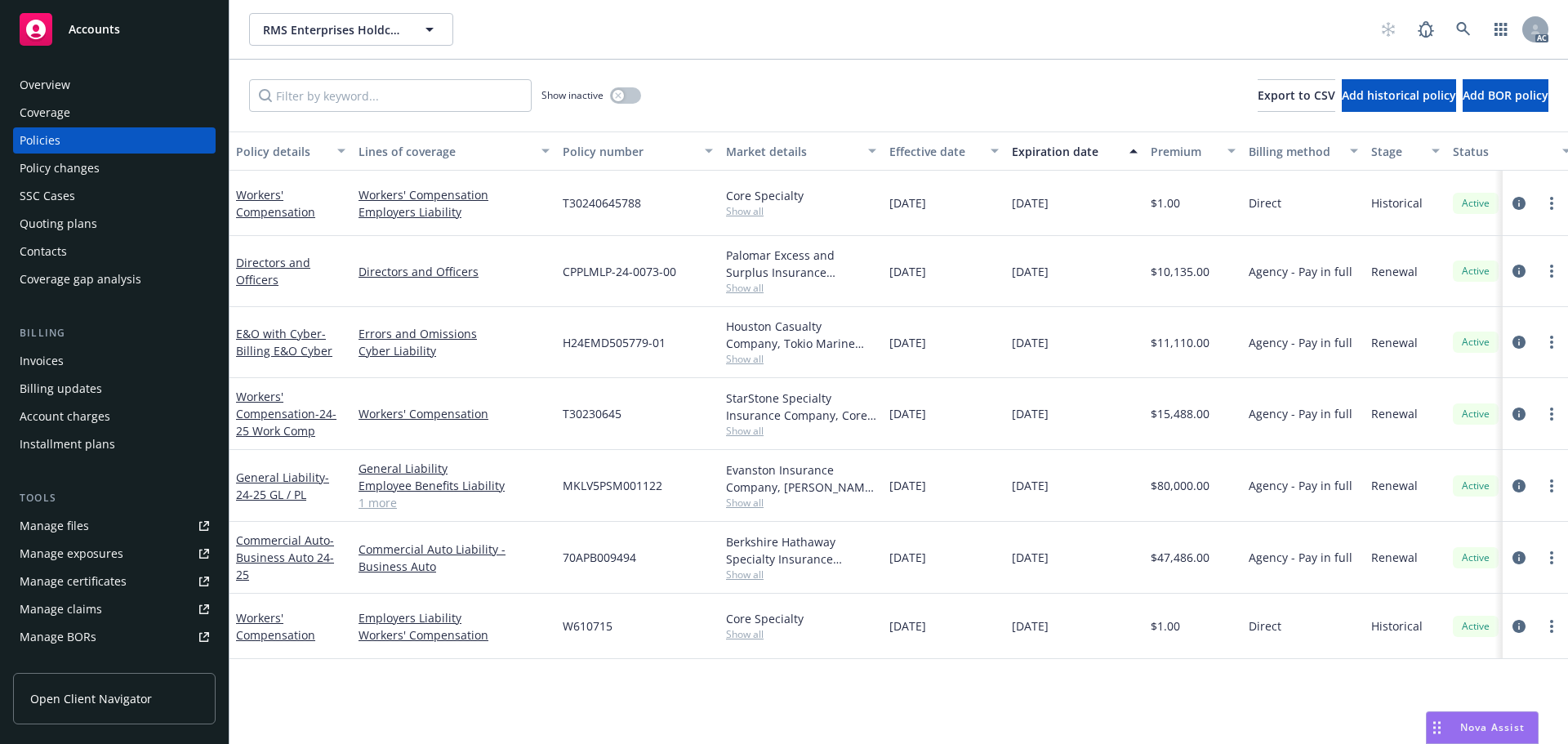
click at [71, 227] on div "Quoting plans" at bounding box center [58, 223] width 78 height 26
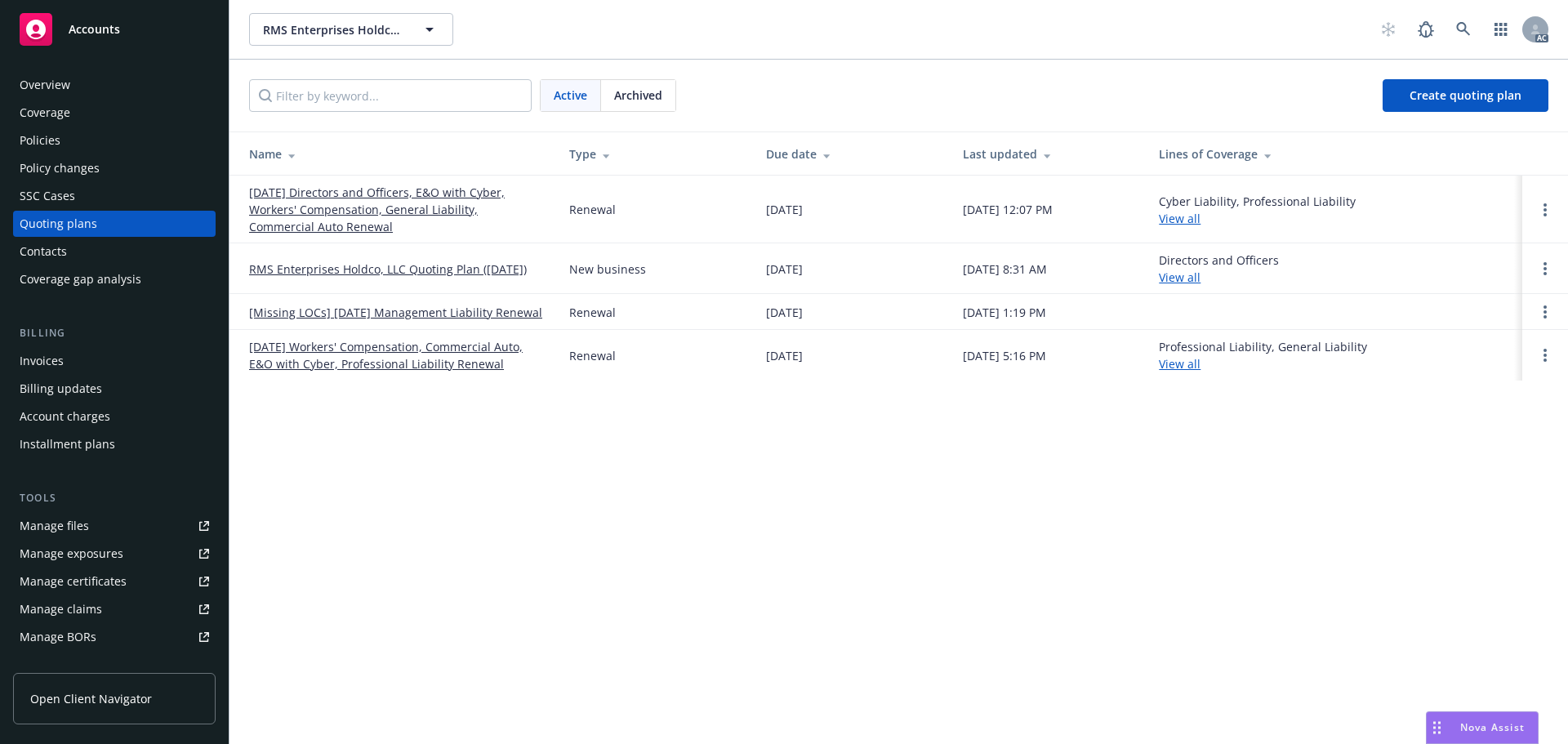
click at [381, 359] on link "09/01/24 Workers' Compensation, Commercial Auto, E&O with Cyber, Professional L…" at bounding box center [396, 355] width 294 height 35
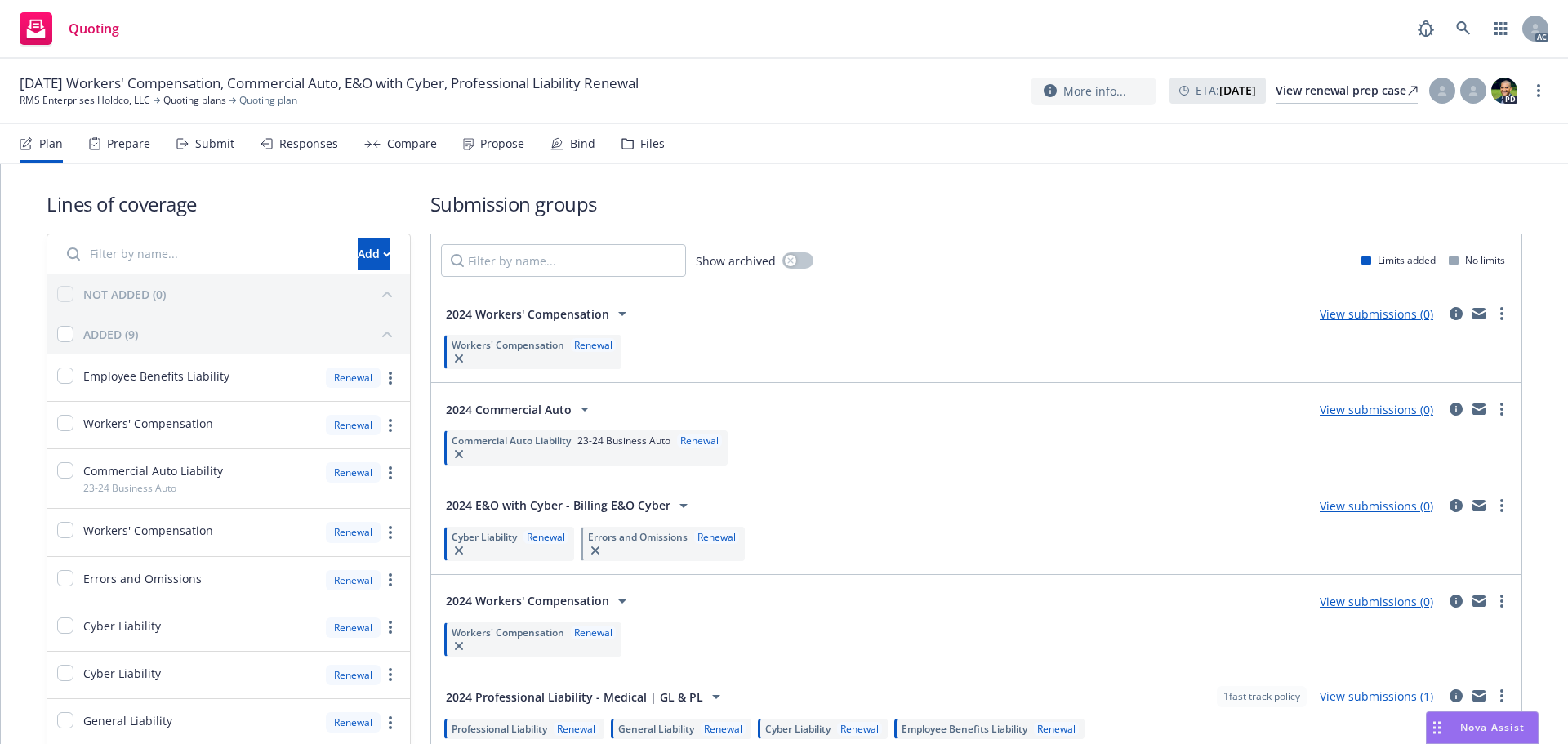
click at [210, 150] on div "Submit" at bounding box center [215, 143] width 39 height 13
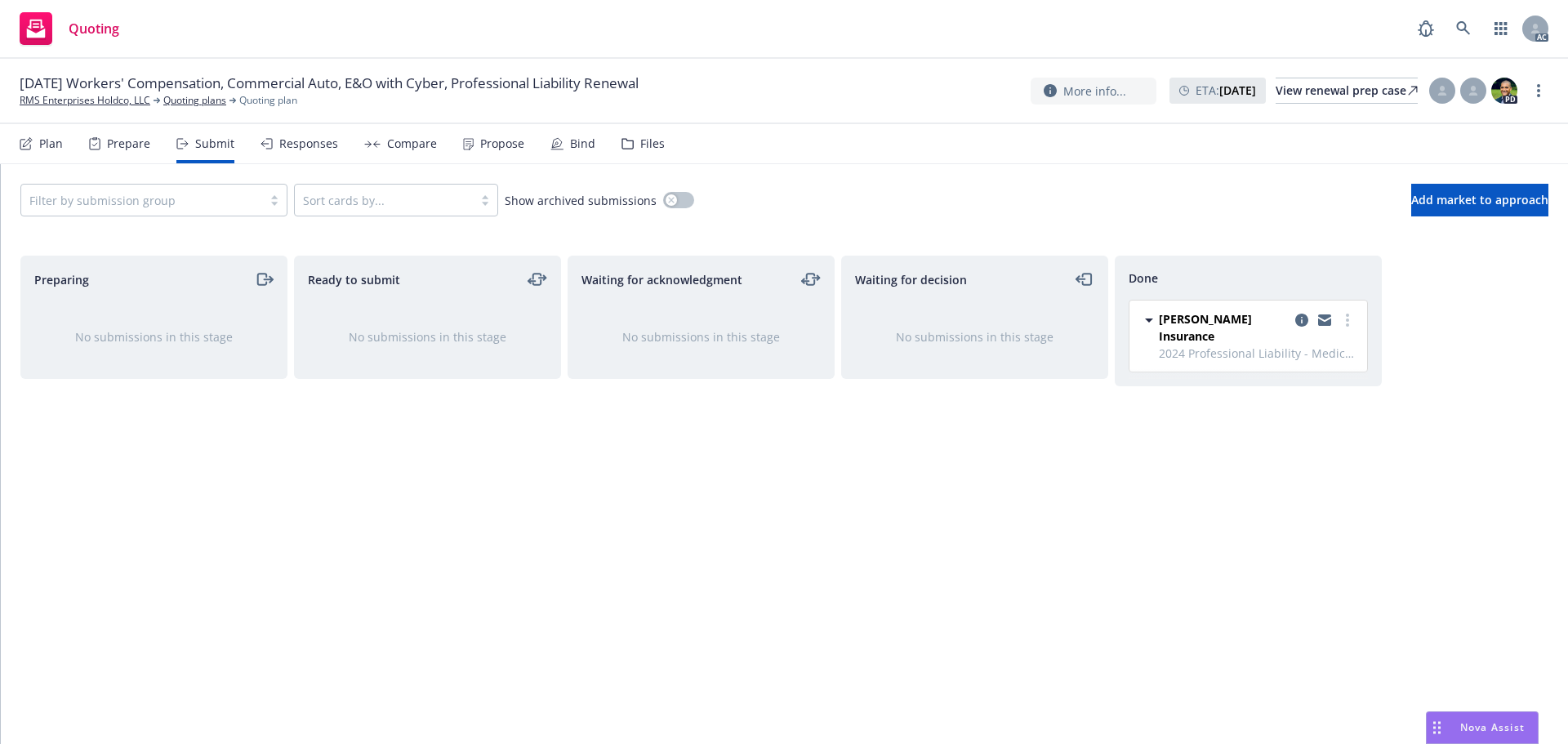
click at [298, 145] on div "Responses" at bounding box center [309, 143] width 59 height 13
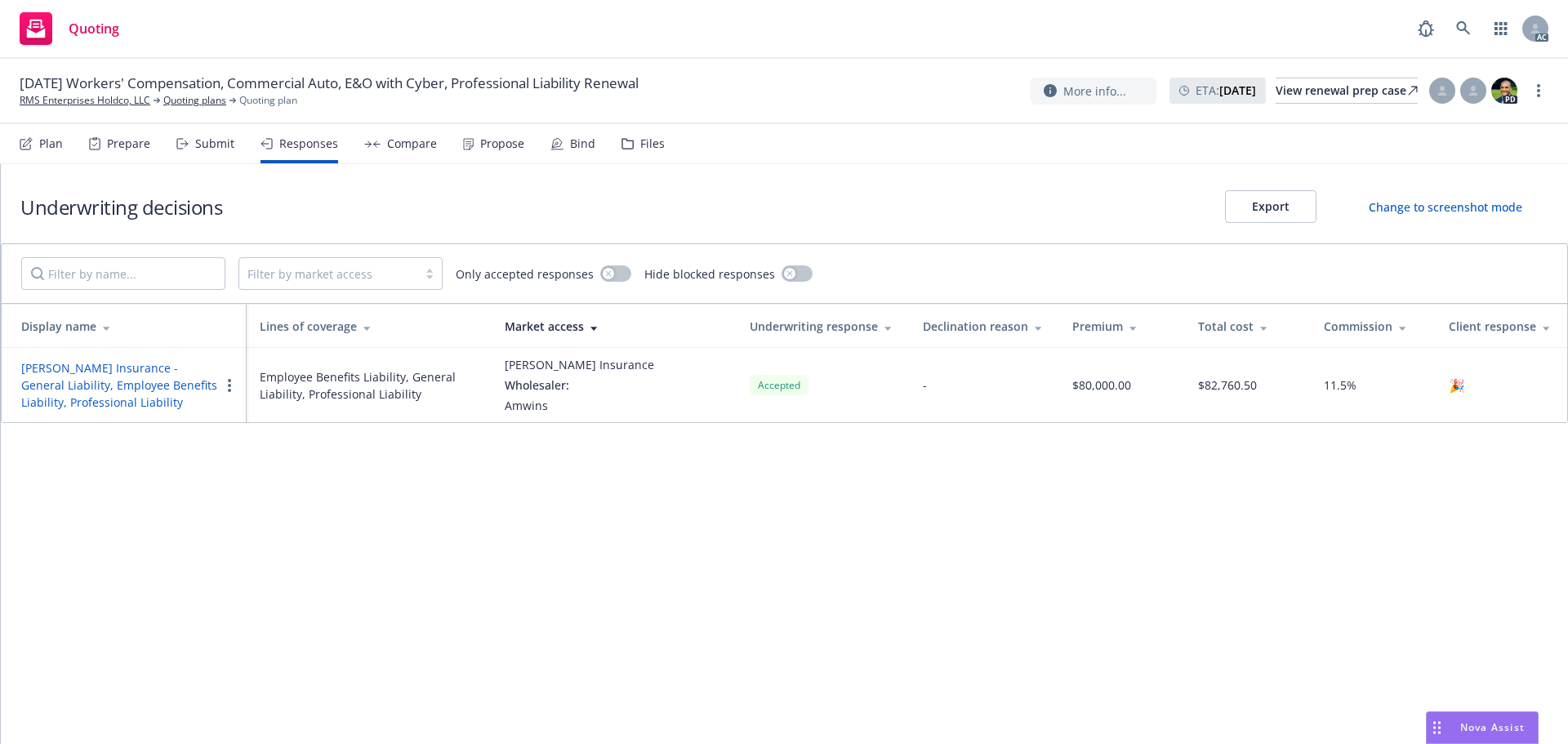
click at [658, 148] on div "Files" at bounding box center [653, 143] width 25 height 13
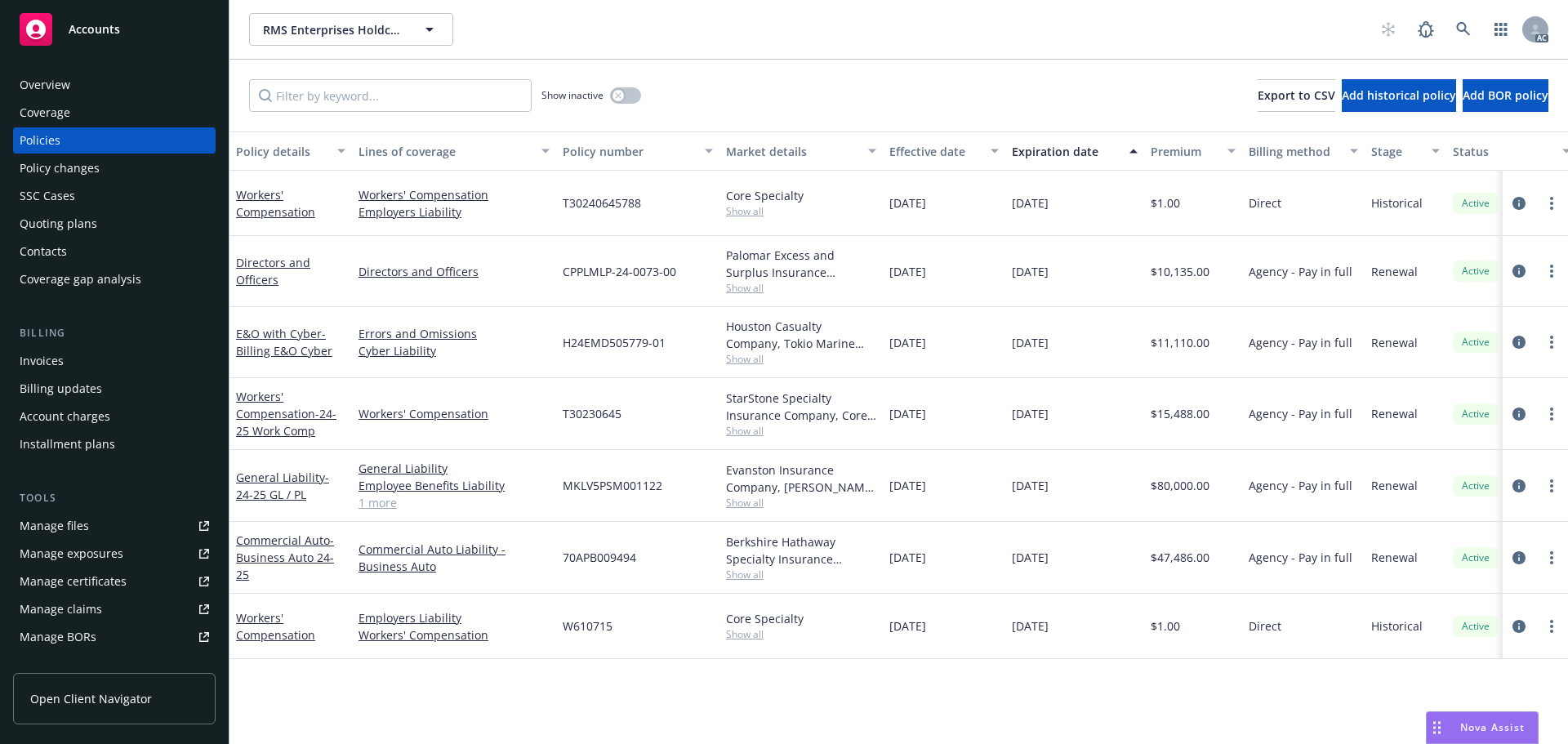
click at [79, 228] on div "Quoting plans" at bounding box center [58, 223] width 78 height 26
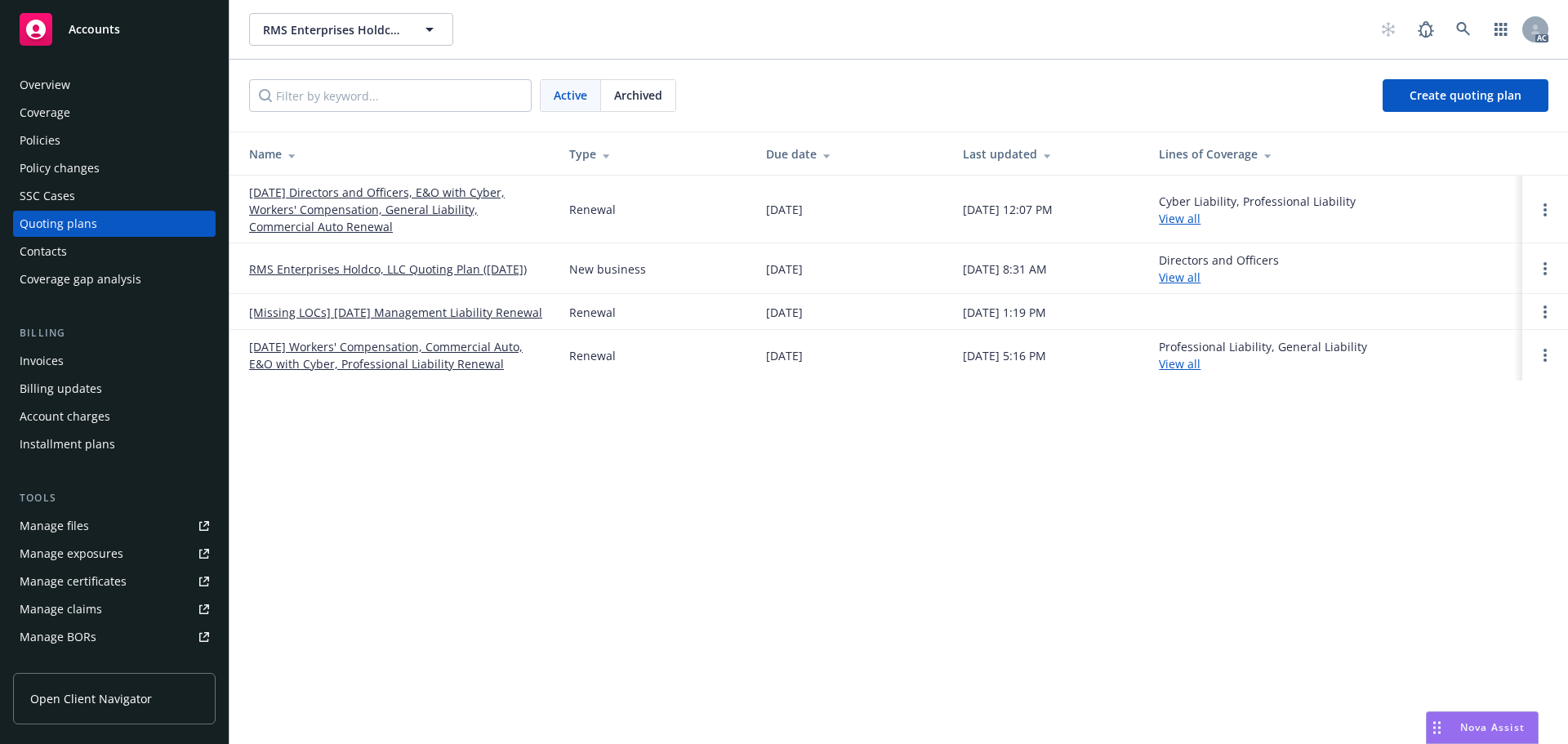
click at [347, 209] on link "[DATE] Directors and Officers, E&O with Cyber, Workers' Compensation, General L…" at bounding box center [396, 209] width 294 height 52
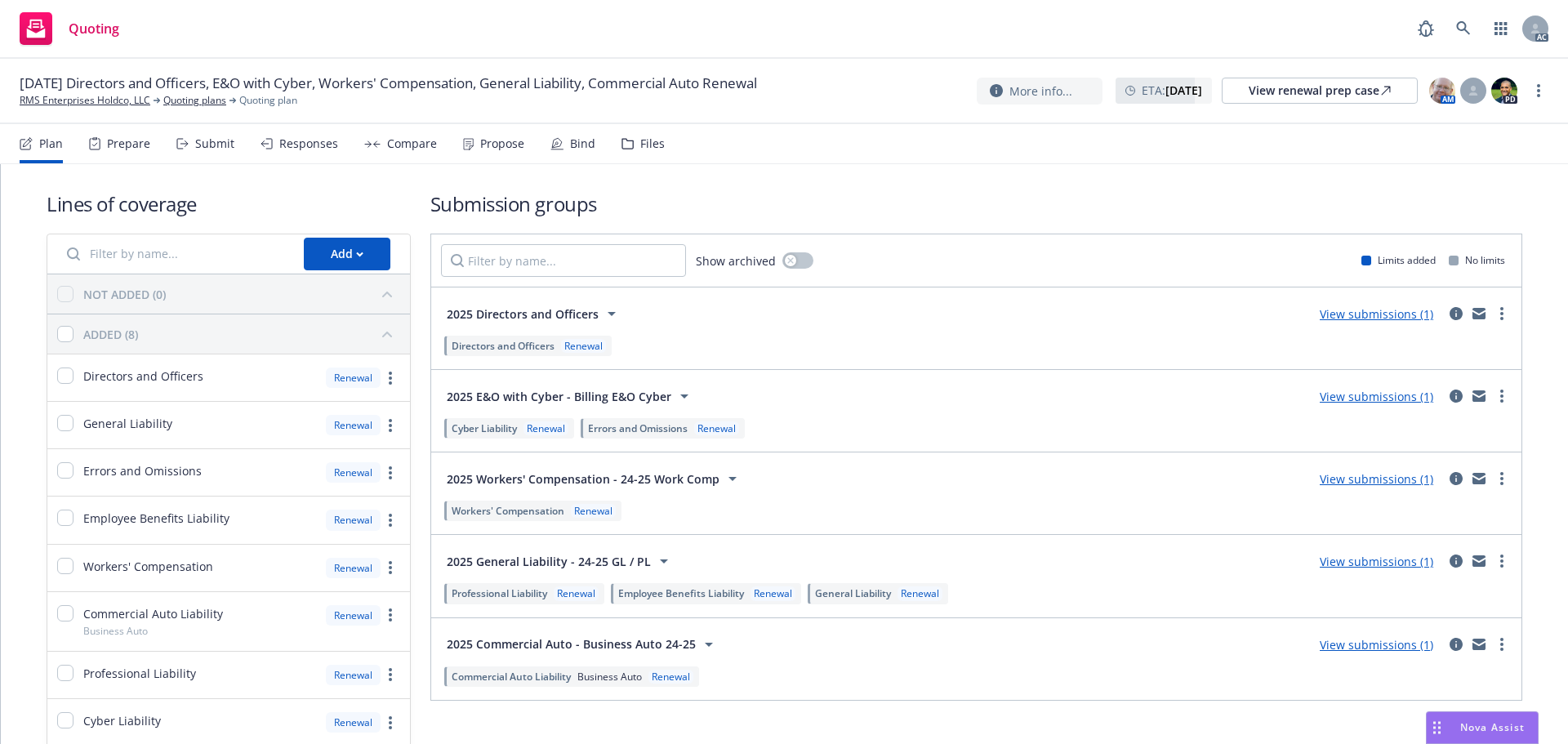
click at [210, 144] on div "Submit" at bounding box center [215, 143] width 39 height 13
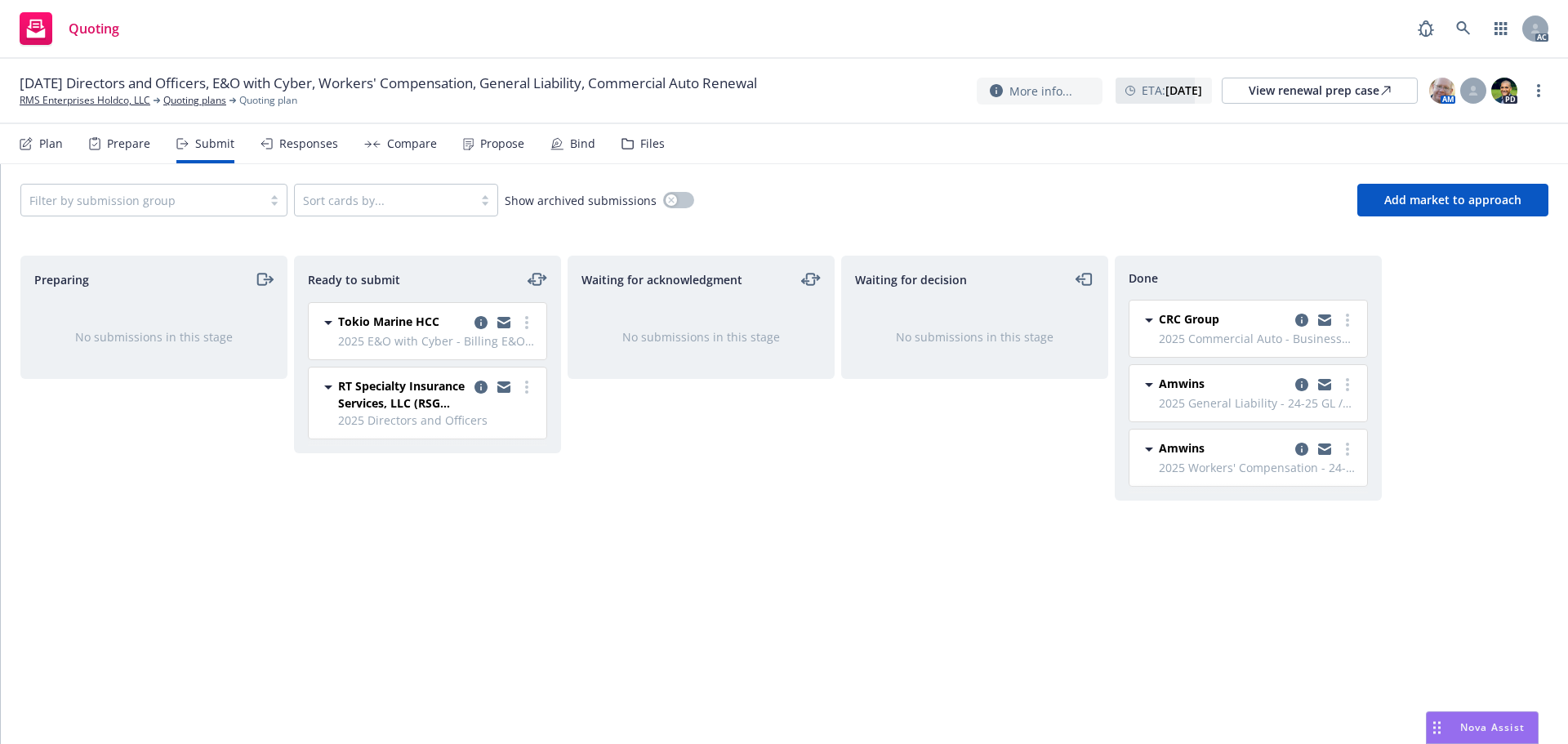
click at [324, 143] on div "Responses" at bounding box center [309, 143] width 59 height 13
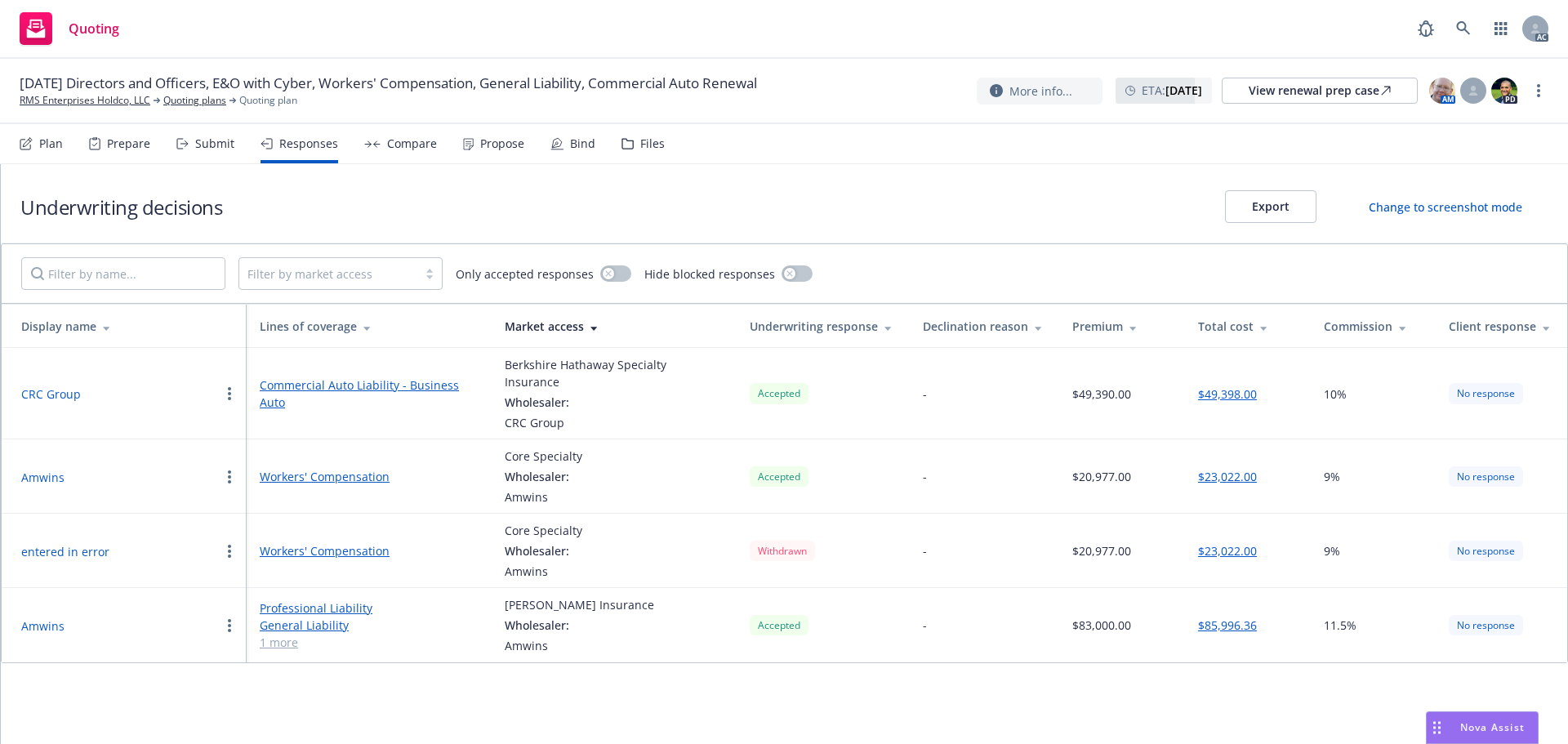
click at [641, 144] on div "Files" at bounding box center [653, 143] width 25 height 13
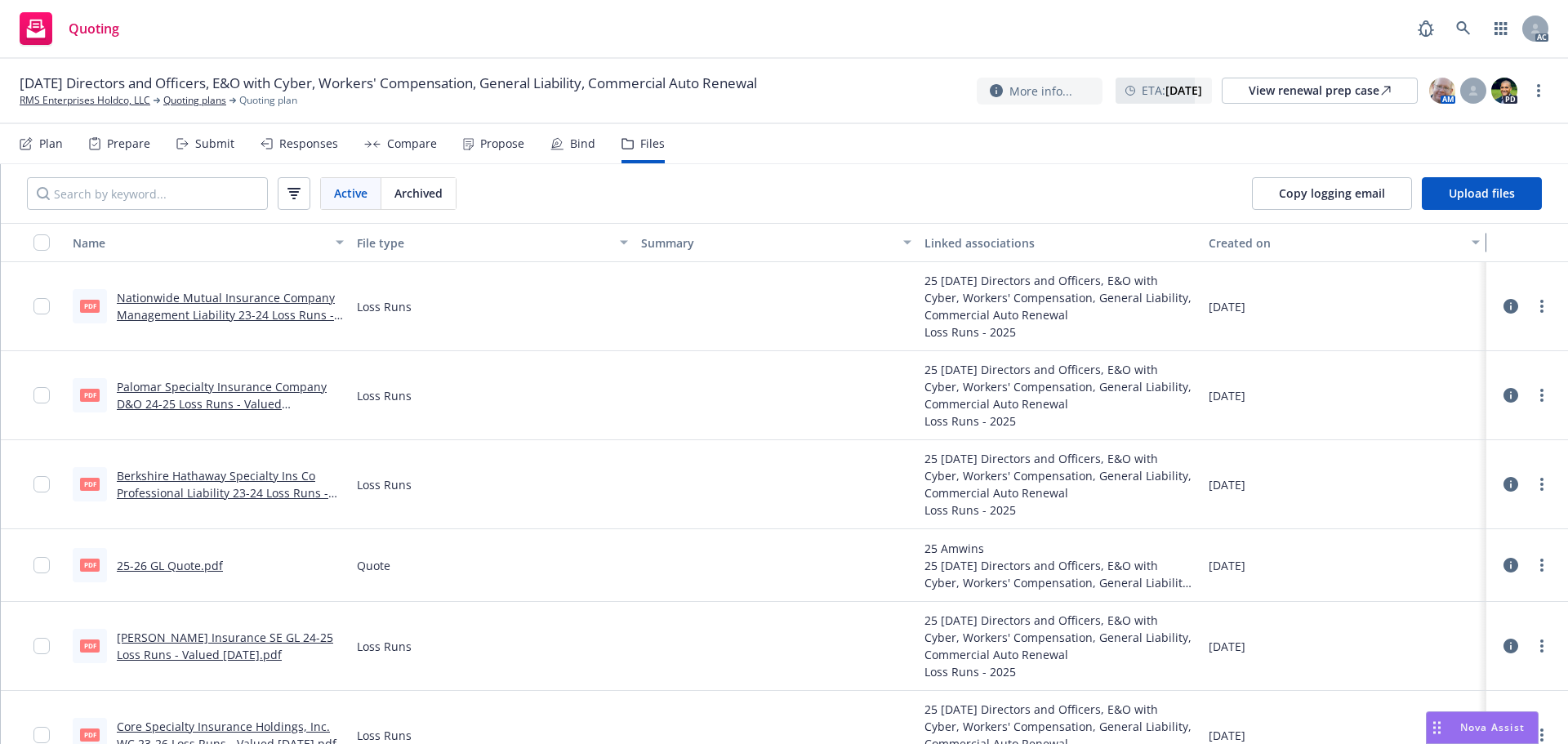
click at [1474, 246] on div "button" at bounding box center [1478, 243] width 8 height 37
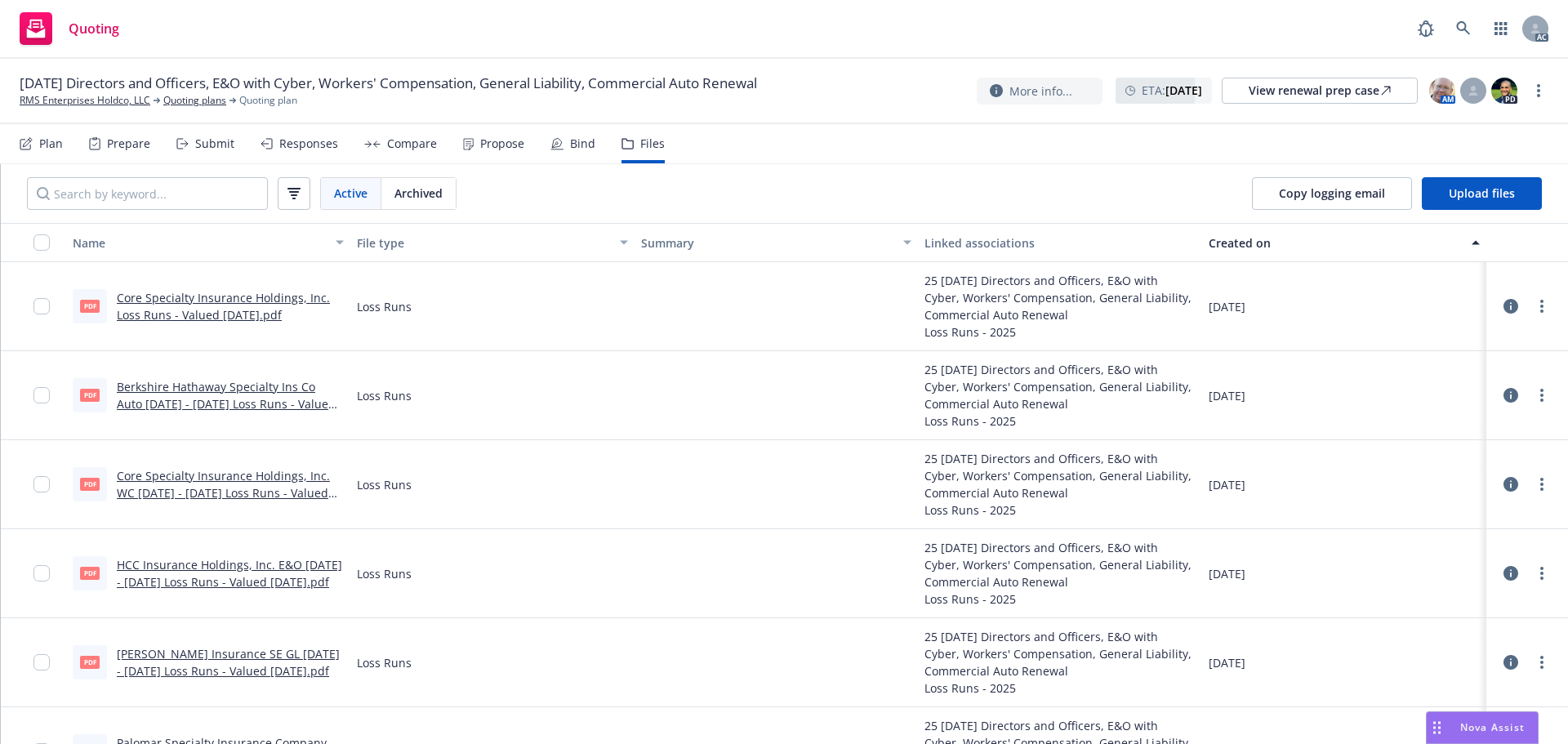
click at [1474, 246] on div "button" at bounding box center [1478, 243] width 8 height 37
